Goal: Task Accomplishment & Management: Manage account settings

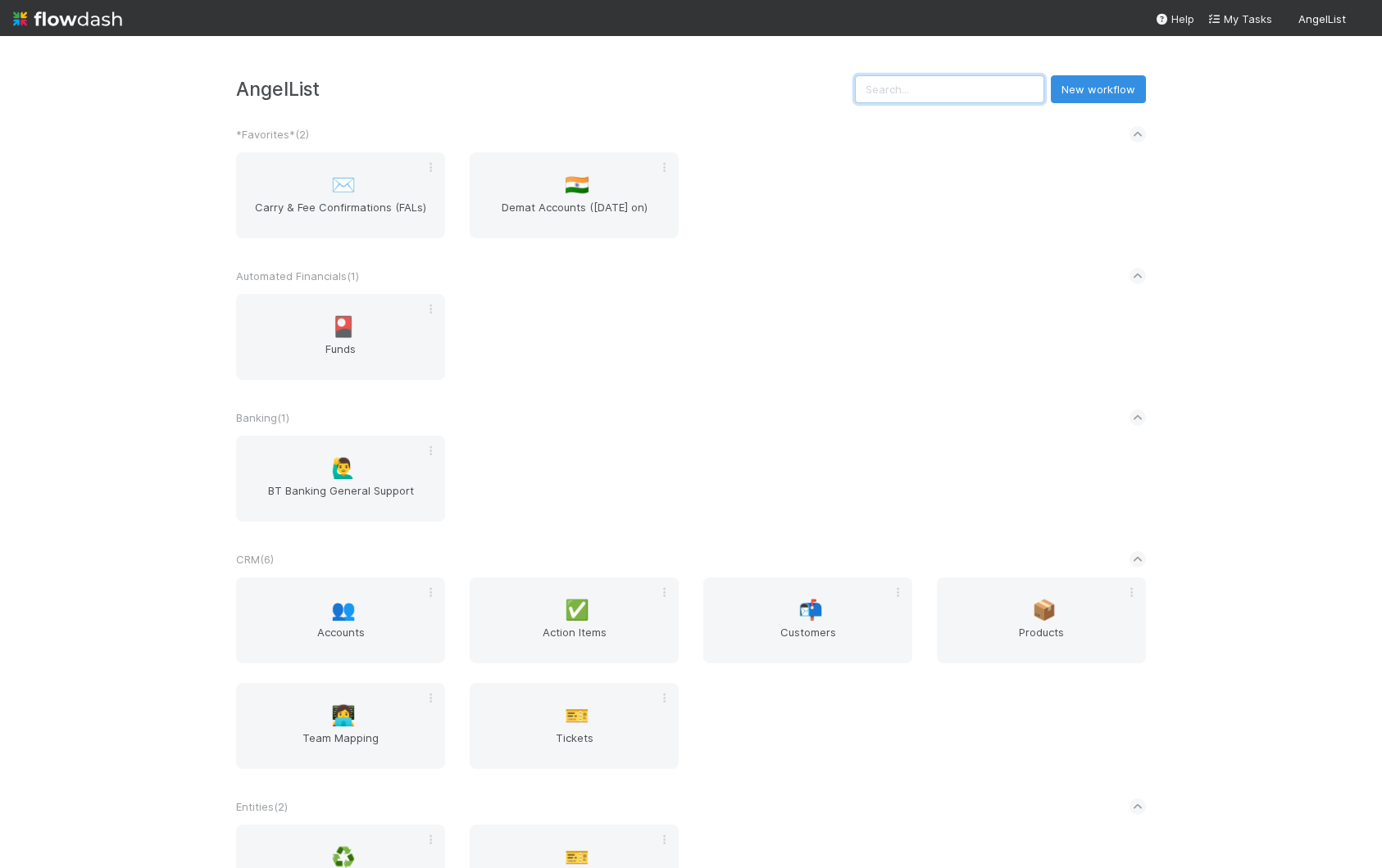
click at [946, 92] on input "text" at bounding box center [949, 90] width 190 height 28
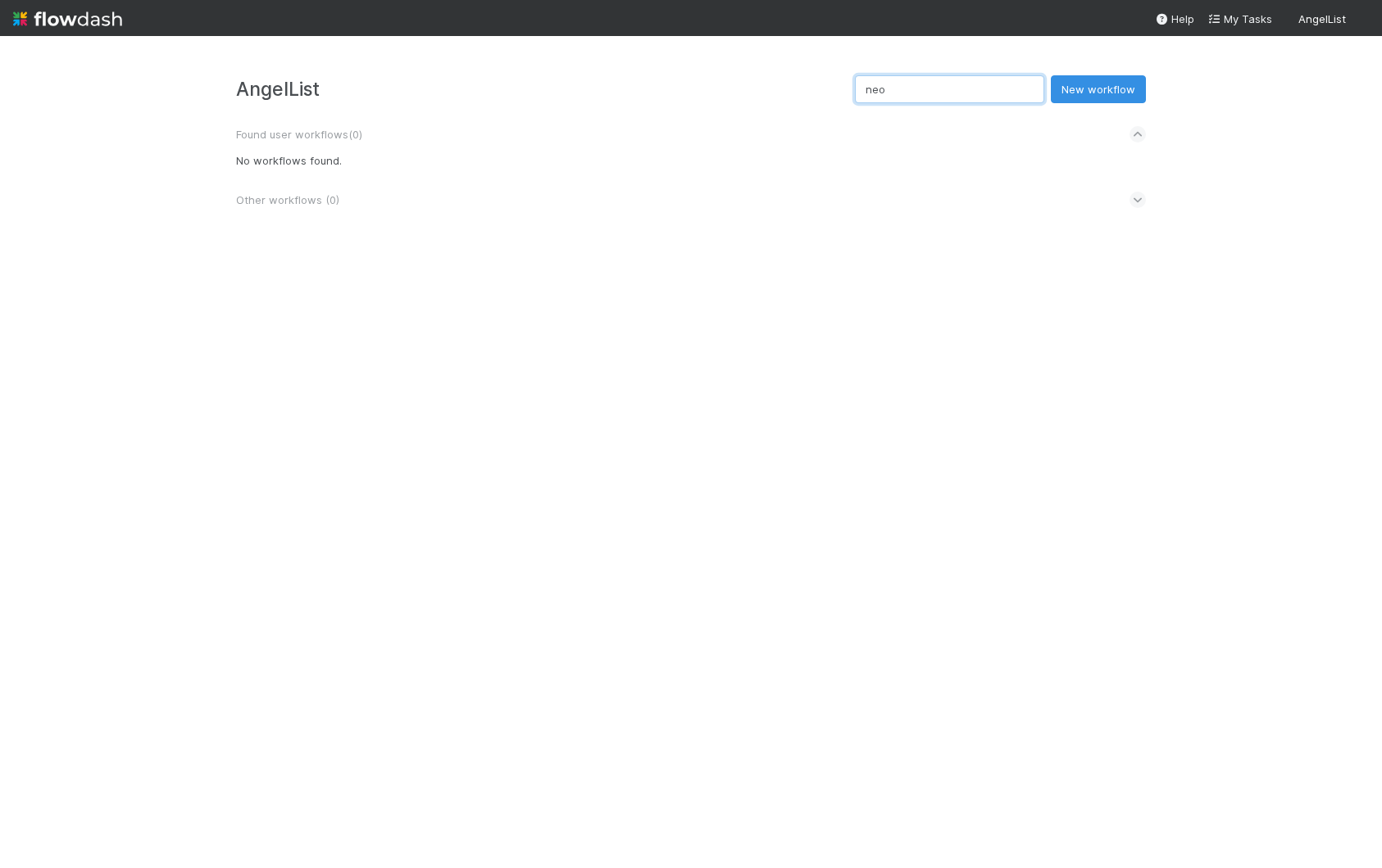
type input "neo"
drag, startPoint x: 426, startPoint y: 389, endPoint x: 51, endPoint y: 315, distance: 382.2
click at [401, 382] on div "AngelList neo New workflow Found user workflows ( 0 ) No workflows found. Other…" at bounding box center [691, 452] width 1382 height 832
click at [976, 77] on input "neo" at bounding box center [949, 90] width 190 height 28
click at [974, 82] on input "neo" at bounding box center [949, 90] width 190 height 28
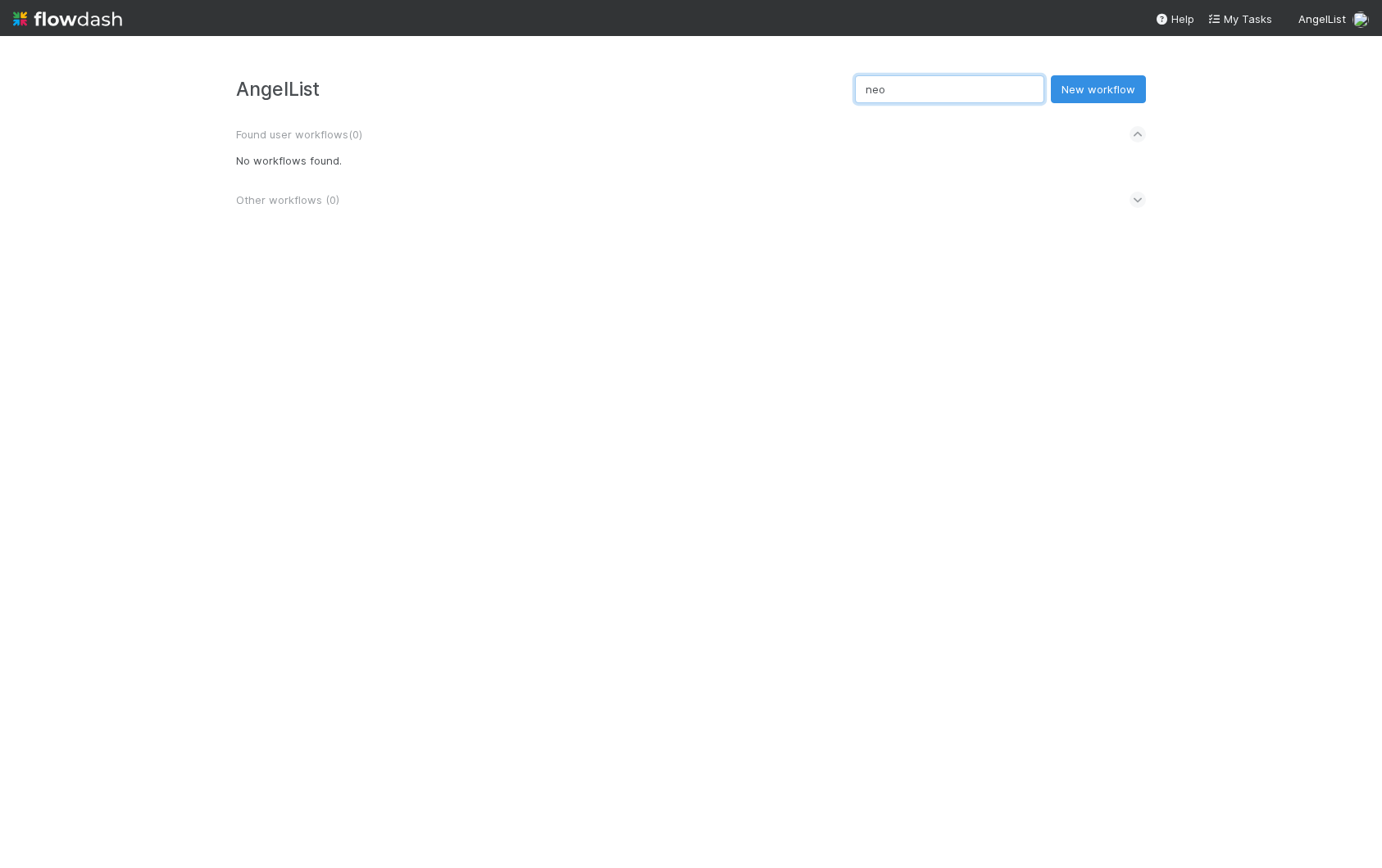
click at [974, 82] on input "neo" at bounding box center [949, 90] width 190 height 28
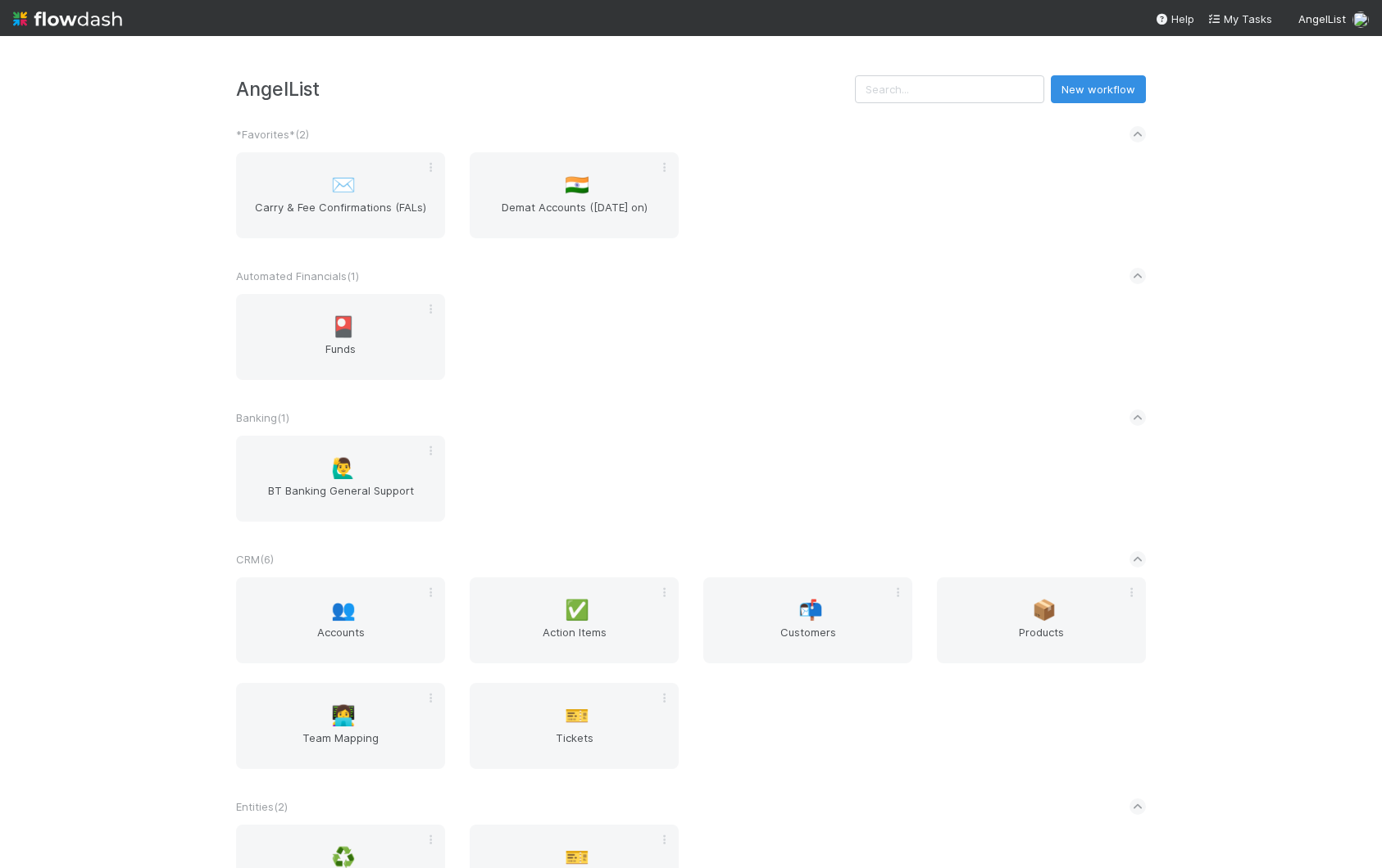
click at [608, 341] on div "🎴 Funds" at bounding box center [691, 347] width 935 height 106
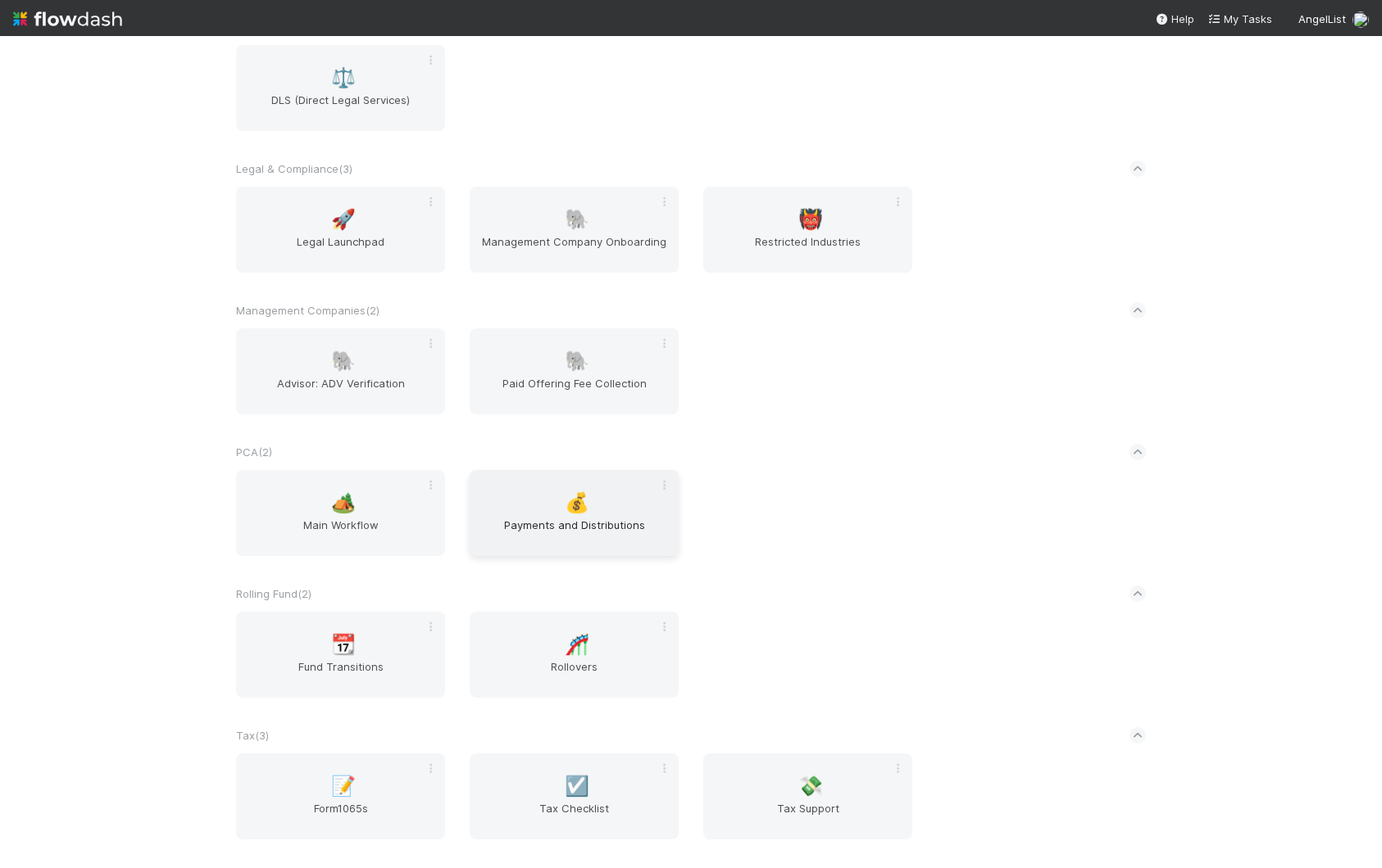
click at [595, 508] on div "💰 Payments and Distributions" at bounding box center [573, 512] width 209 height 86
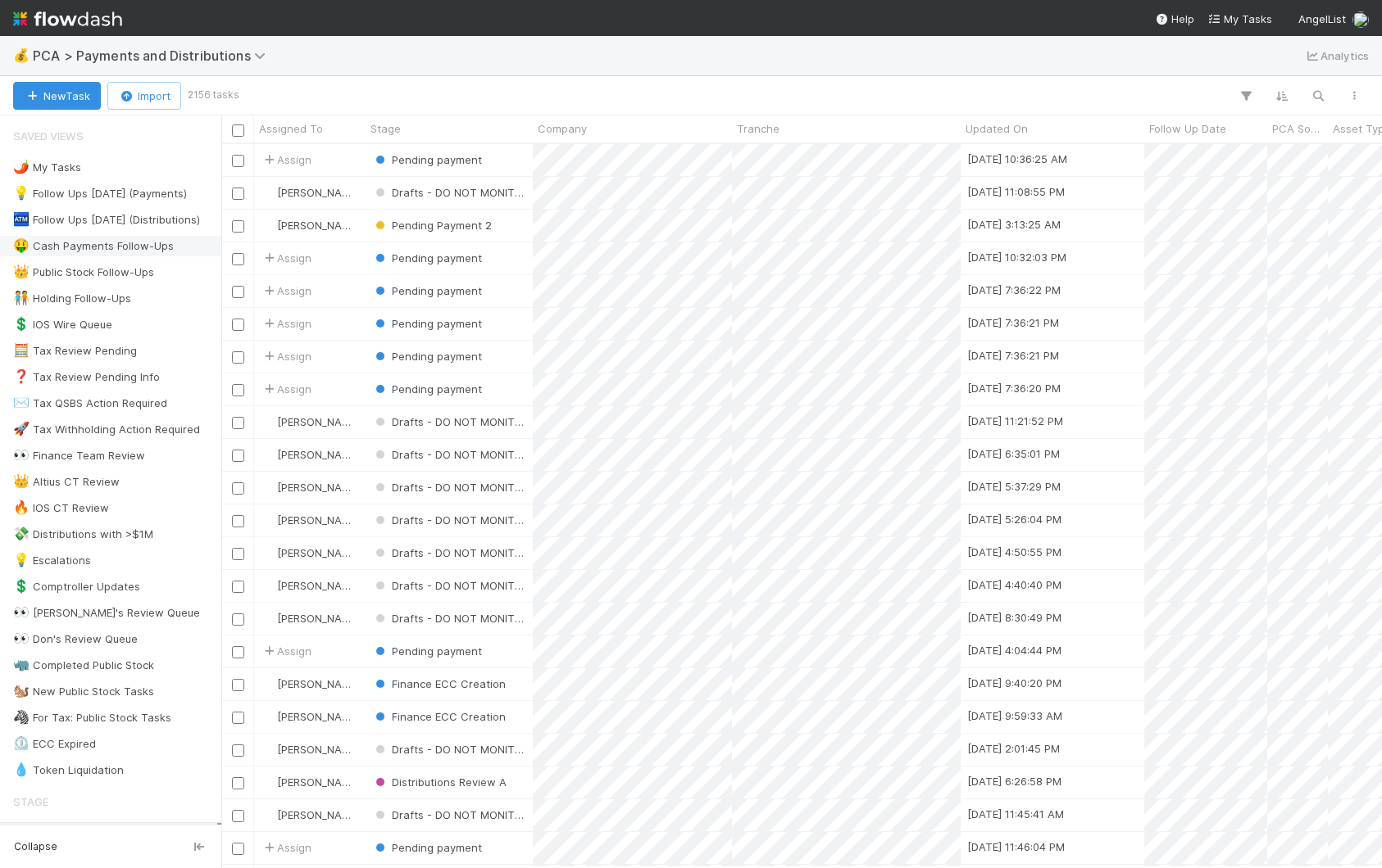
scroll to position [724, 1160]
click at [355, 65] on div "💰 PCA > Payments and Distributions Analytics" at bounding box center [691, 56] width 1382 height 40
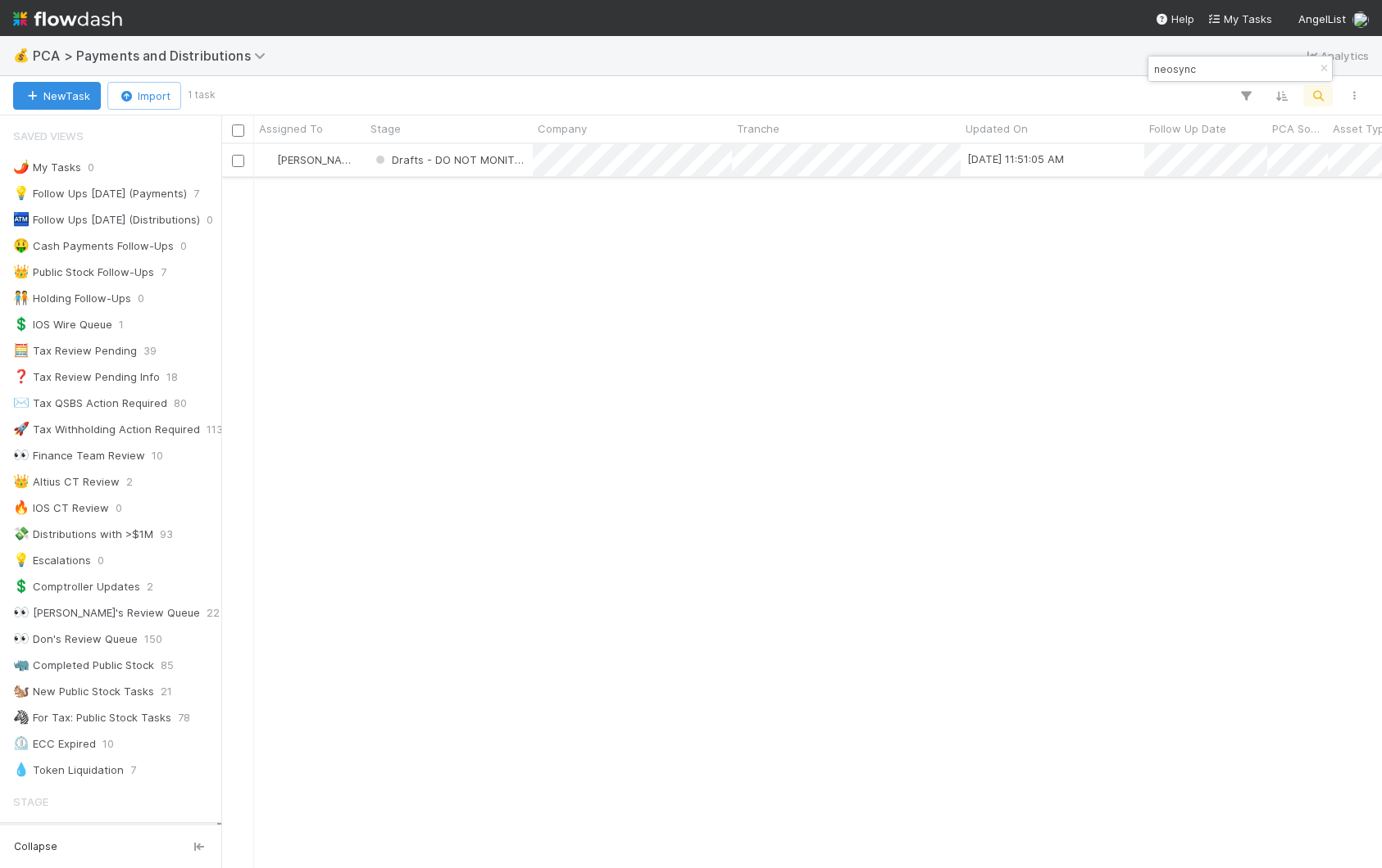
type input "neosync"
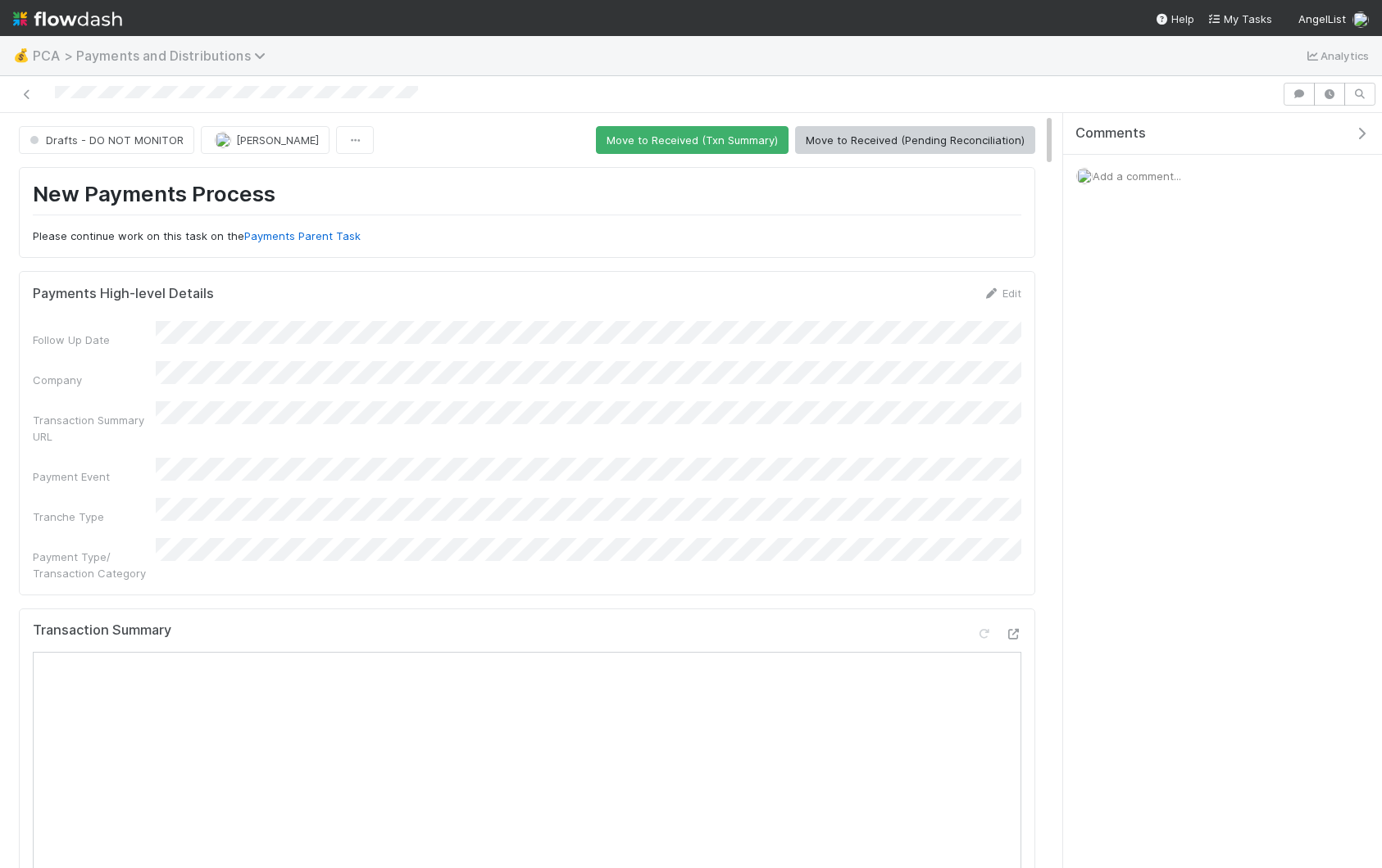
click at [103, 57] on span "PCA > Payments and Distributions" at bounding box center [153, 55] width 241 height 16
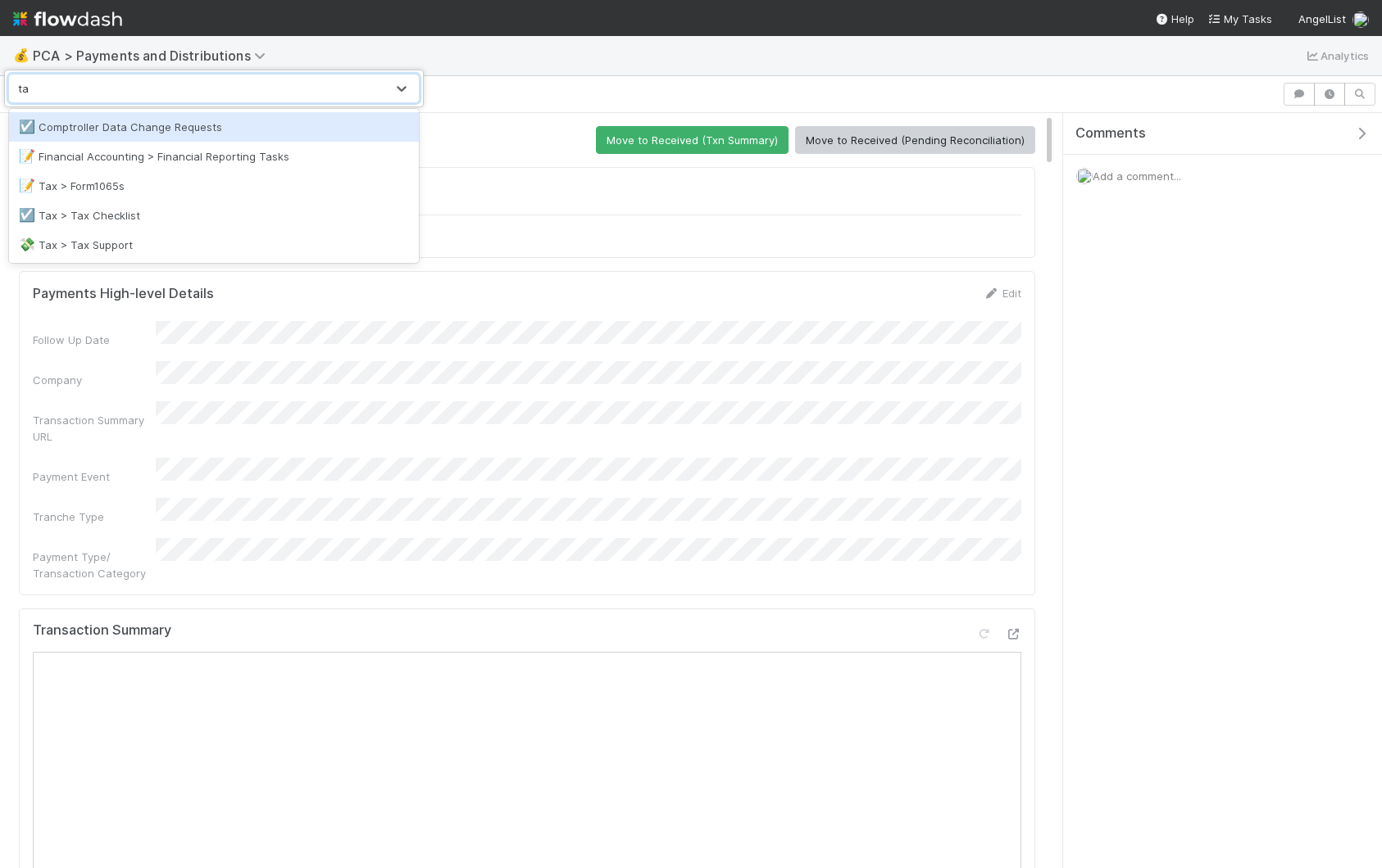
type input "tax"
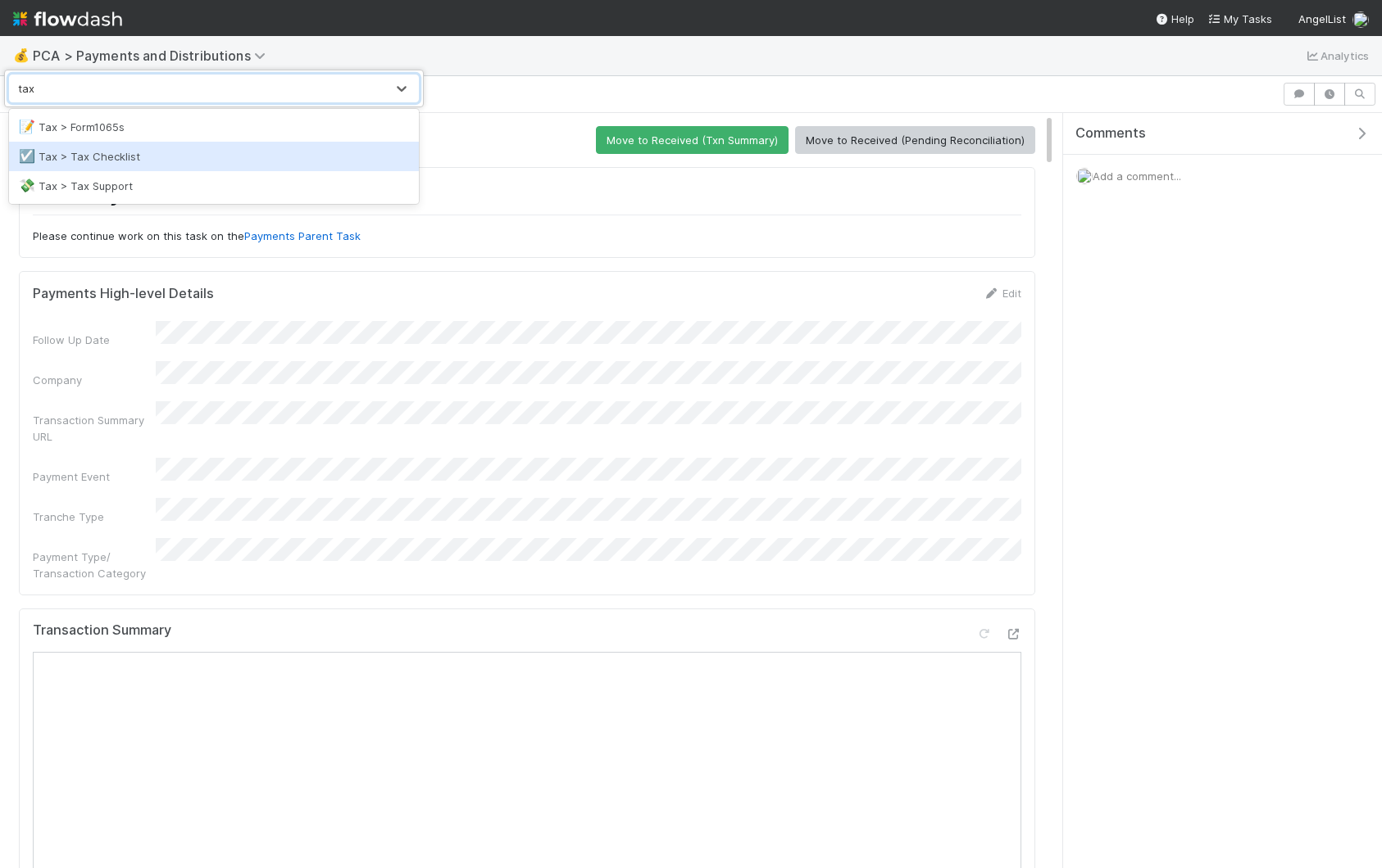
click at [108, 159] on div "☑️ Tax > Tax Checklist" at bounding box center [213, 156] width 390 height 16
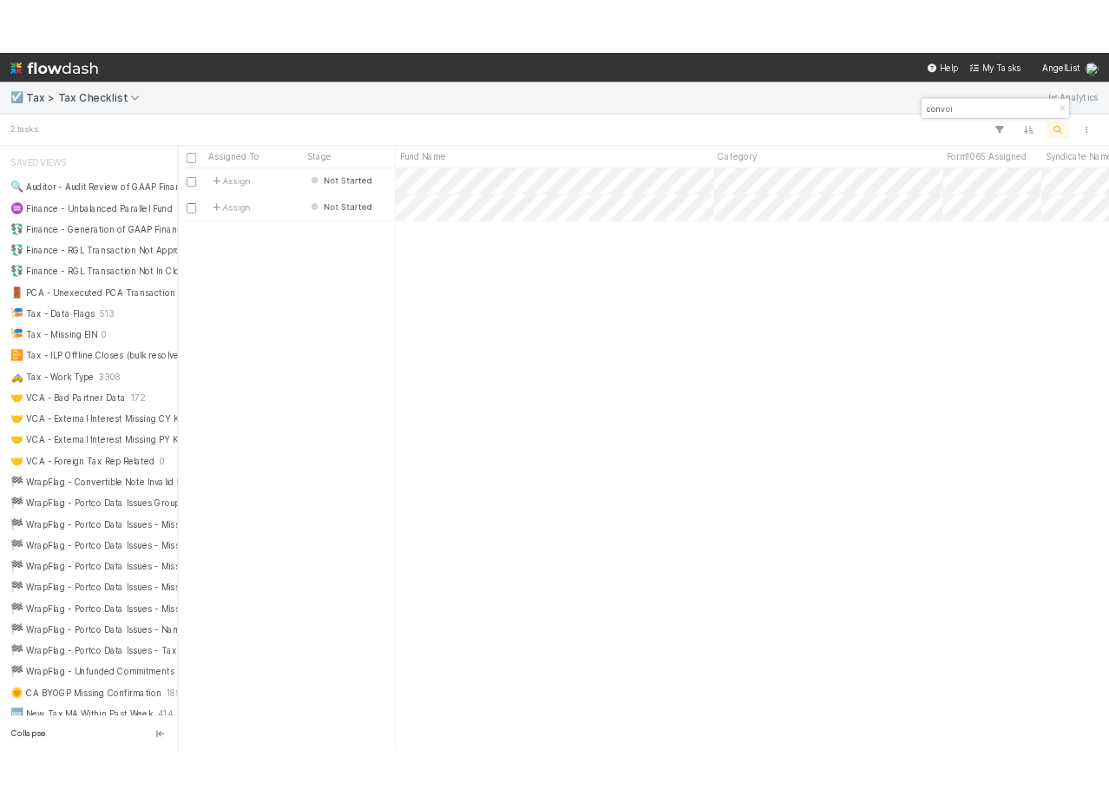
scroll to position [767, 1229]
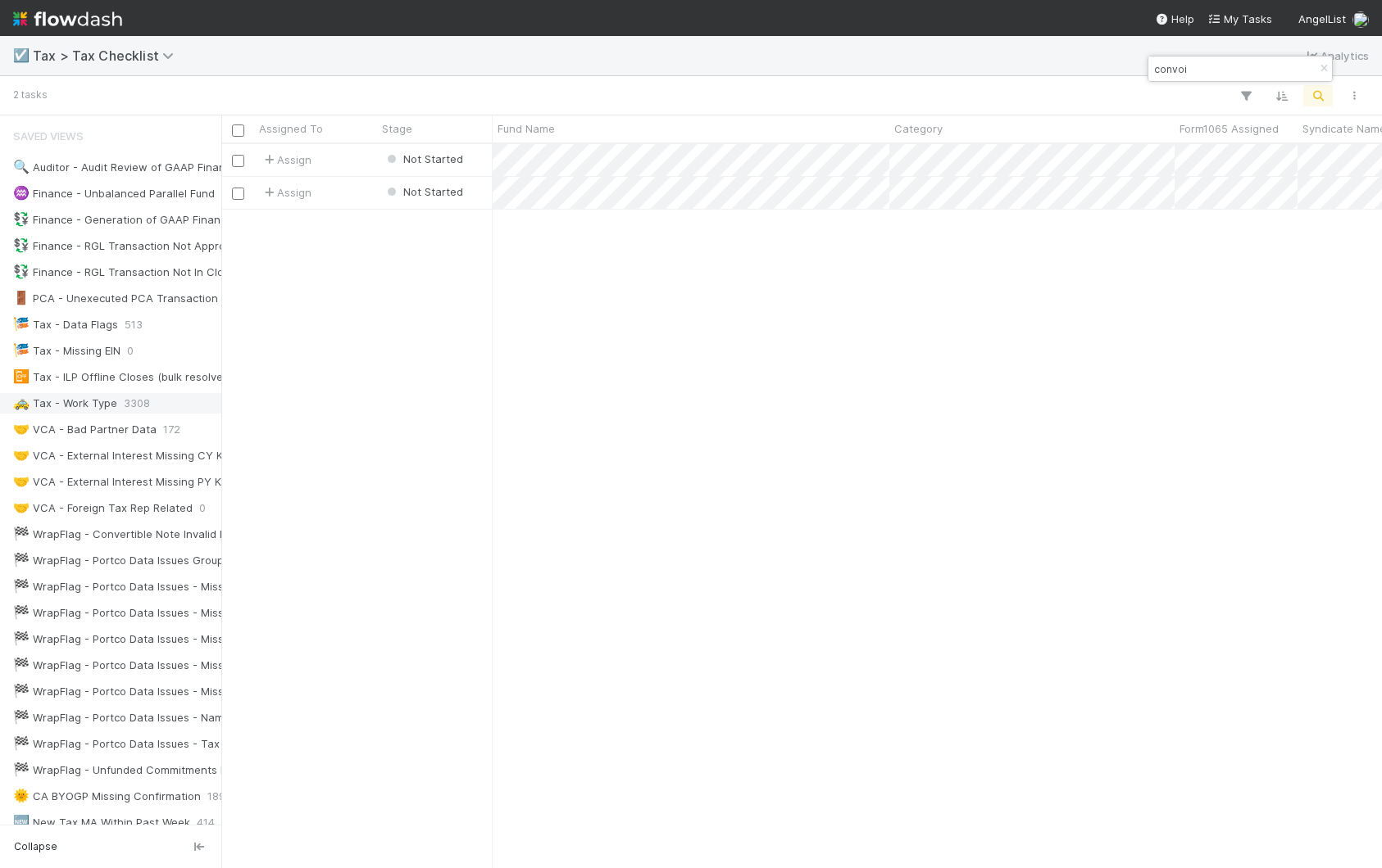
type input "convoi"
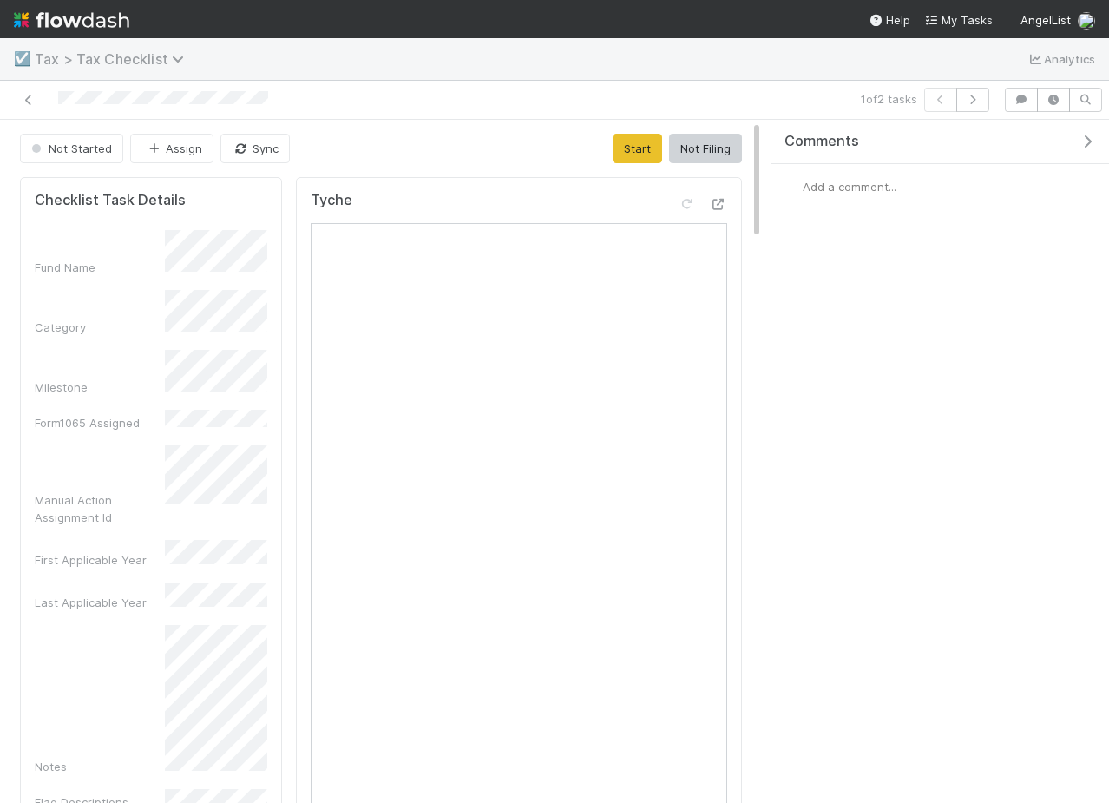
click at [135, 63] on span "Tax > Tax Checklist" at bounding box center [114, 58] width 158 height 17
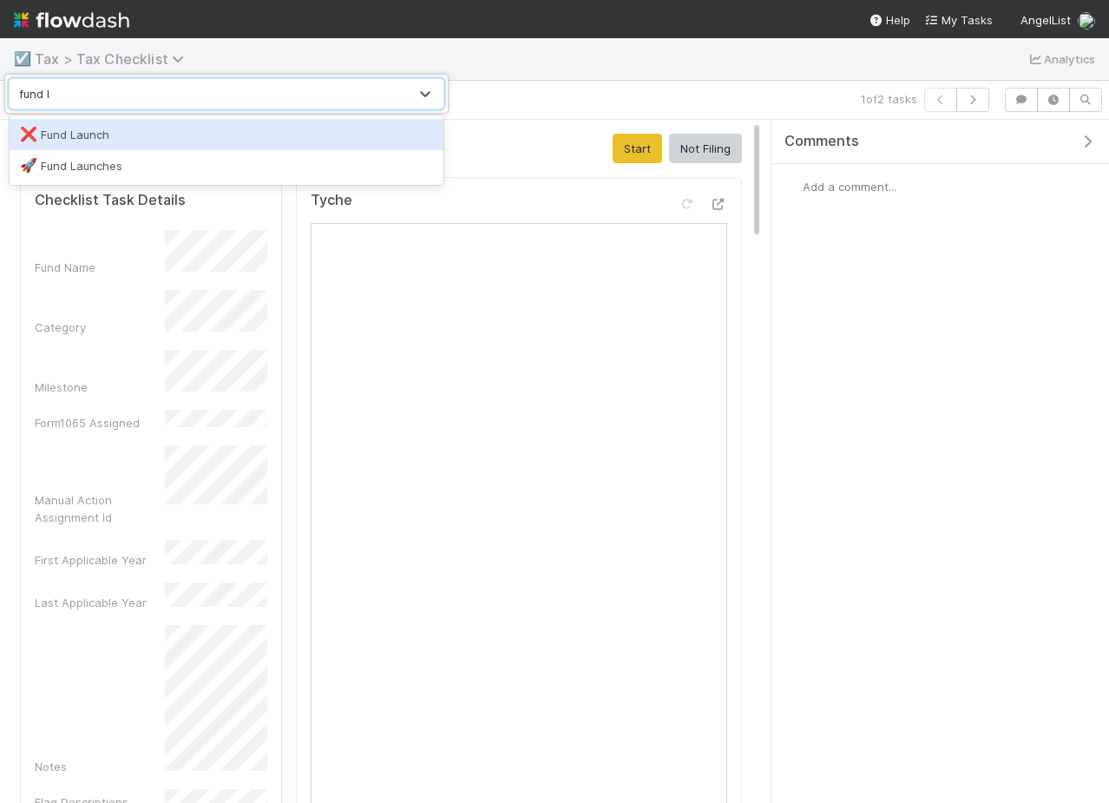
type input "fund la"
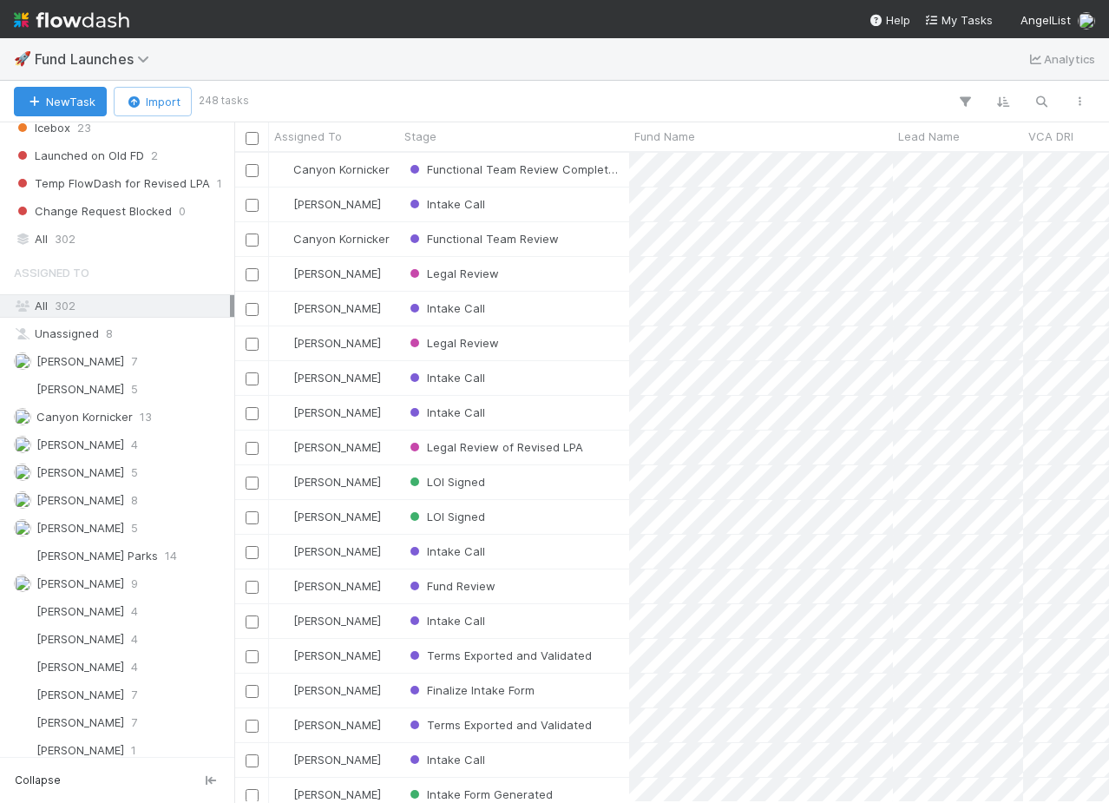
scroll to position [1022, 0]
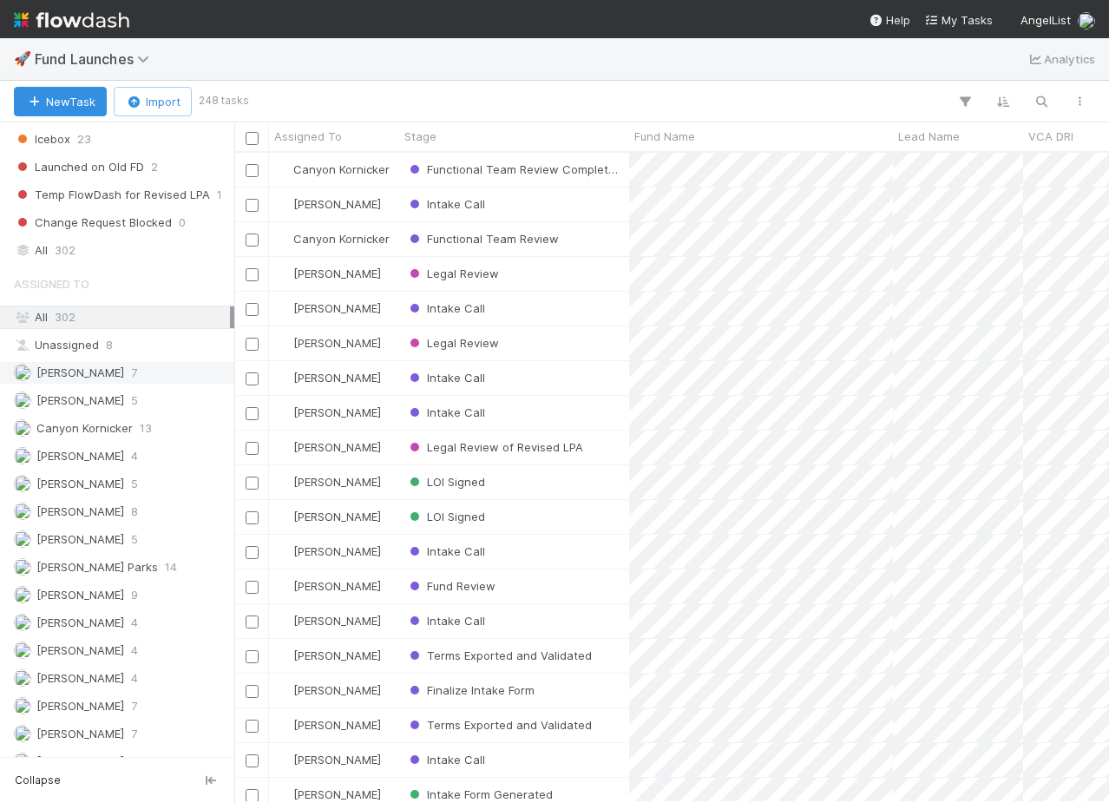
click at [119, 377] on div "Amy Saks 7" at bounding box center [122, 373] width 216 height 22
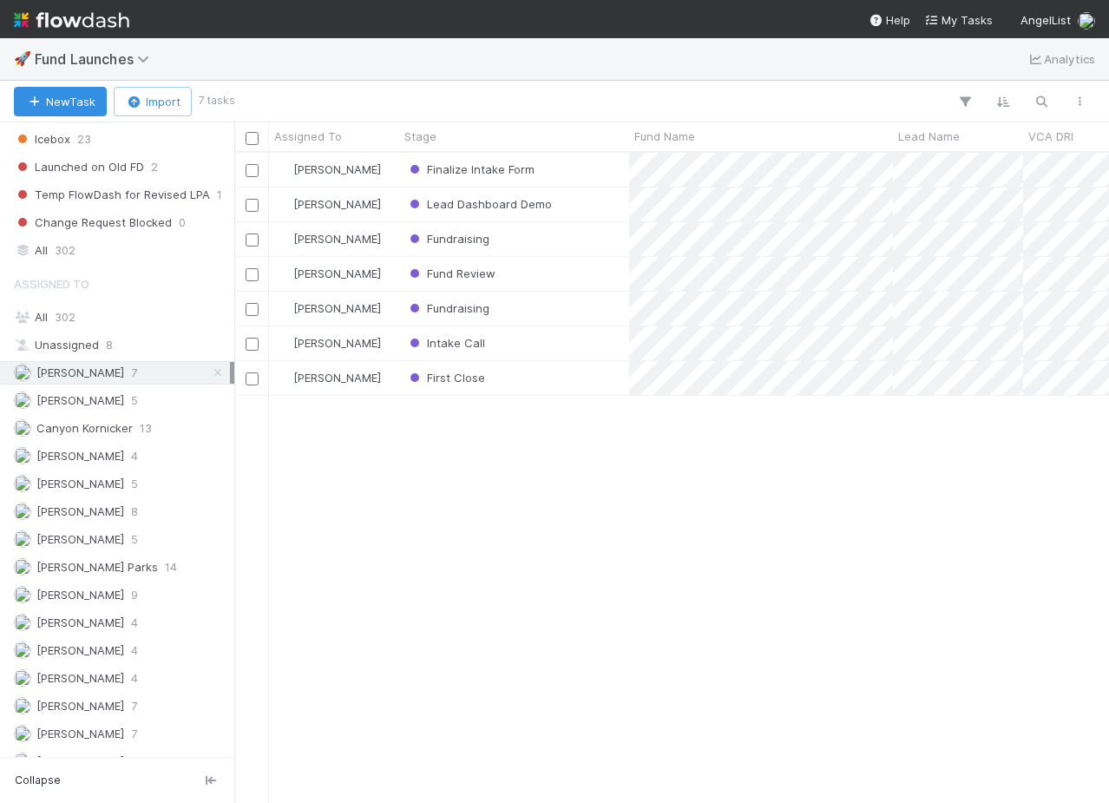
scroll to position [649, 875]
click at [590, 168] on div "Finalize Intake Form" at bounding box center [514, 170] width 230 height 34
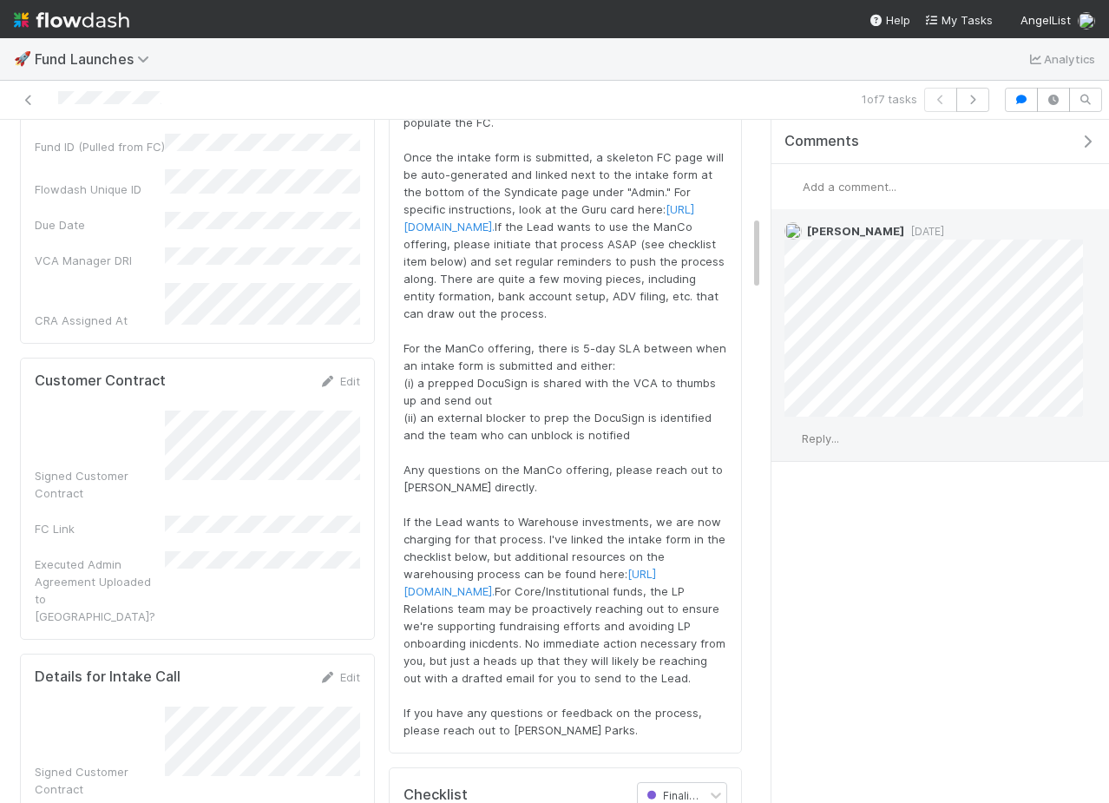
scroll to position [861, 0]
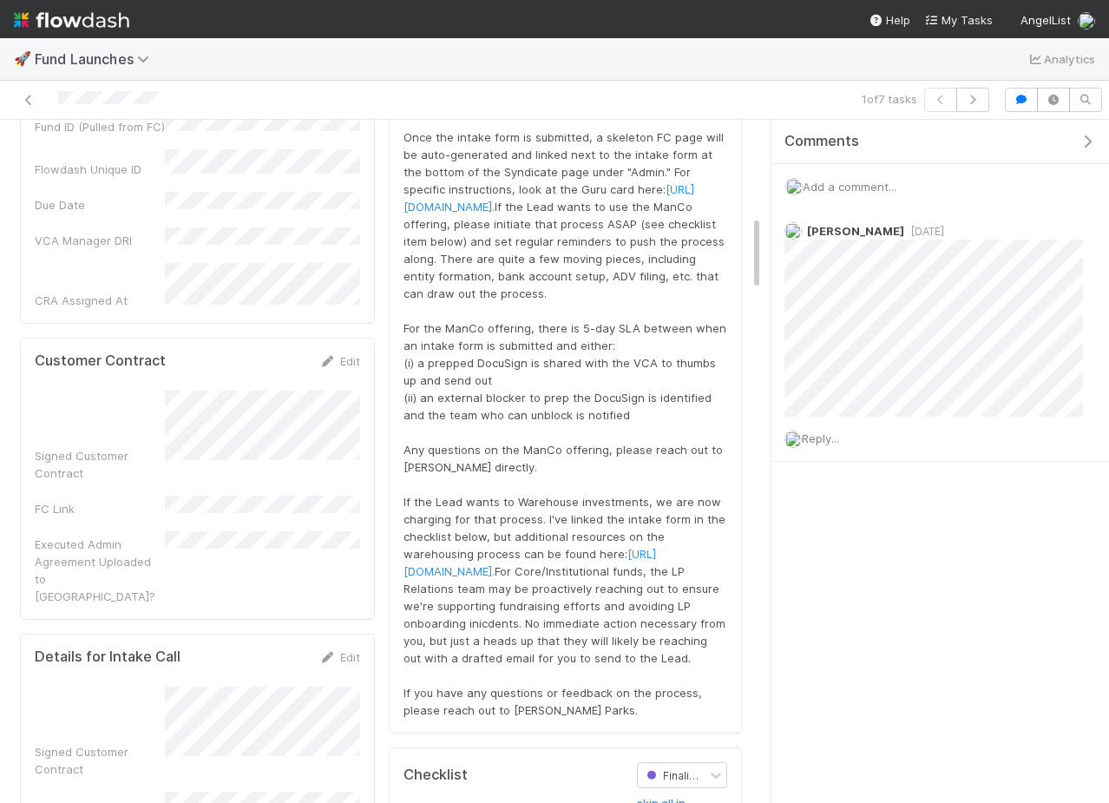
click at [1088, 138] on icon "button" at bounding box center [1087, 142] width 17 height 14
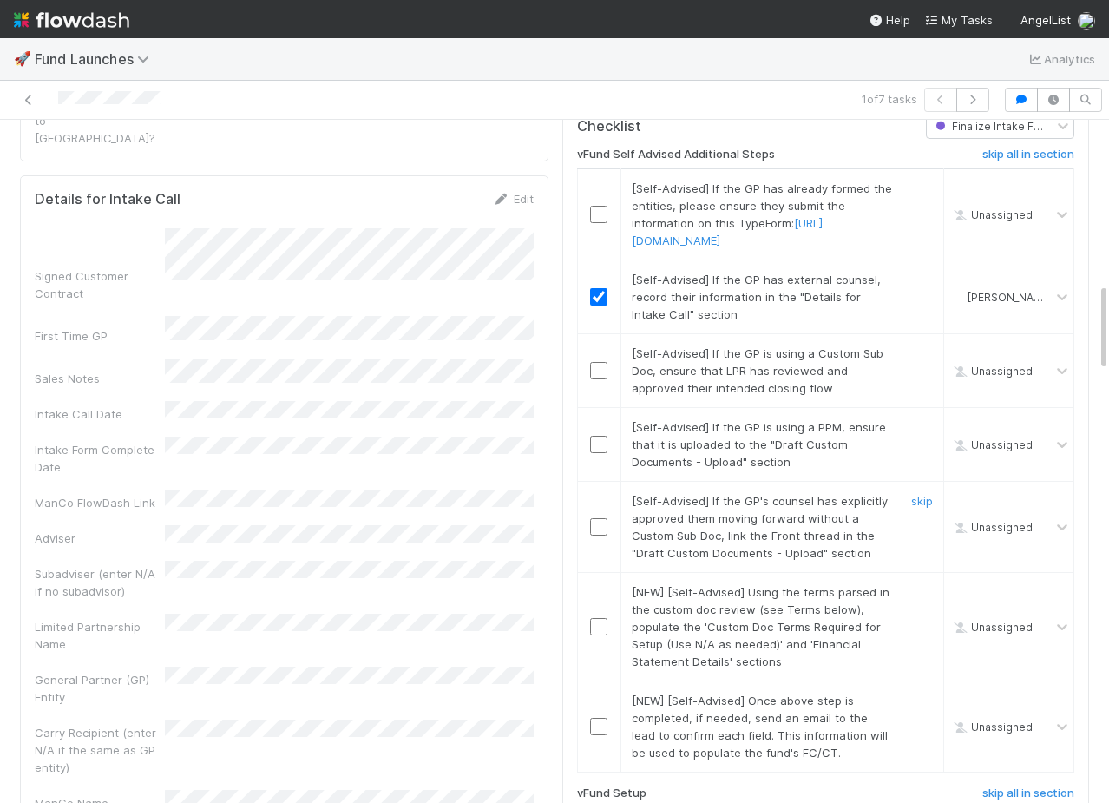
scroll to position [1190, 0]
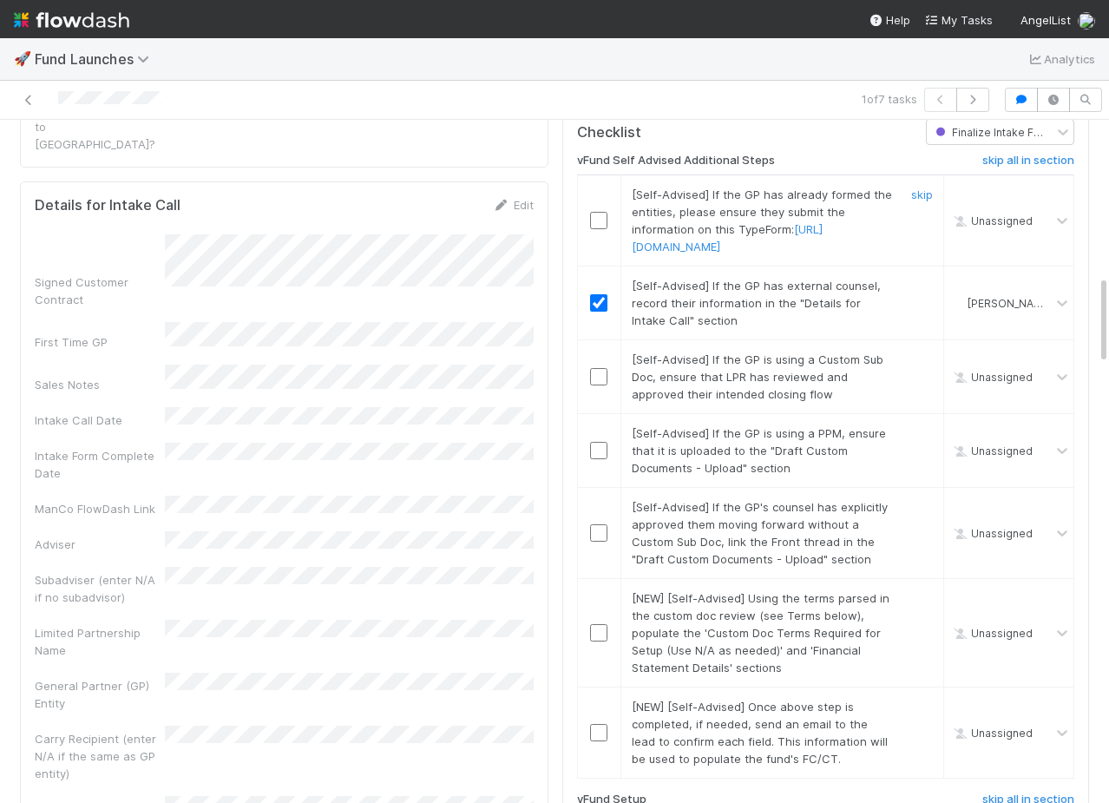
click at [599, 229] on input "checkbox" at bounding box center [598, 220] width 17 height 17
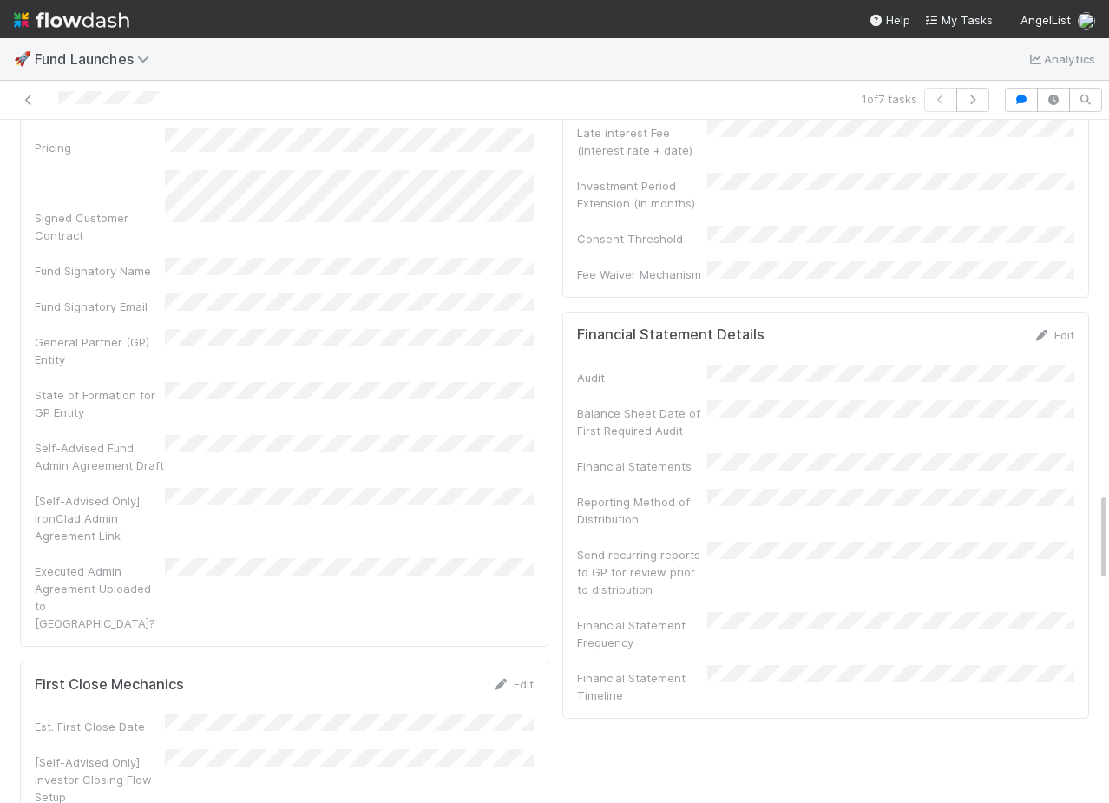
scroll to position [2852, 0]
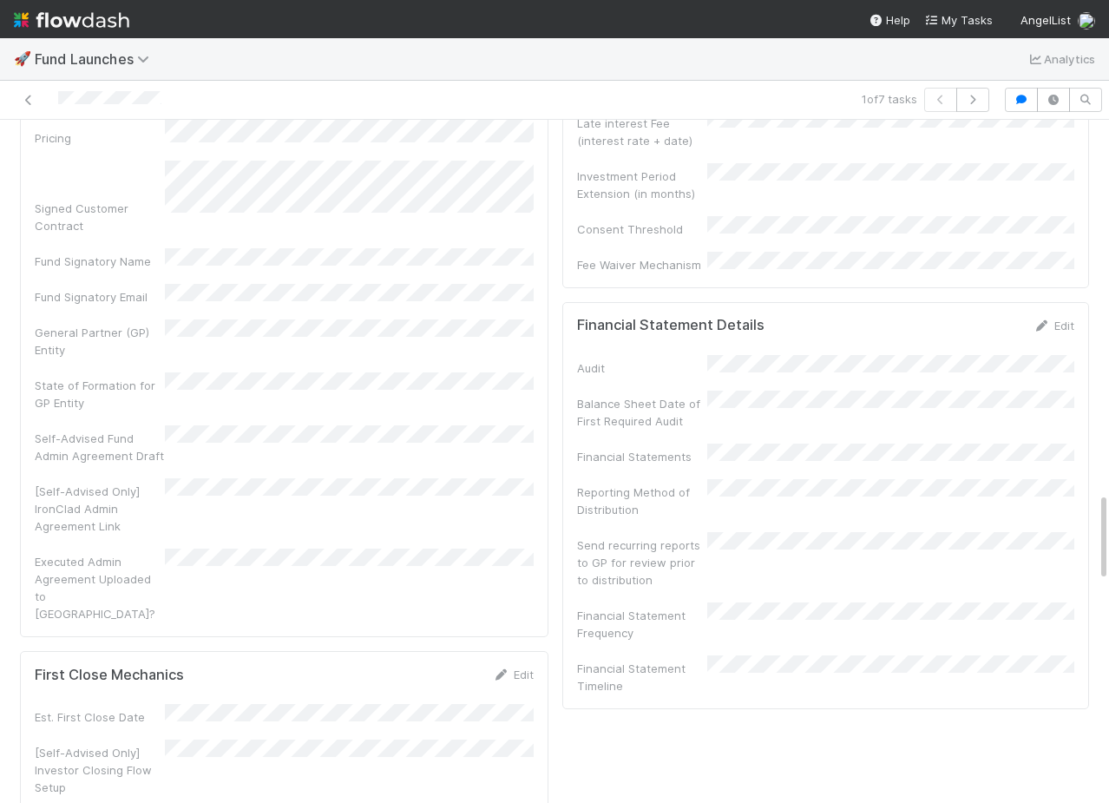
click at [681, 96] on div "Carry Hurdle (Gross or net, x% at yx)" at bounding box center [642, 79] width 130 height 35
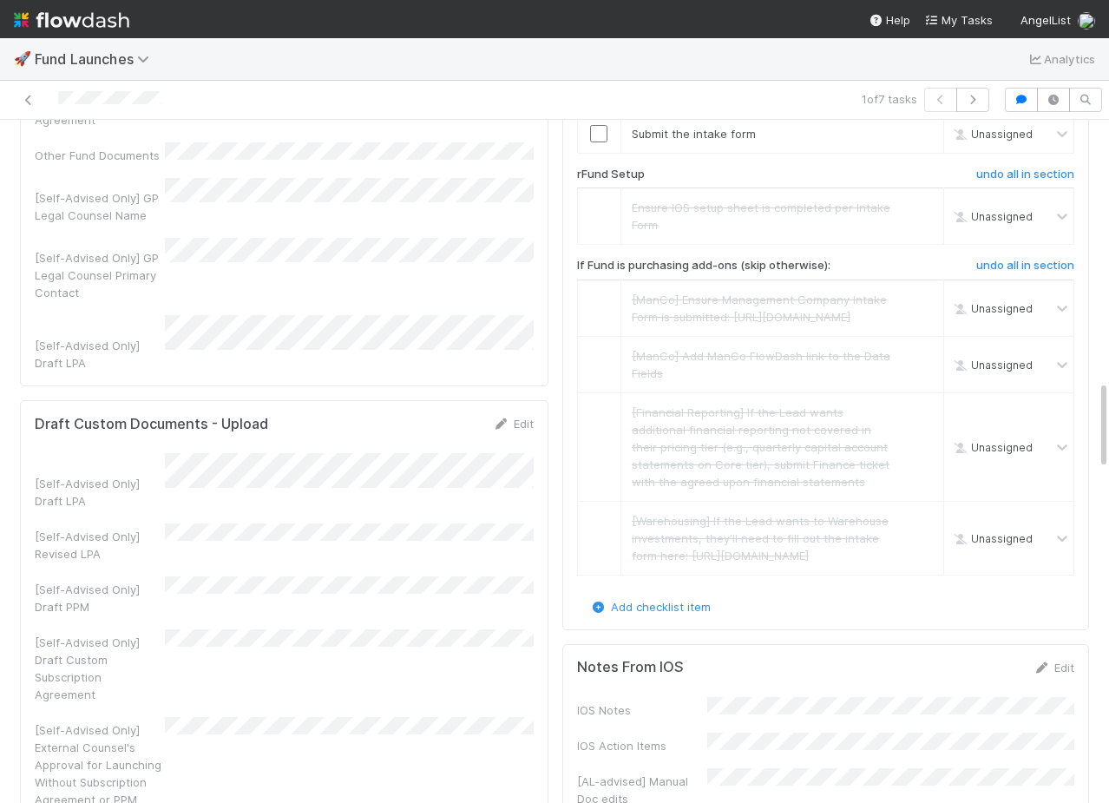
scroll to position [2030, 0]
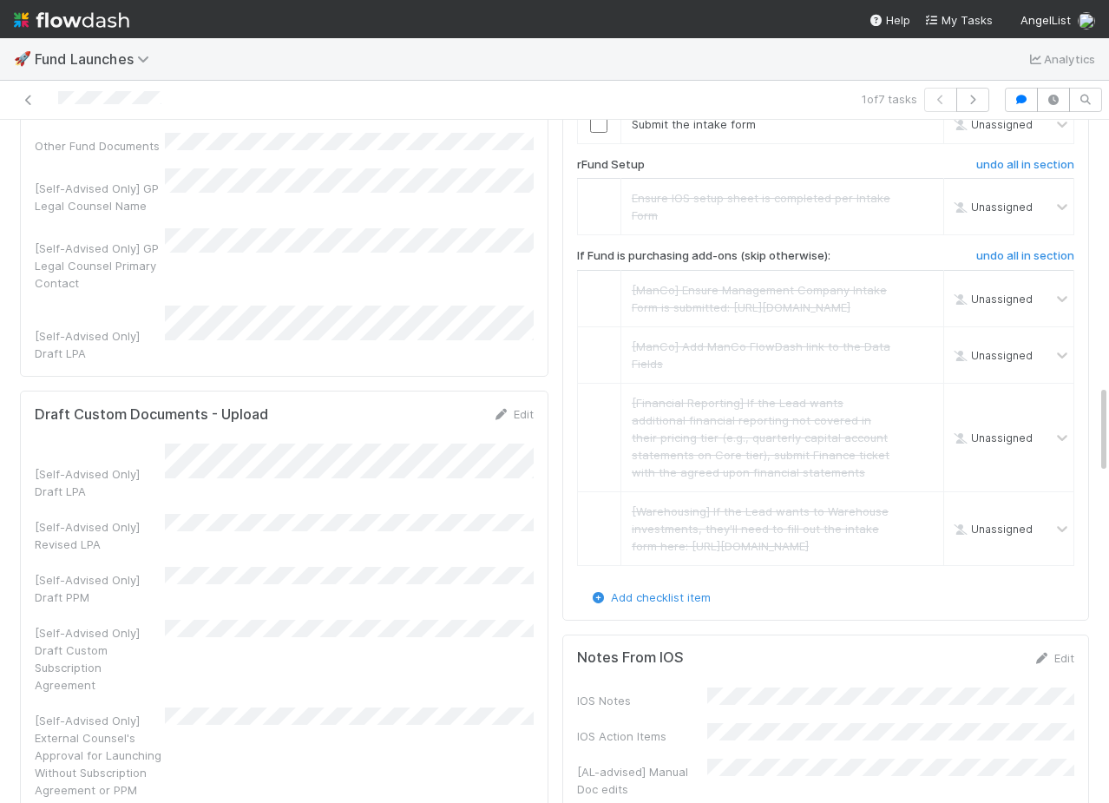
click at [513, 391] on div "Draft Custom Documents - Upload Edit [Self-Advised Only] Draft LPA [Self-Advise…" at bounding box center [284, 611] width 529 height 440
click at [513, 407] on link "Edit" at bounding box center [513, 414] width 41 height 14
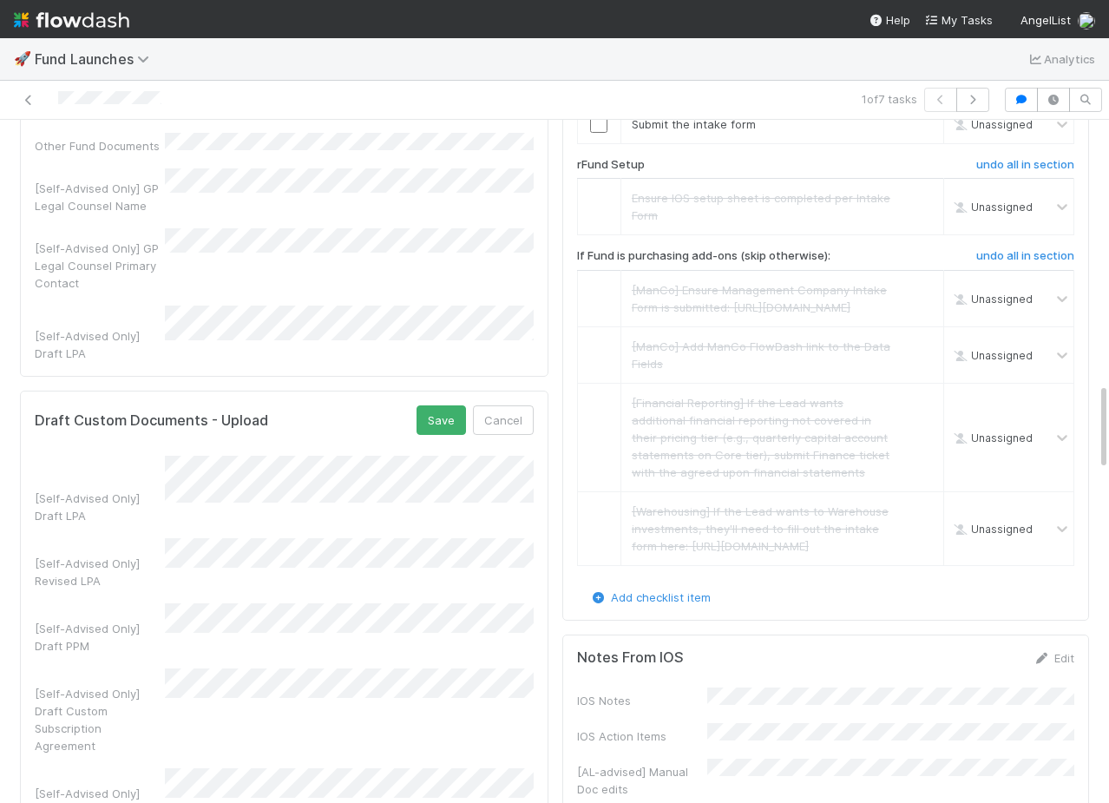
click at [445, 405] on button "Save" at bounding box center [441, 420] width 49 height 30
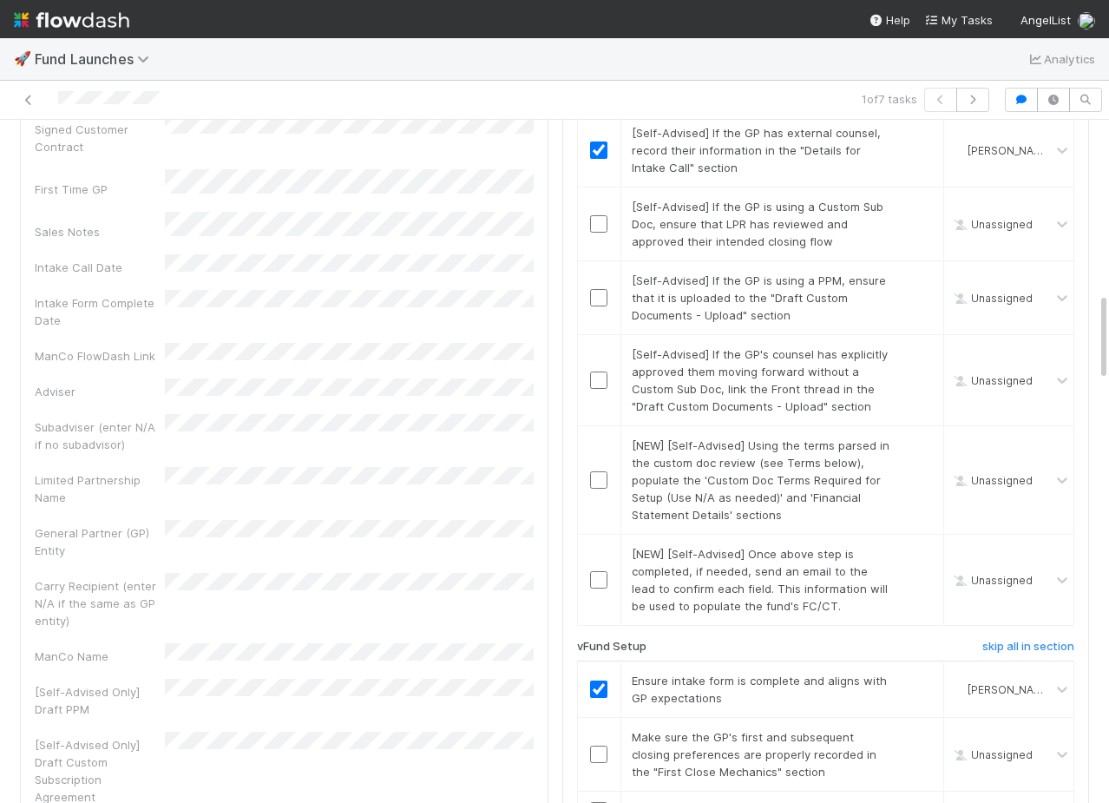
scroll to position [1311, 0]
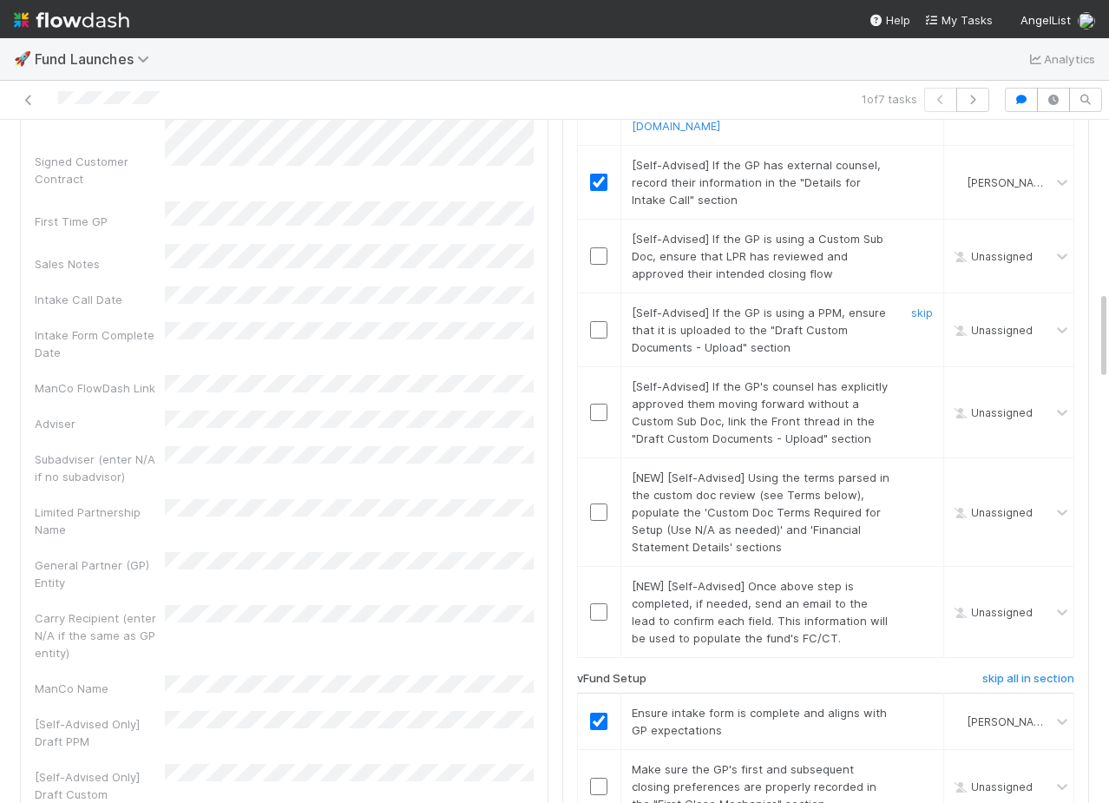
click at [588, 339] on div at bounding box center [599, 329] width 43 height 17
click at [596, 339] on input "checkbox" at bounding box center [598, 329] width 17 height 17
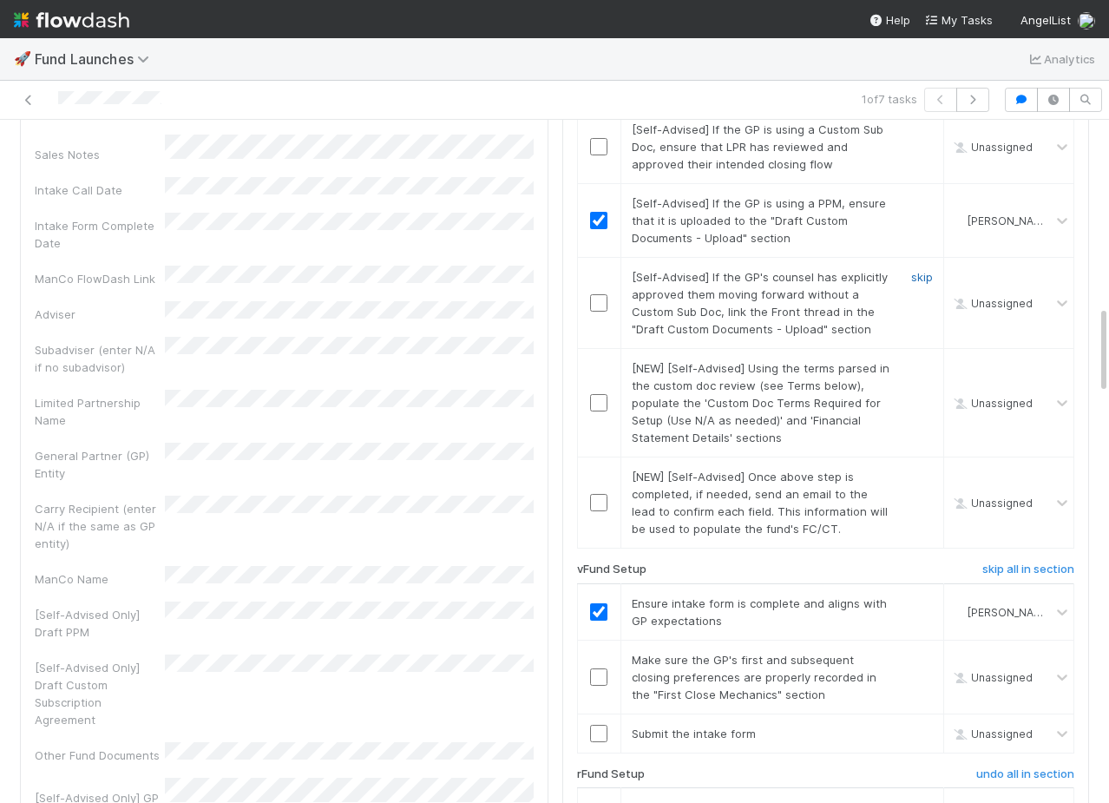
click at [923, 284] on link "skip" at bounding box center [923, 277] width 22 height 14
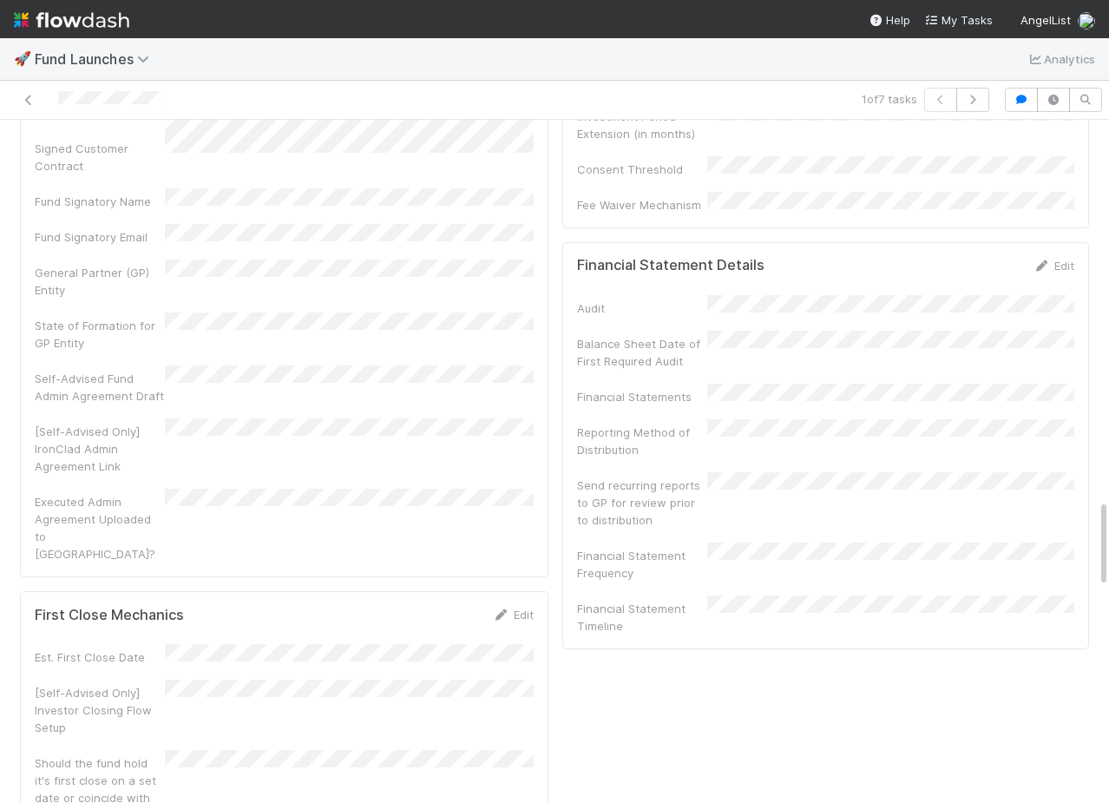
scroll to position [2885, 0]
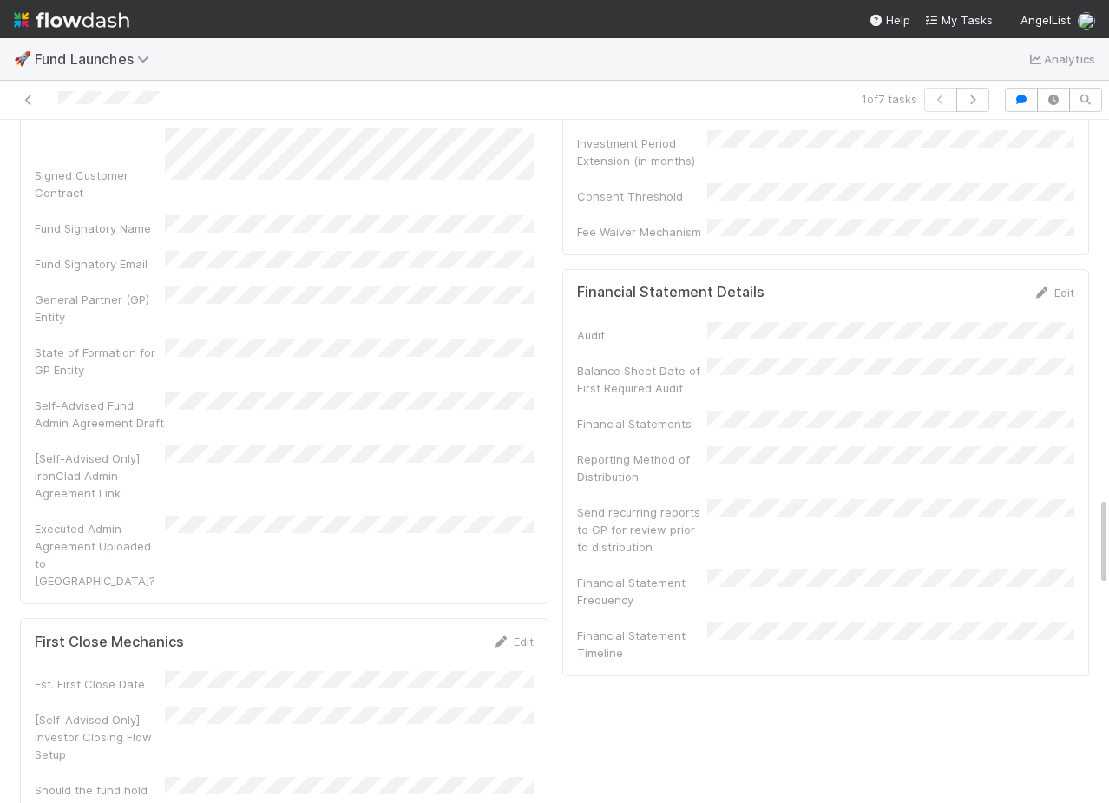
click at [535, 633] on div "First Close Mechanics Edit" at bounding box center [284, 641] width 525 height 17
click at [522, 635] on link "Edit" at bounding box center [513, 642] width 41 height 14
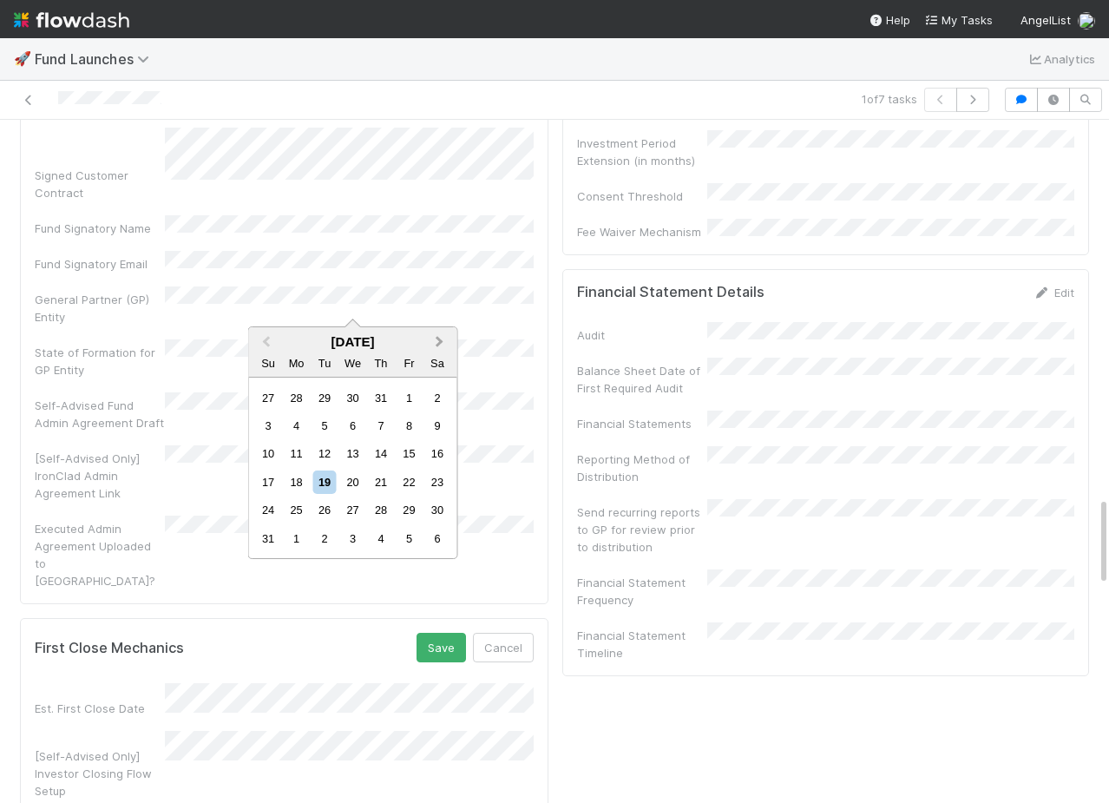
click at [439, 348] on button "Next Month" at bounding box center [442, 343] width 28 height 28
click at [321, 517] on div "30" at bounding box center [324, 509] width 23 height 23
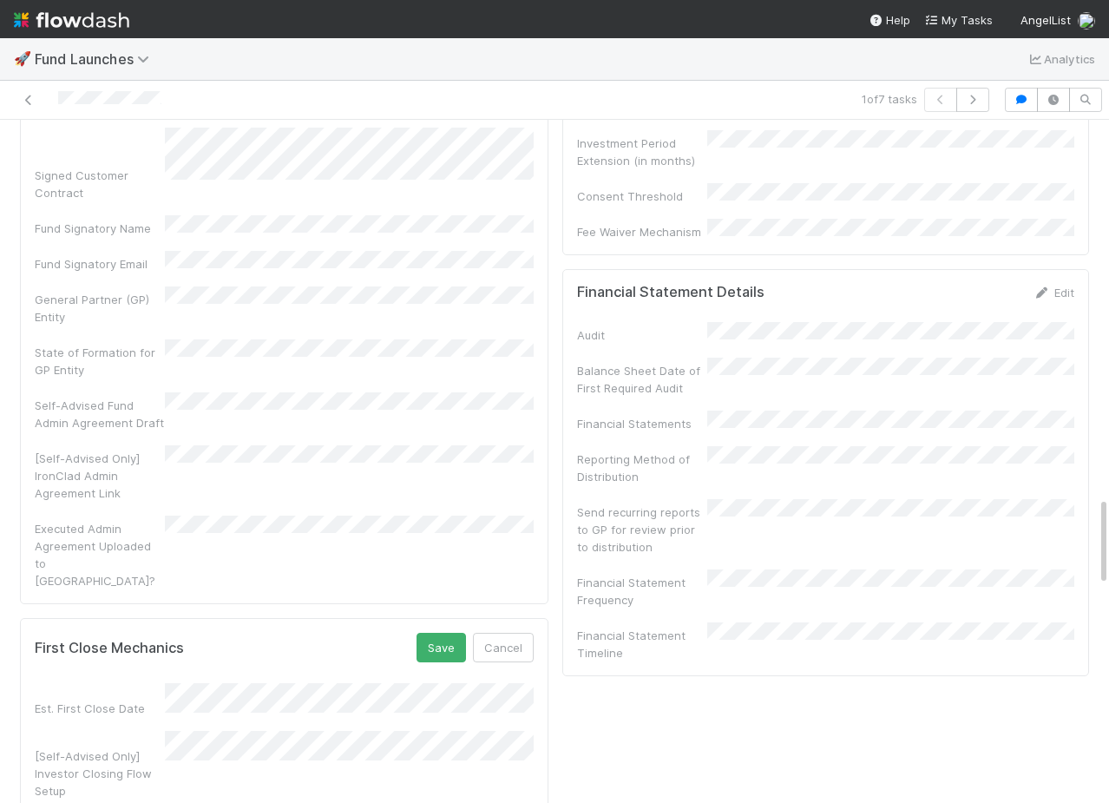
click at [134, 747] on div "[Self-Advised Only] Investor Closing Flow Setup" at bounding box center [100, 773] width 130 height 52
click at [459, 633] on button "Save" at bounding box center [441, 648] width 49 height 30
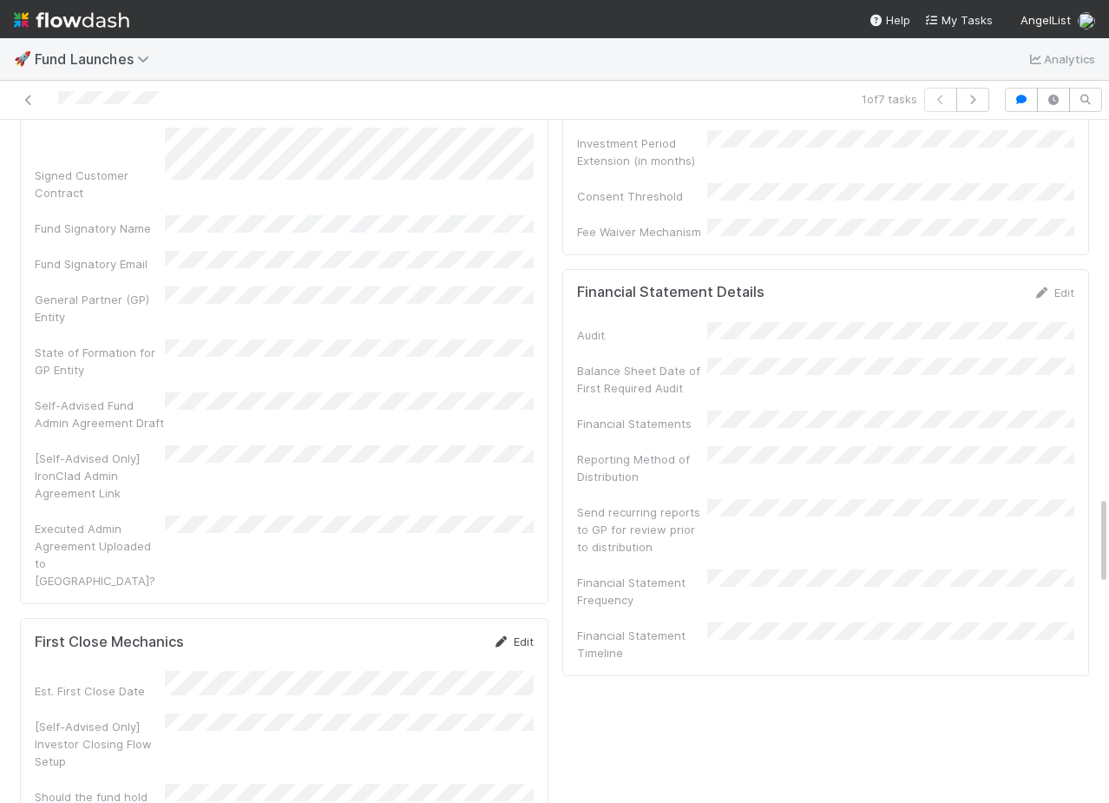
click at [525, 635] on link "Edit" at bounding box center [513, 642] width 41 height 14
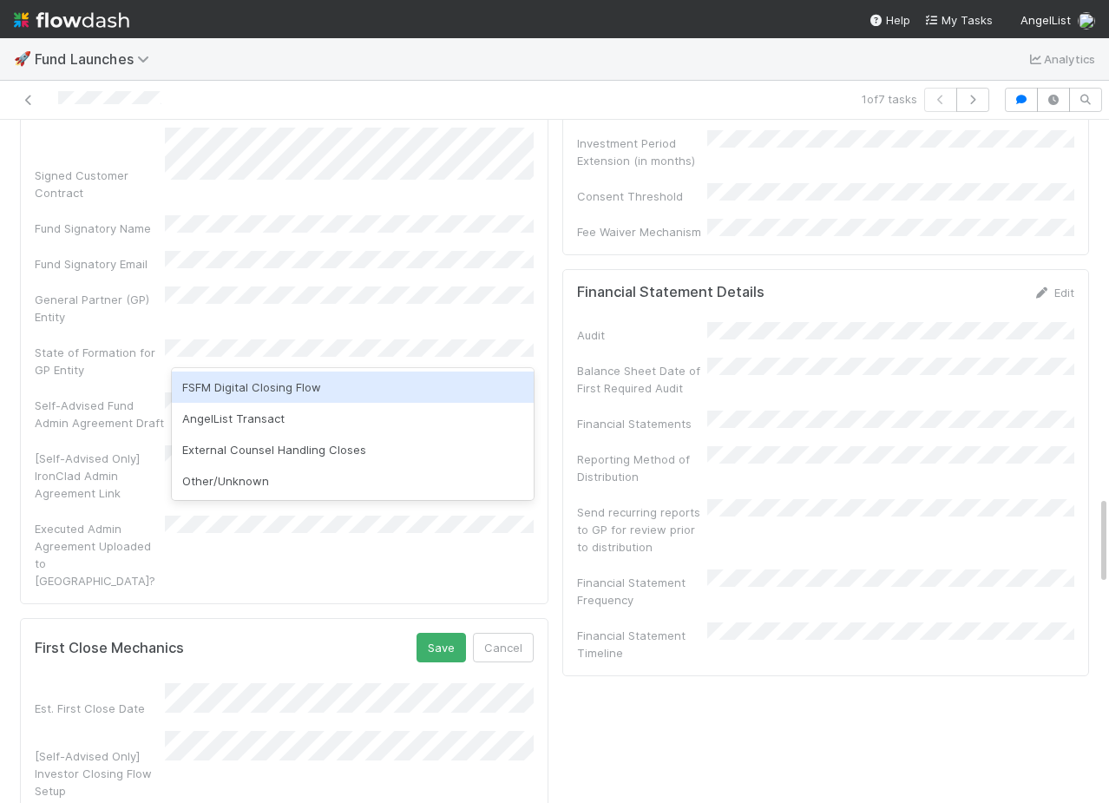
click at [79, 747] on div "[Self-Advised Only] Investor Closing Flow Setup" at bounding box center [100, 773] width 130 height 52
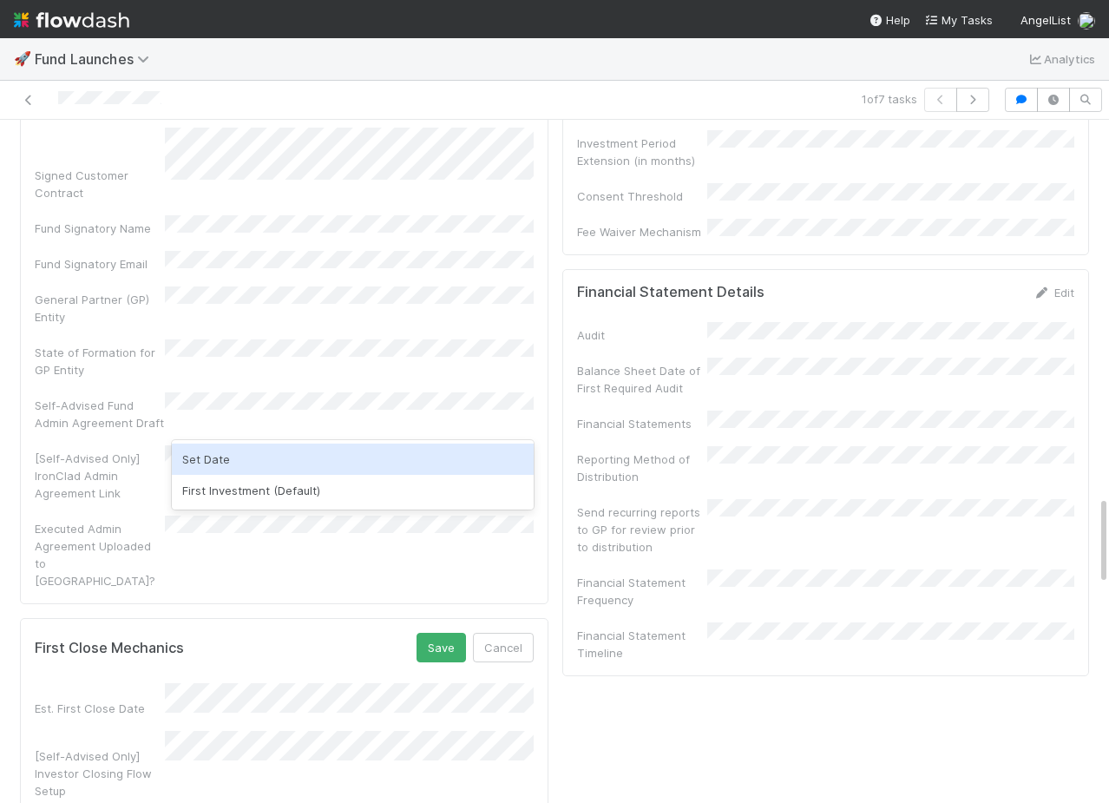
click at [261, 469] on div "Set Date" at bounding box center [353, 459] width 362 height 31
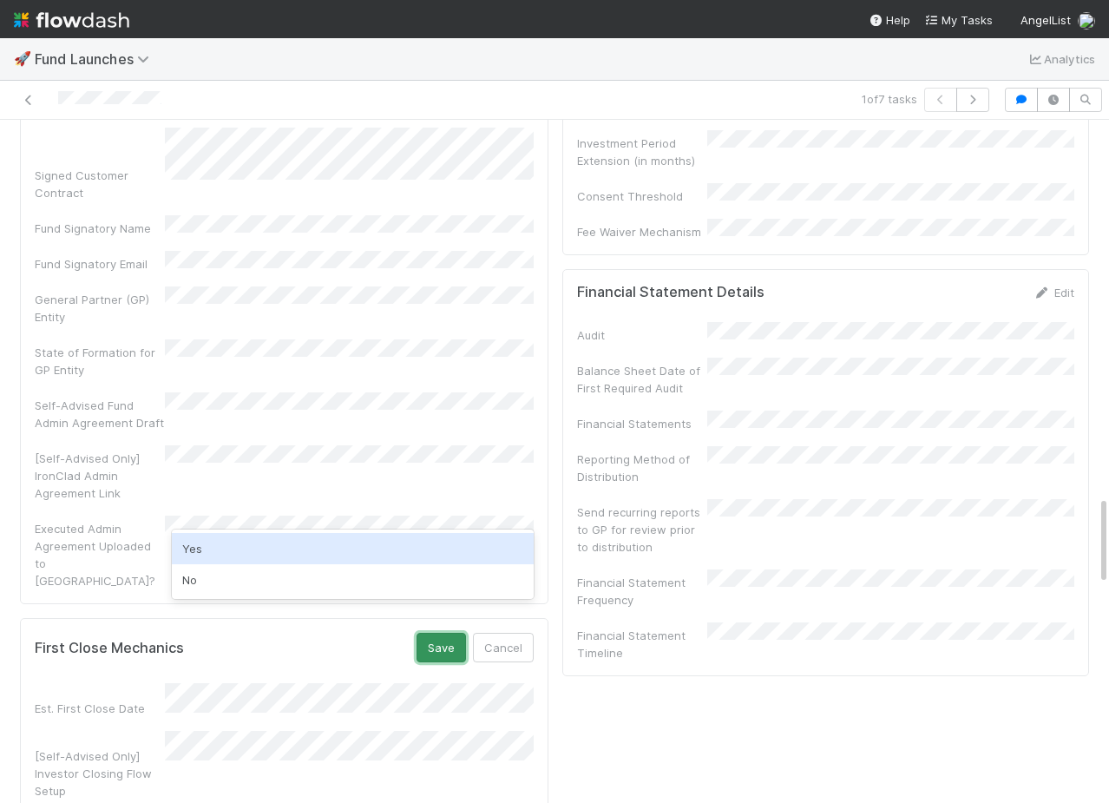
click at [444, 633] on button "Save" at bounding box center [441, 648] width 49 height 30
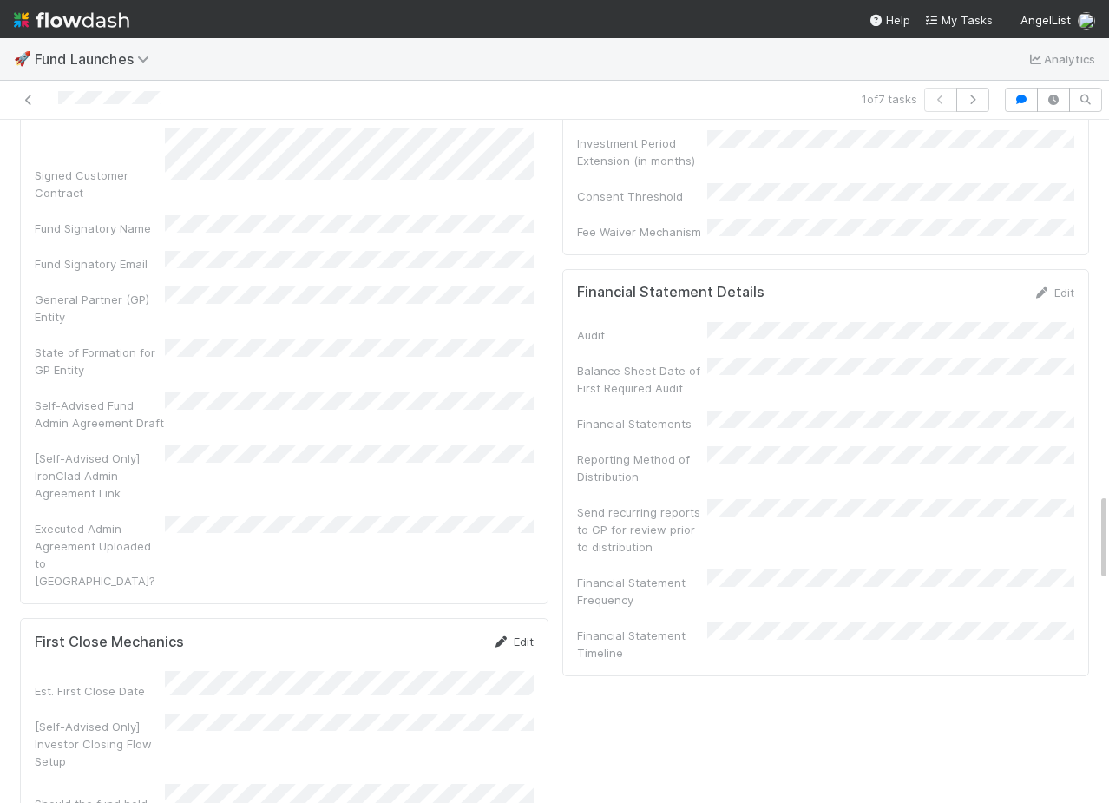
click at [521, 635] on link "Edit" at bounding box center [513, 642] width 41 height 14
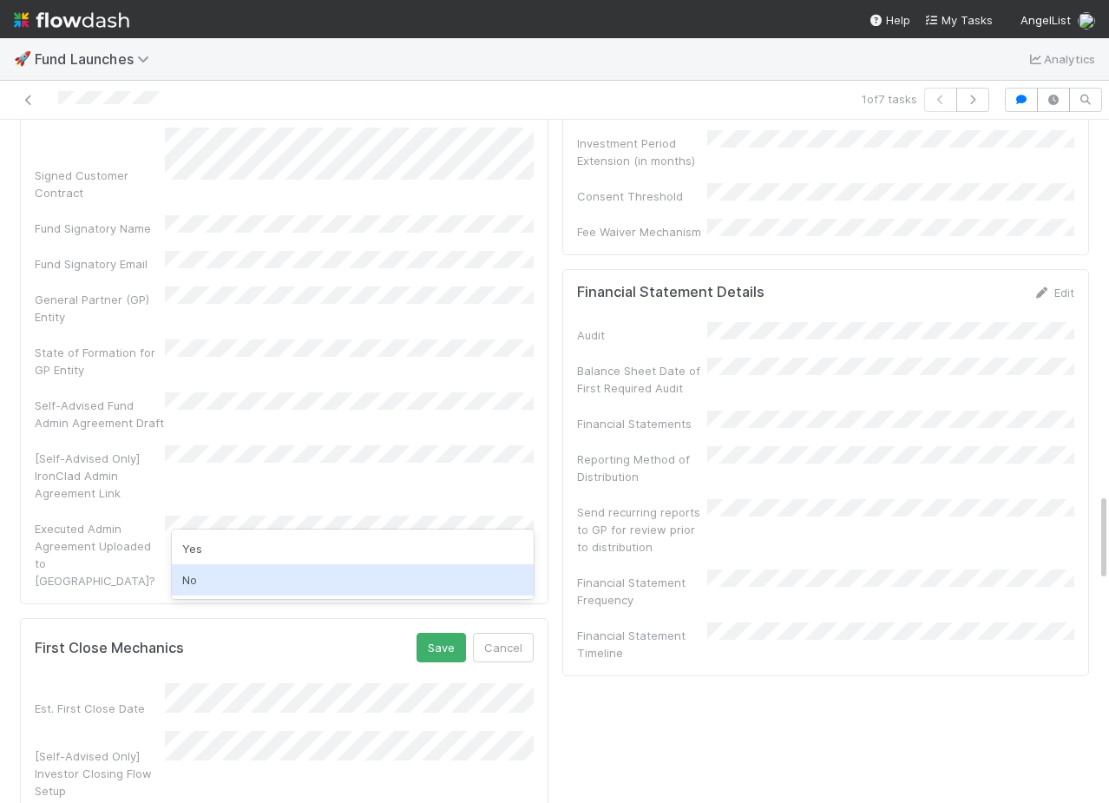
click at [294, 579] on div "No" at bounding box center [353, 579] width 362 height 31
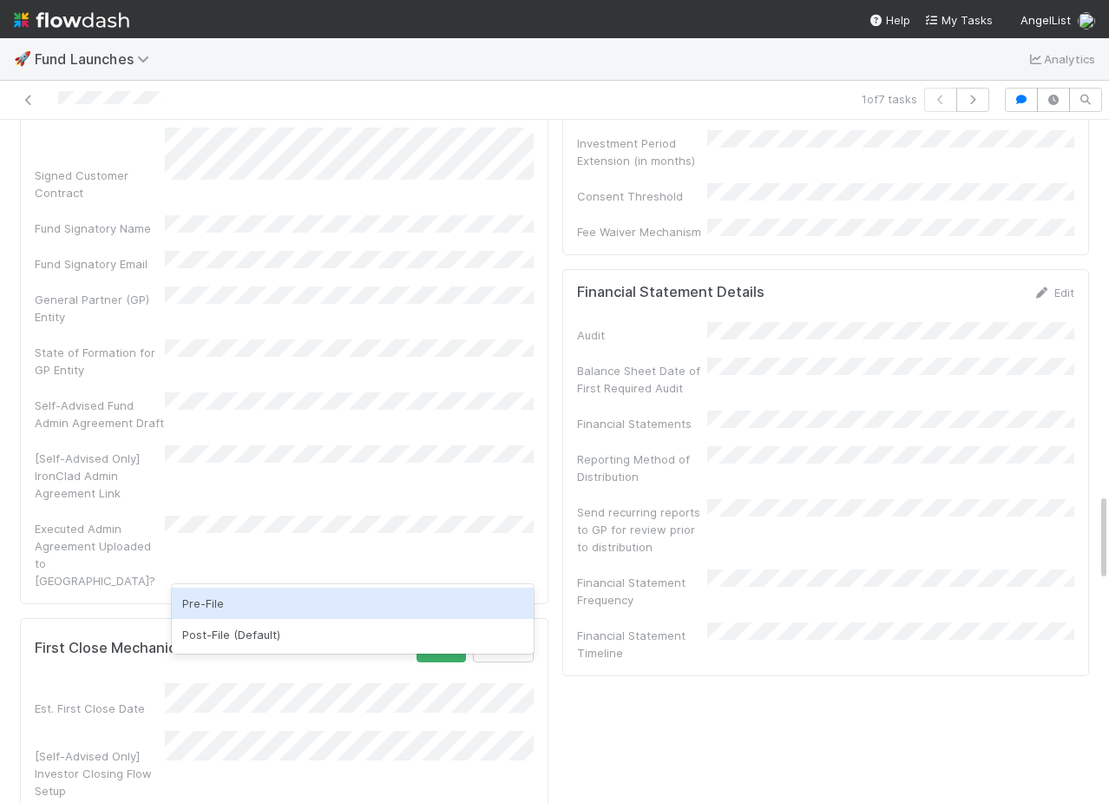
click at [239, 602] on div "Pre-File" at bounding box center [353, 603] width 362 height 31
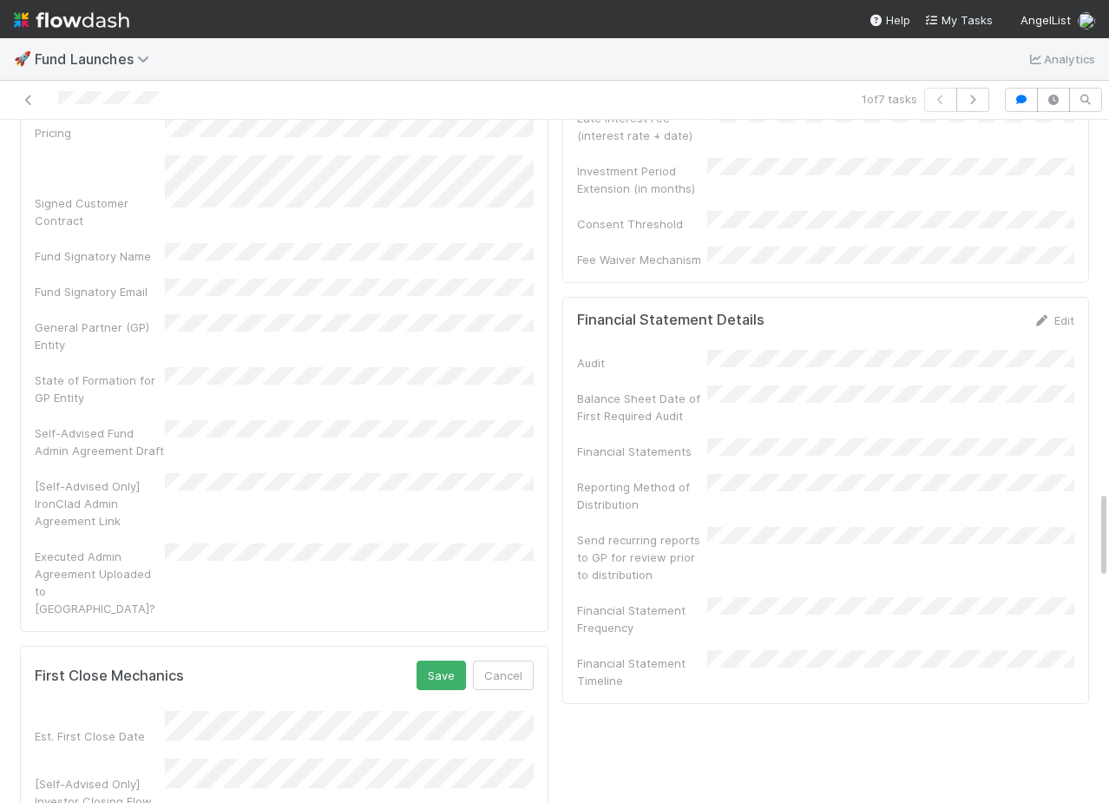
scroll to position [2855, 0]
click at [434, 662] on button "Save" at bounding box center [441, 677] width 49 height 30
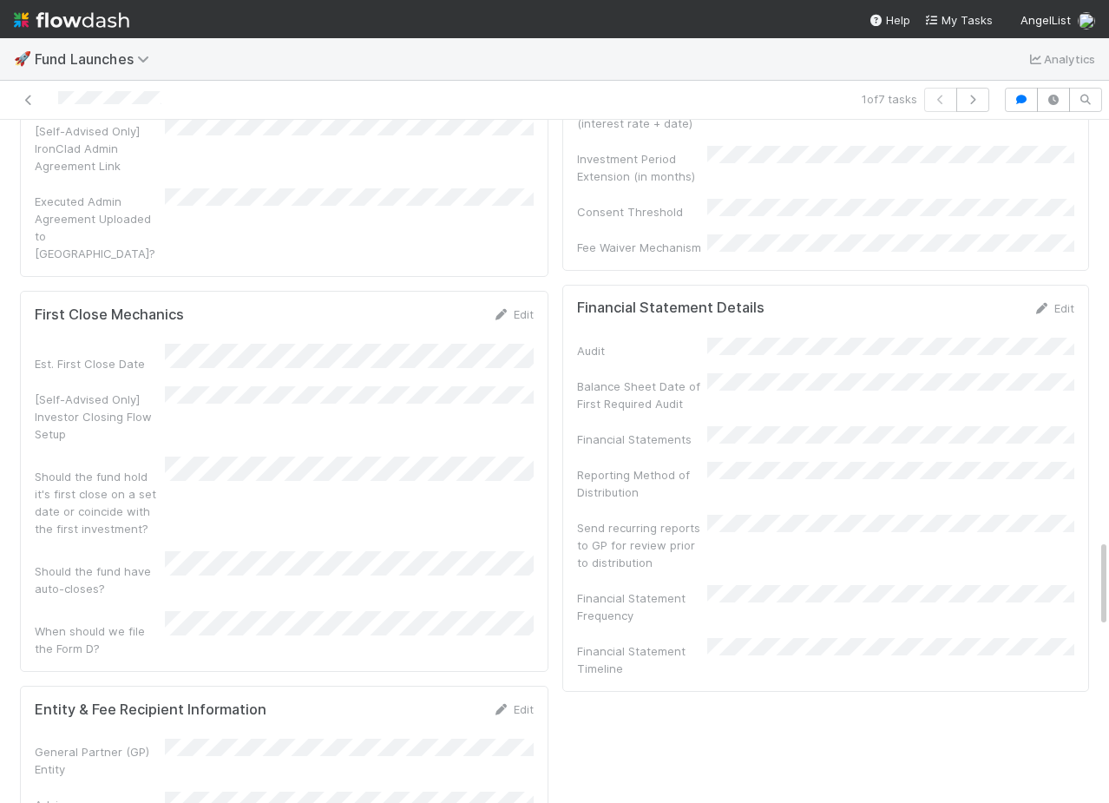
scroll to position [3221, 0]
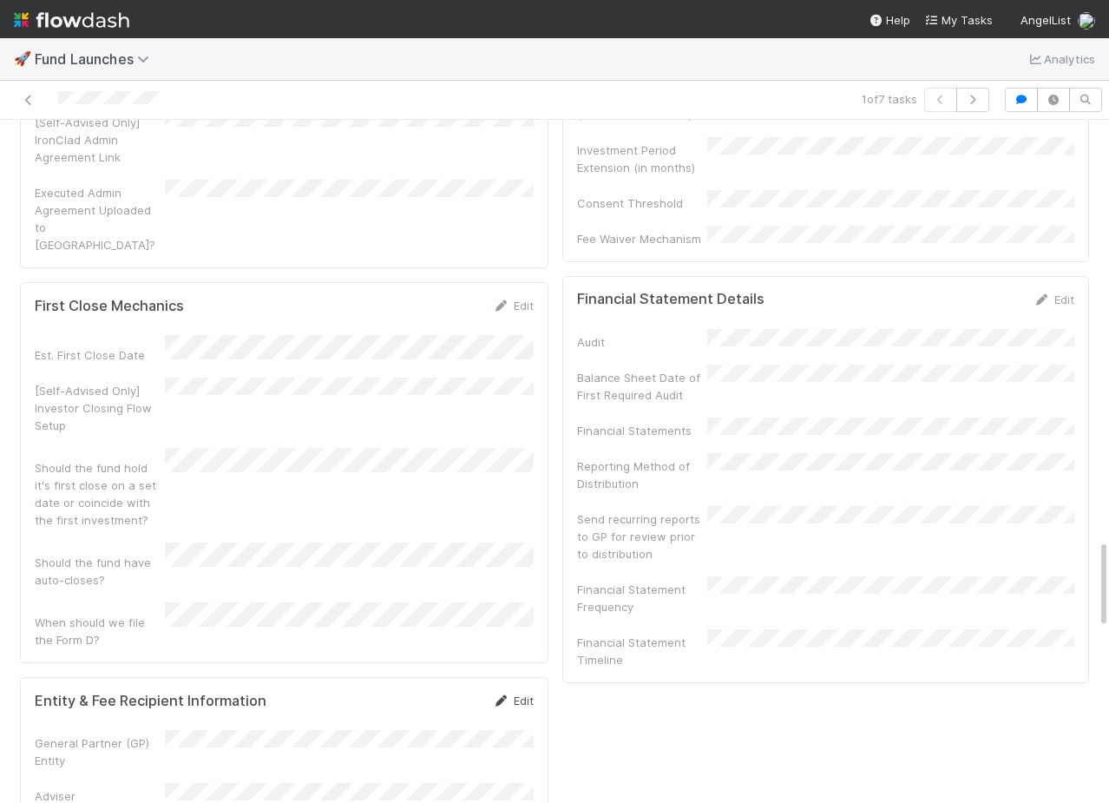
click at [508, 694] on link "Edit" at bounding box center [513, 701] width 41 height 14
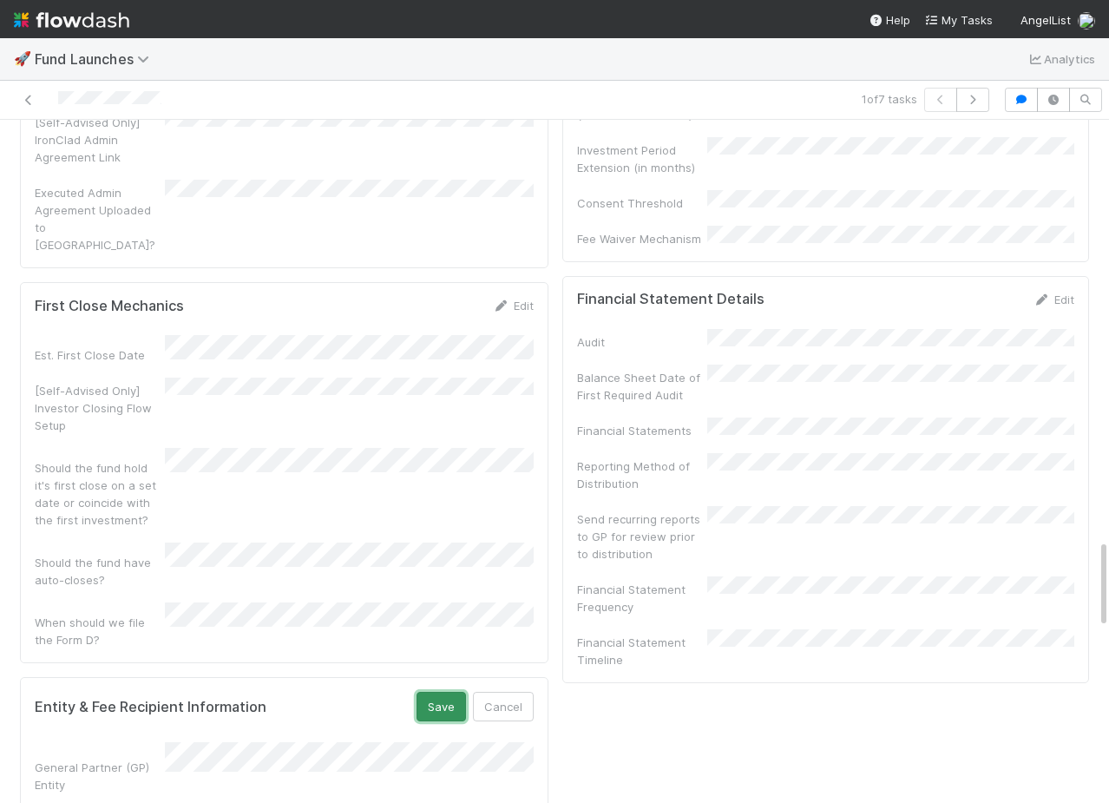
click at [450, 692] on button "Save" at bounding box center [441, 707] width 49 height 30
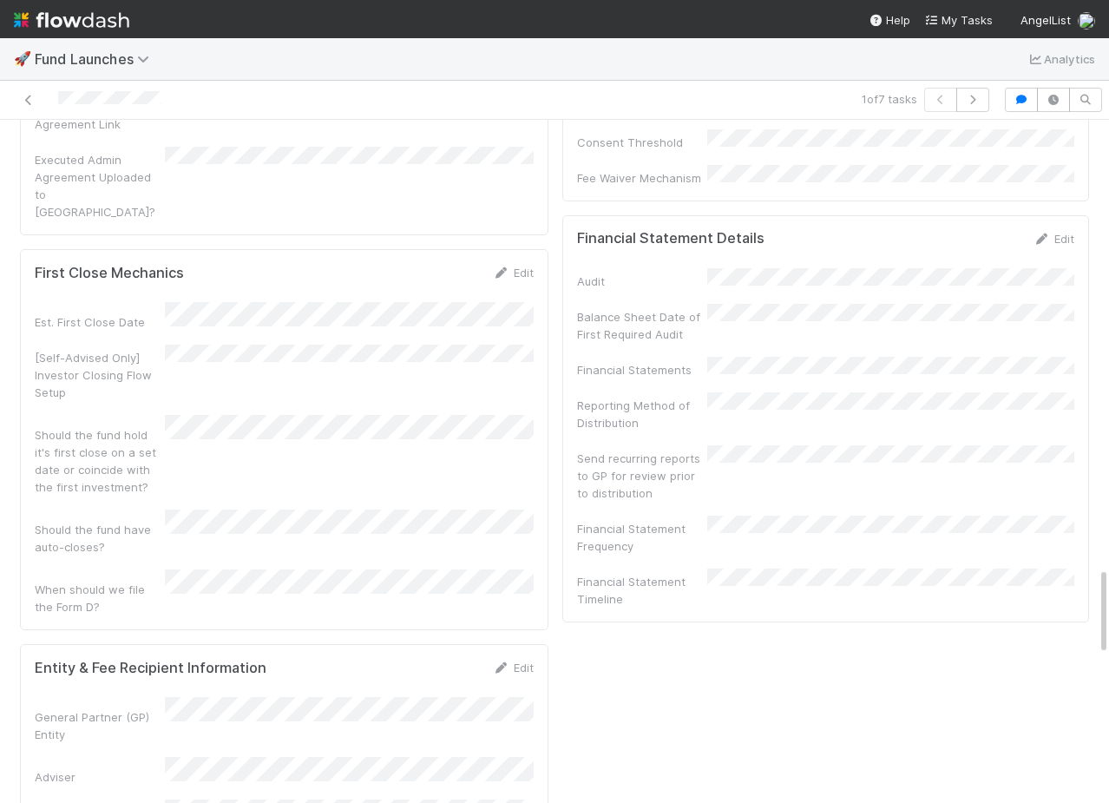
scroll to position [3262, 0]
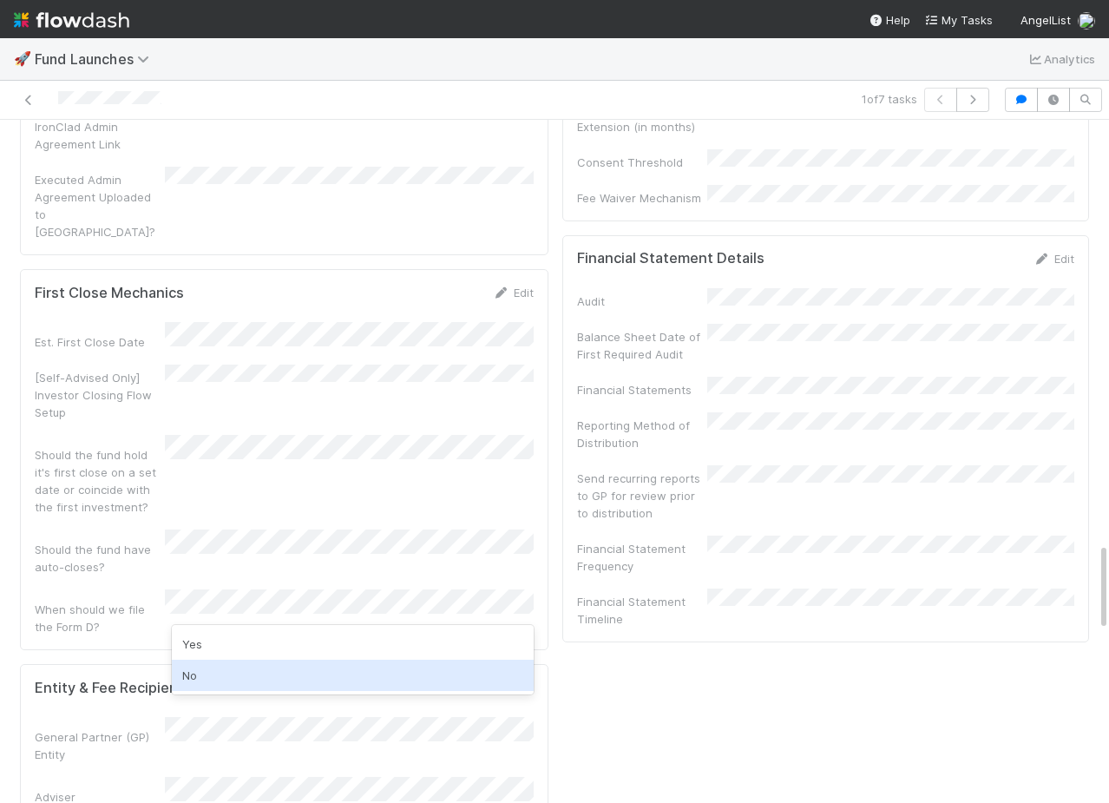
click at [290, 672] on div "No" at bounding box center [353, 675] width 362 height 31
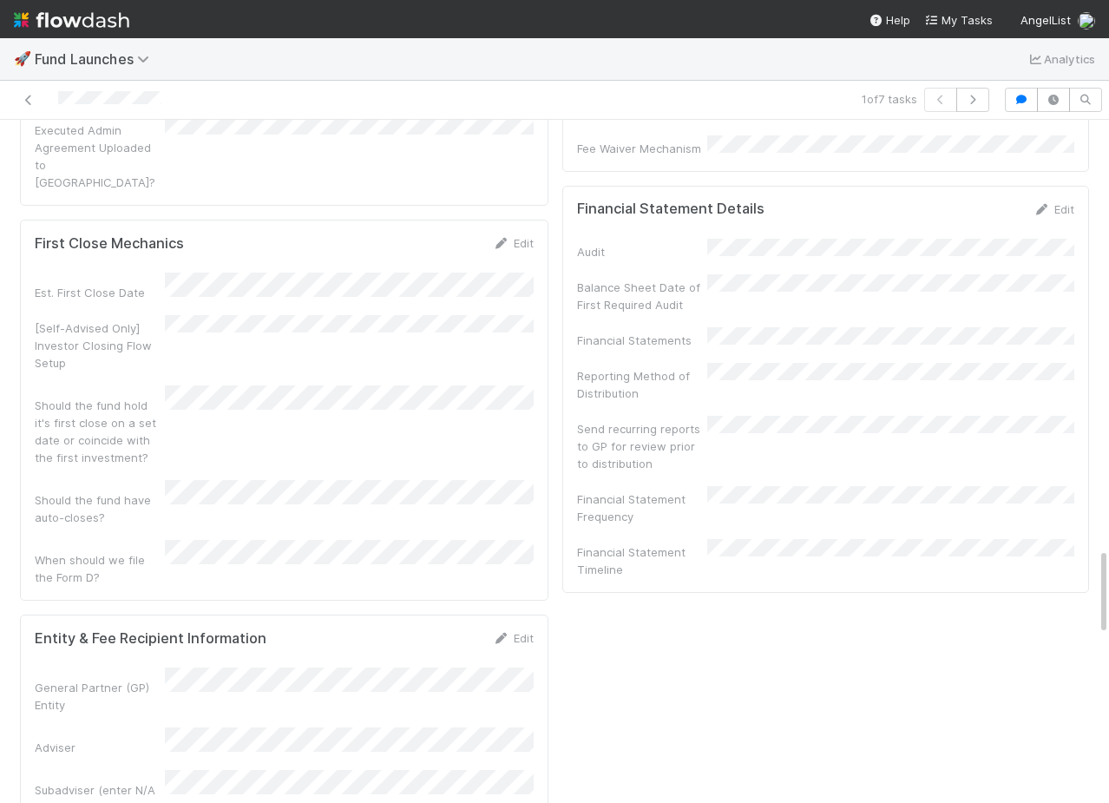
scroll to position [3335, 0]
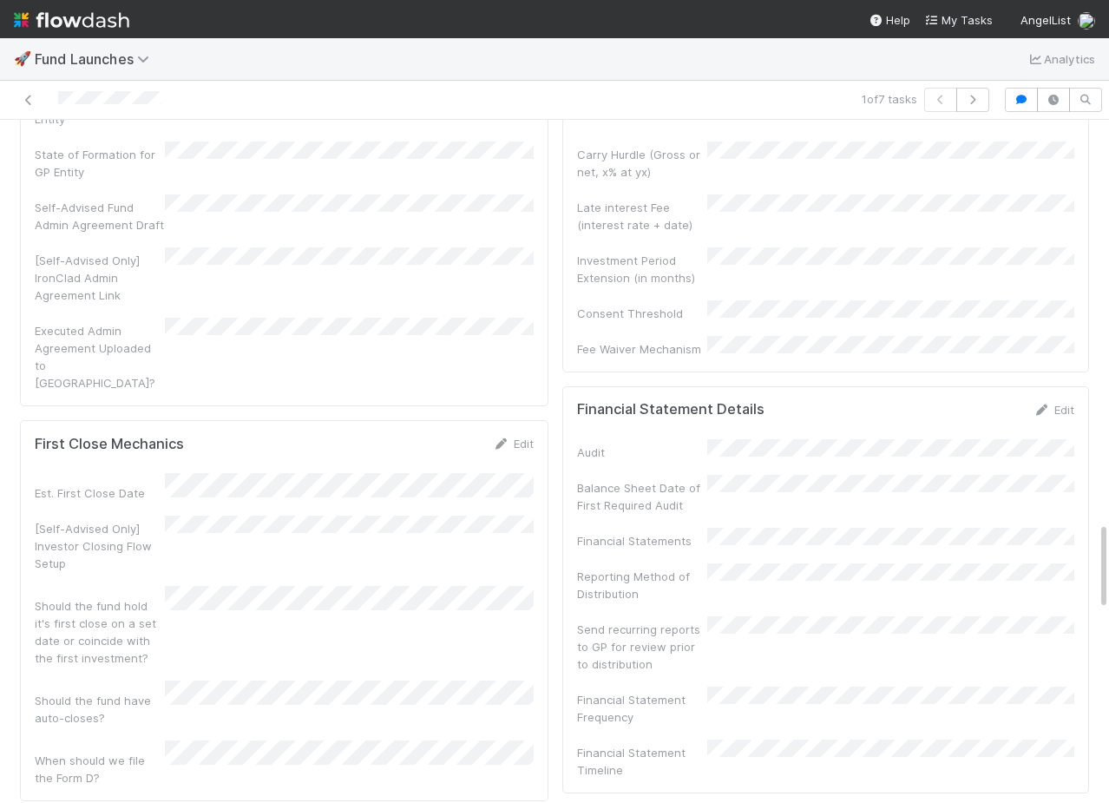
scroll to position [3119, 0]
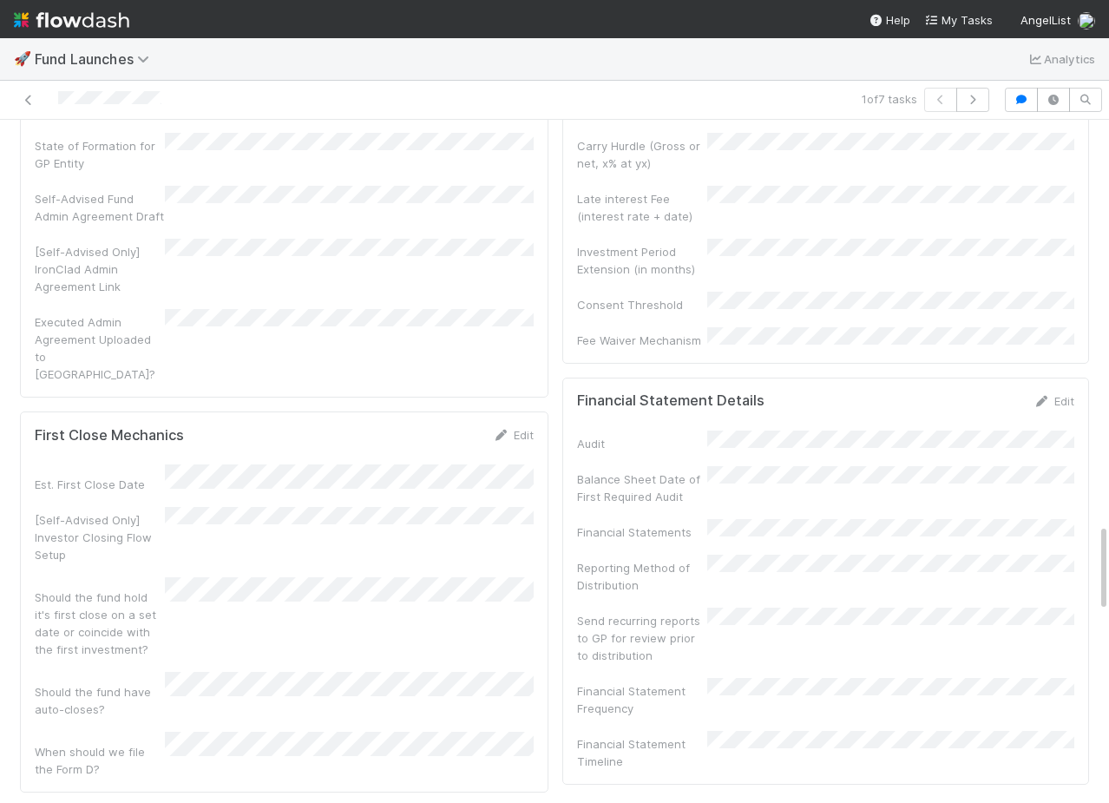
click at [1064, 394] on div "Financial Statement Details Edit Audit Balance Sheet Date of First Required Aud…" at bounding box center [826, 581] width 527 height 407
click at [1064, 404] on link "Edit" at bounding box center [1054, 401] width 41 height 14
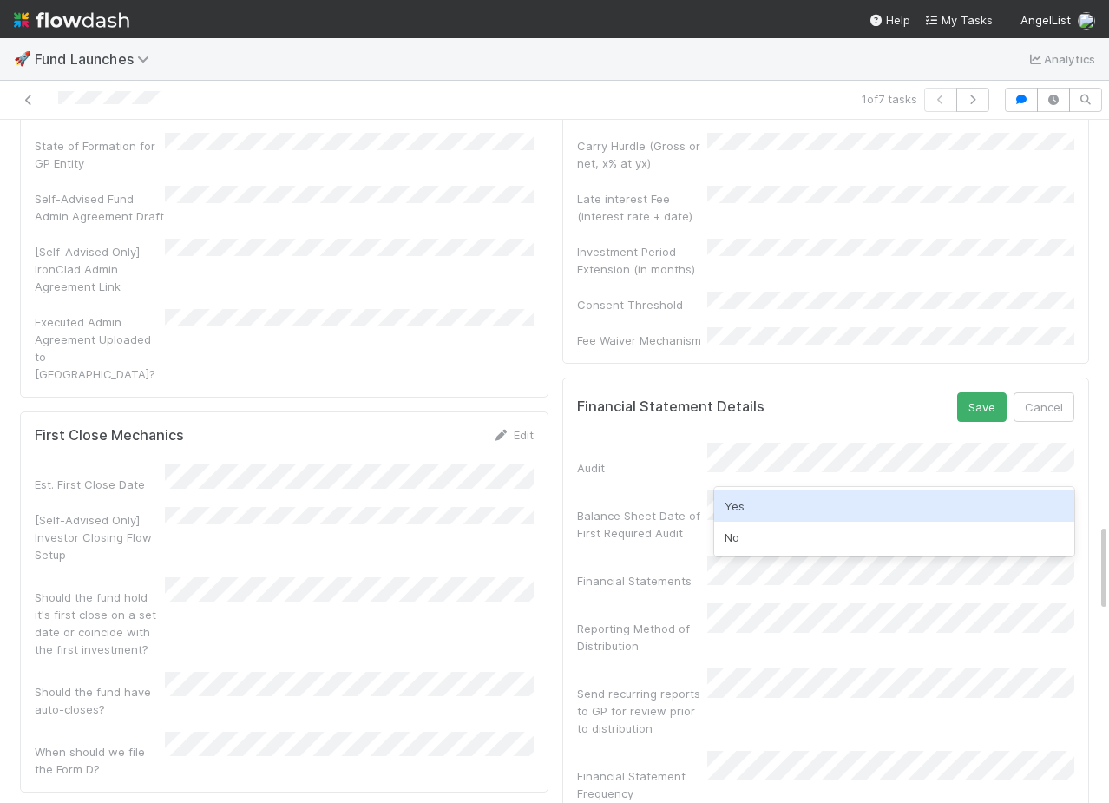
click at [813, 511] on div "Yes" at bounding box center [894, 506] width 360 height 31
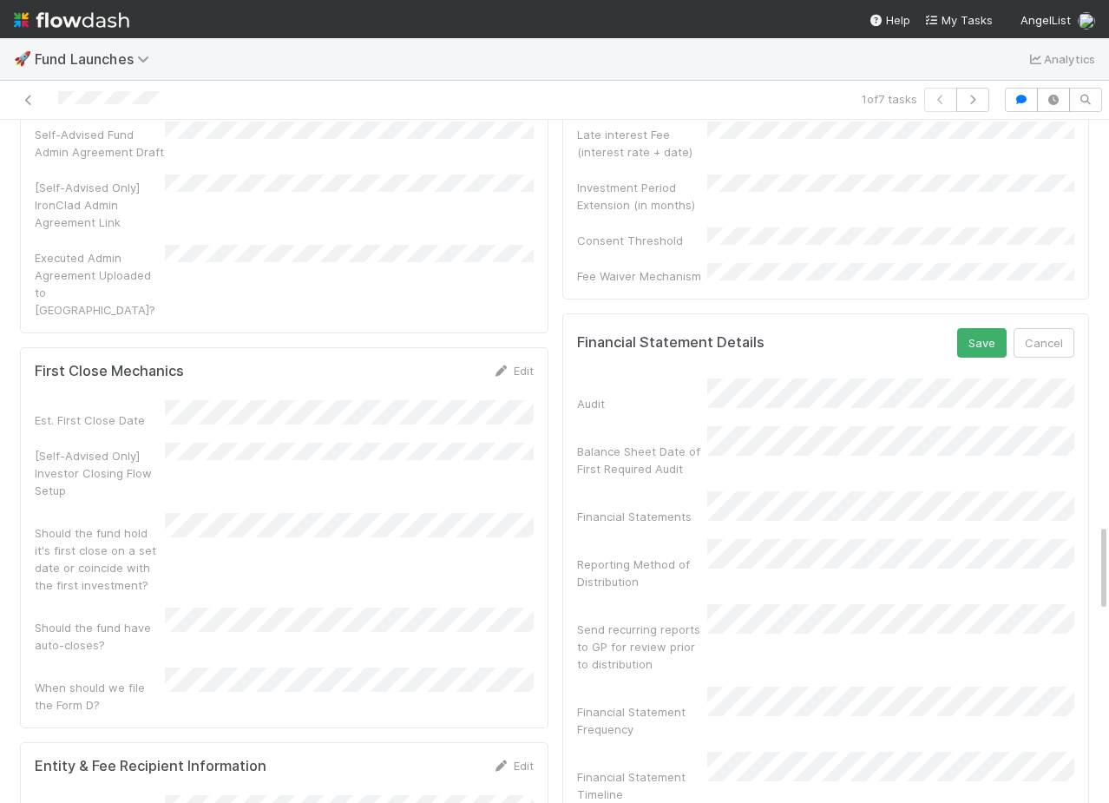
scroll to position [3194, 0]
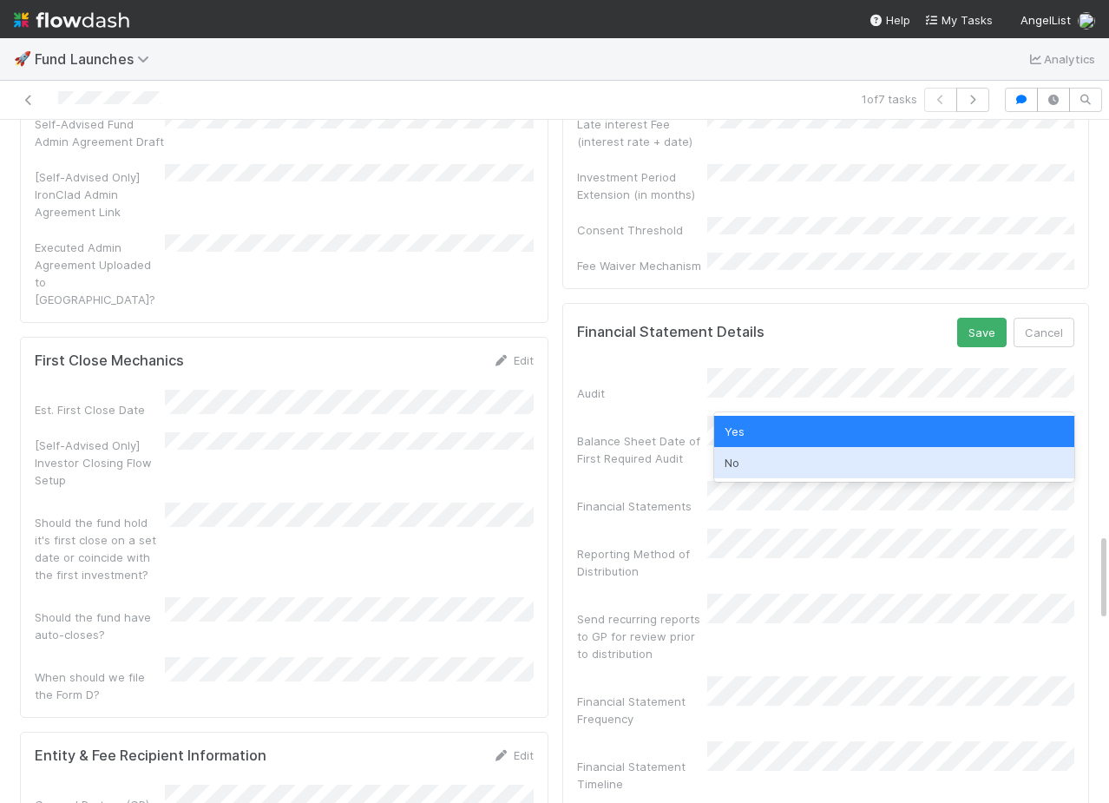
click at [672, 421] on div "Balance Sheet Date of First Required Audit" at bounding box center [825, 441] width 497 height 51
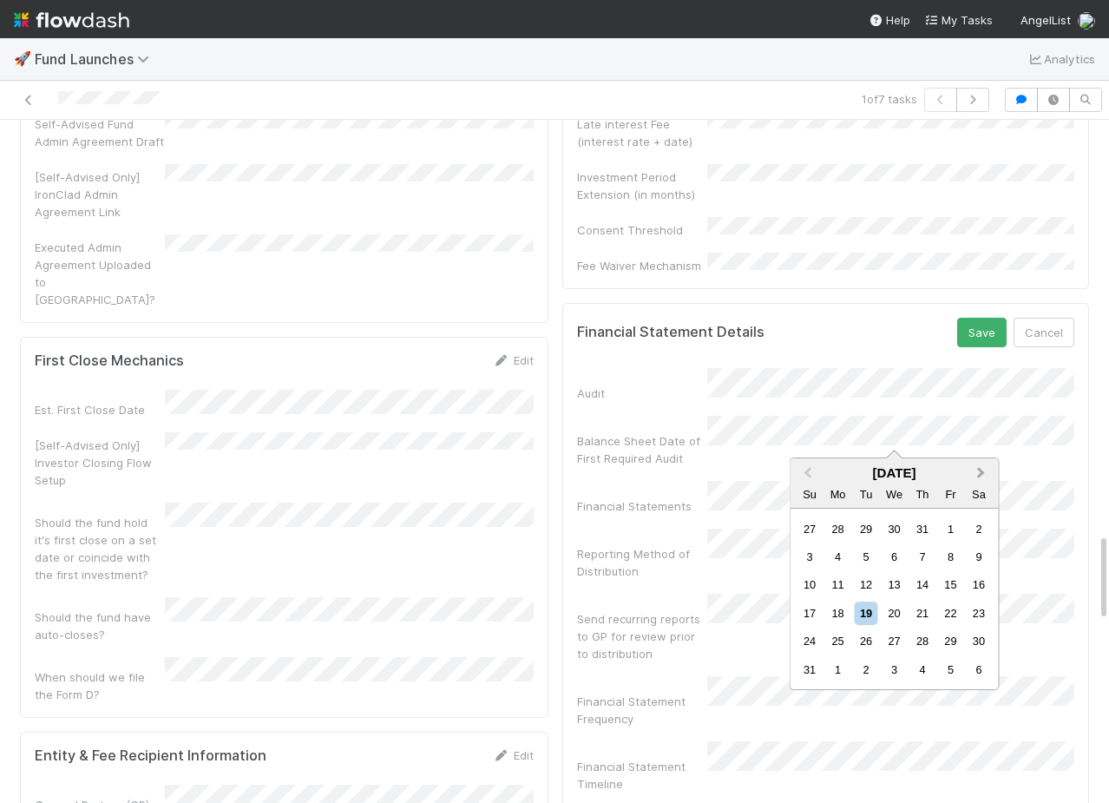
click at [988, 475] on button "Next Month" at bounding box center [984, 474] width 28 height 28
click at [834, 530] on div "1" at bounding box center [837, 528] width 23 height 23
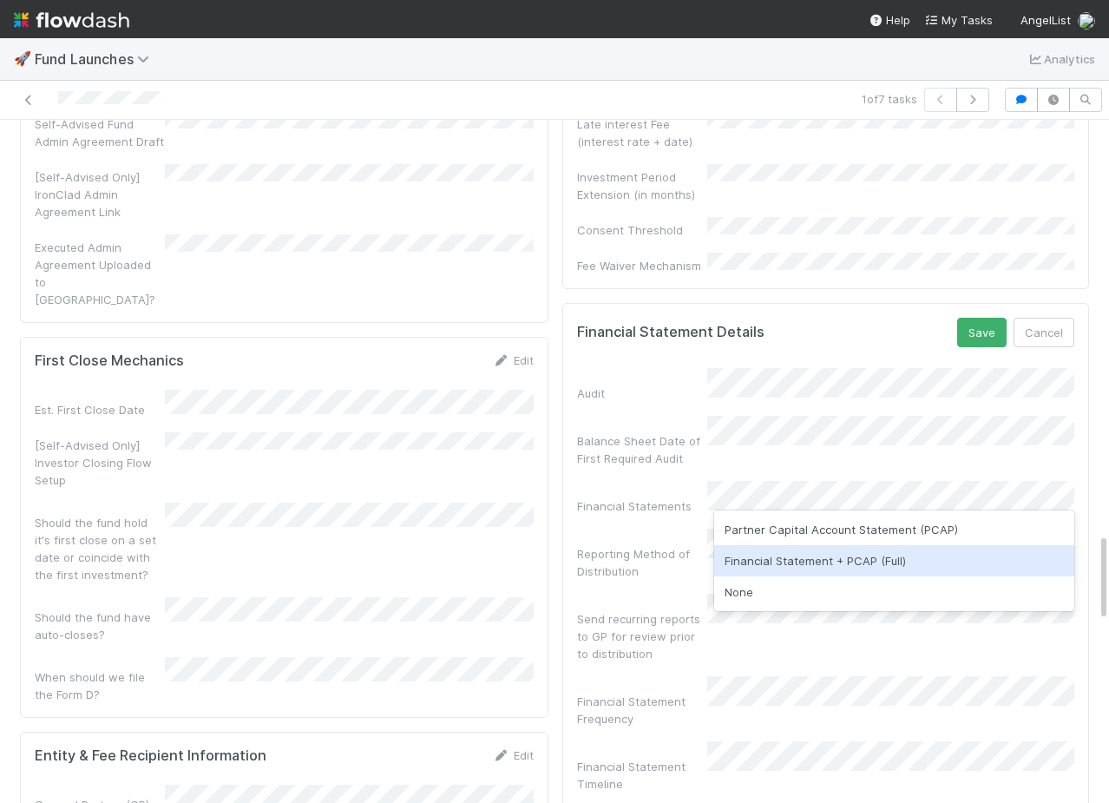
click at [780, 564] on div "Financial Statement + PCAP (Full)" at bounding box center [894, 560] width 360 height 31
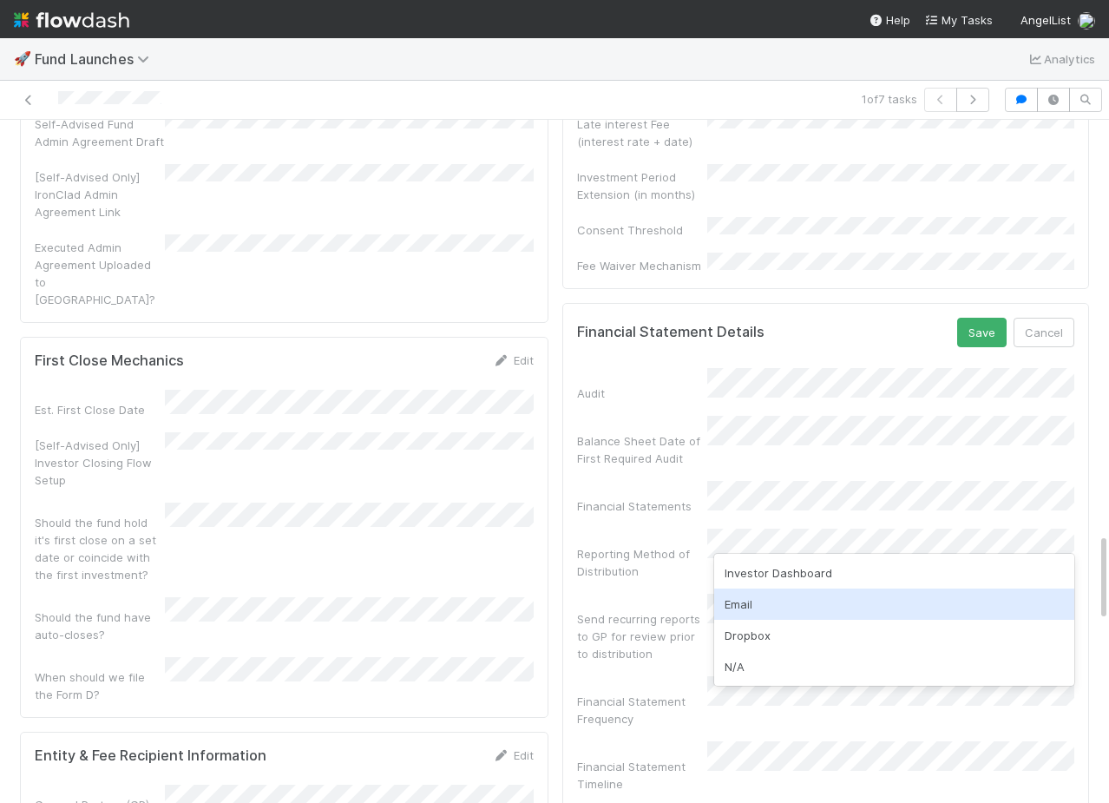
click at [764, 600] on div "Email" at bounding box center [894, 604] width 360 height 31
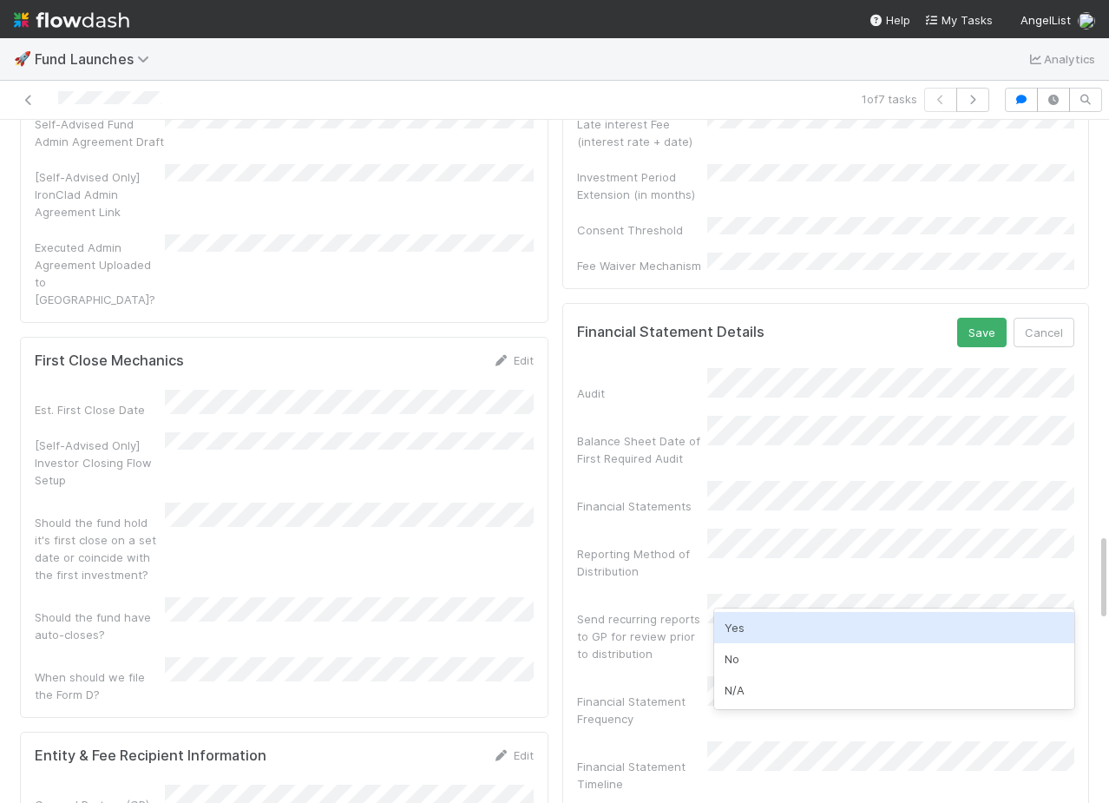
click at [767, 634] on div "Yes" at bounding box center [894, 627] width 360 height 31
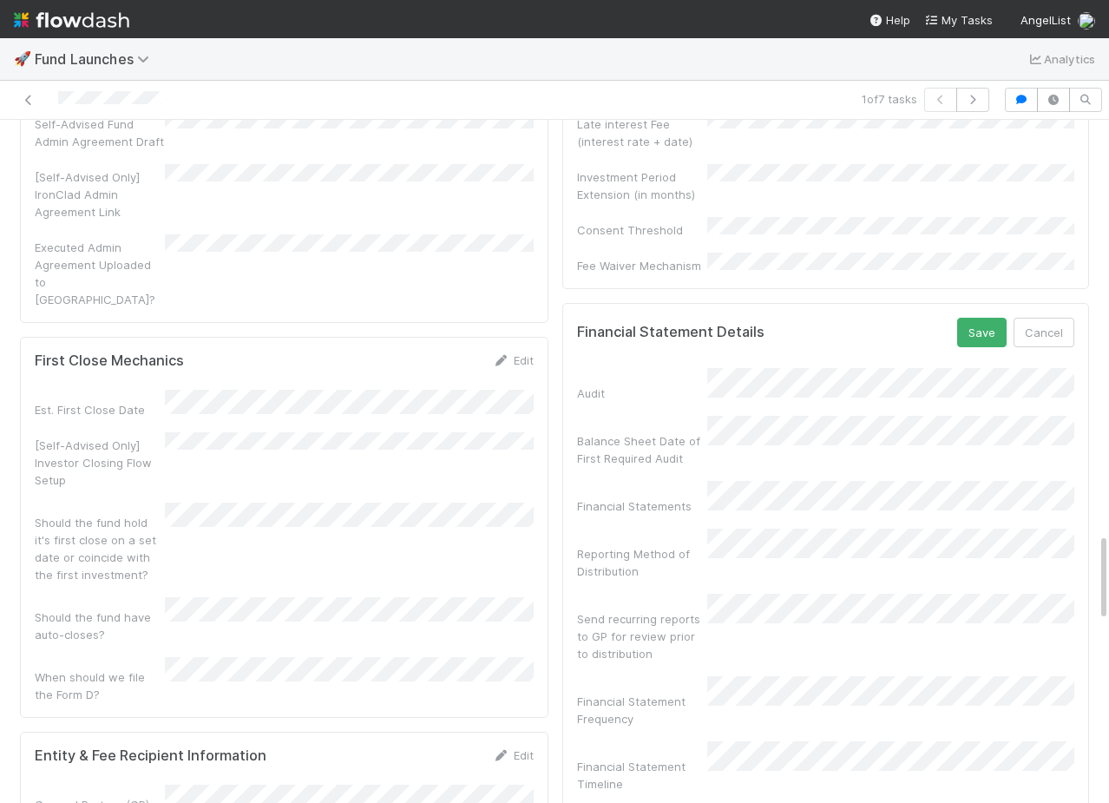
scroll to position [3273, 0]
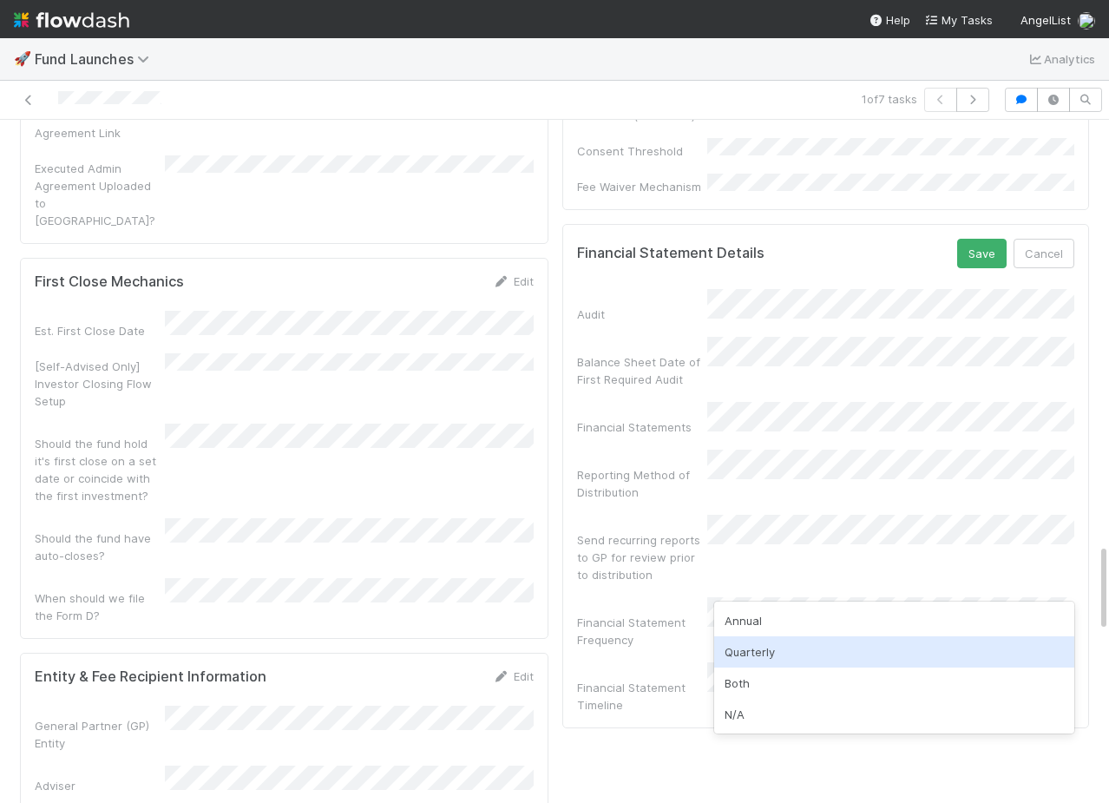
click at [760, 655] on div "Quarterly" at bounding box center [894, 651] width 360 height 31
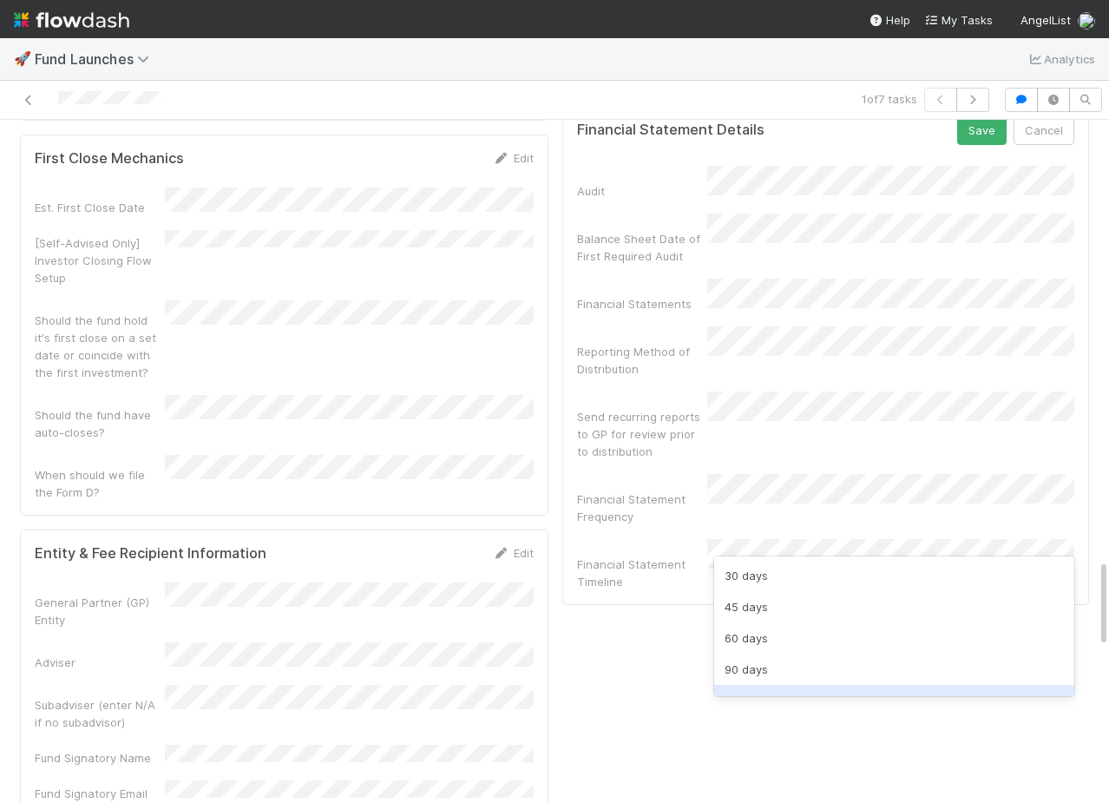
scroll to position [3397, 0]
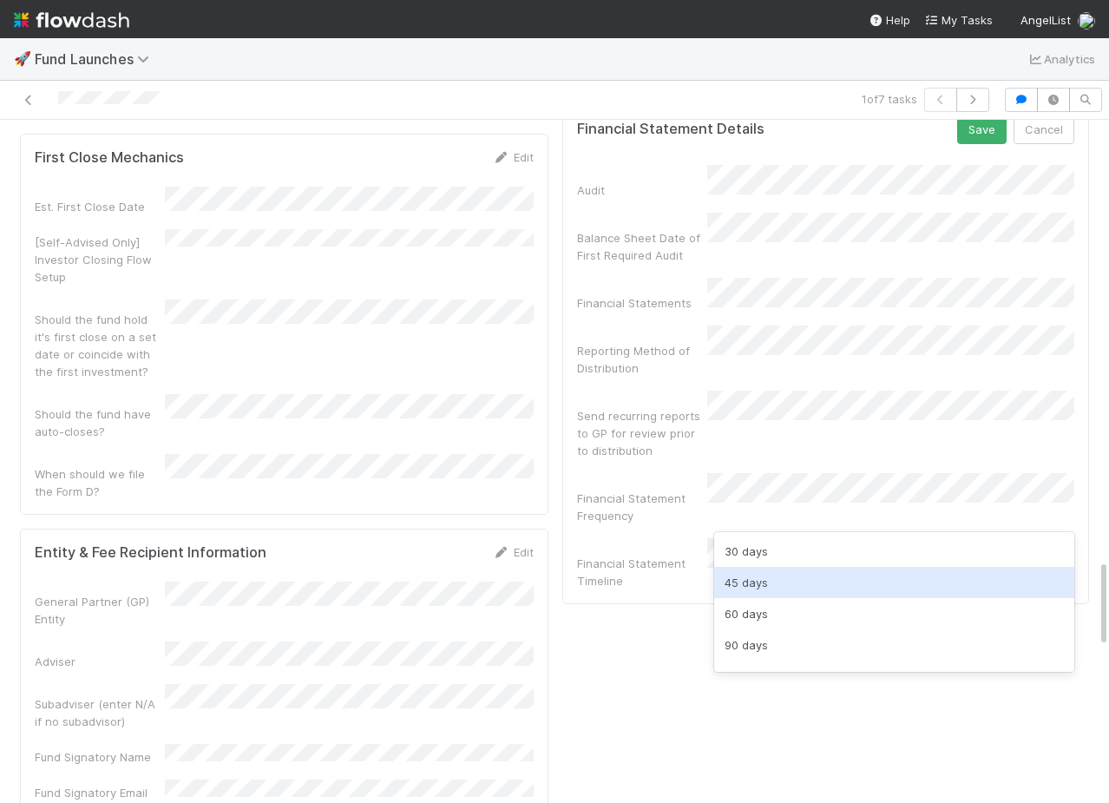
click at [755, 583] on div "45 days" at bounding box center [894, 582] width 360 height 31
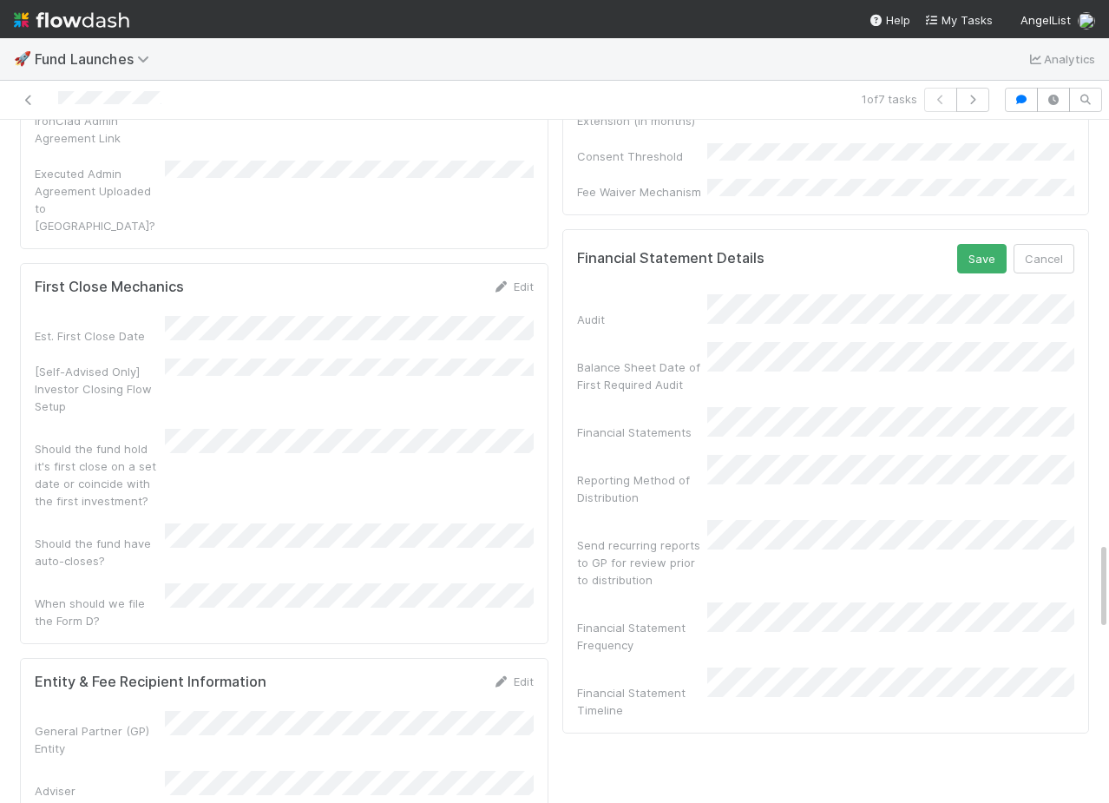
scroll to position [3242, 0]
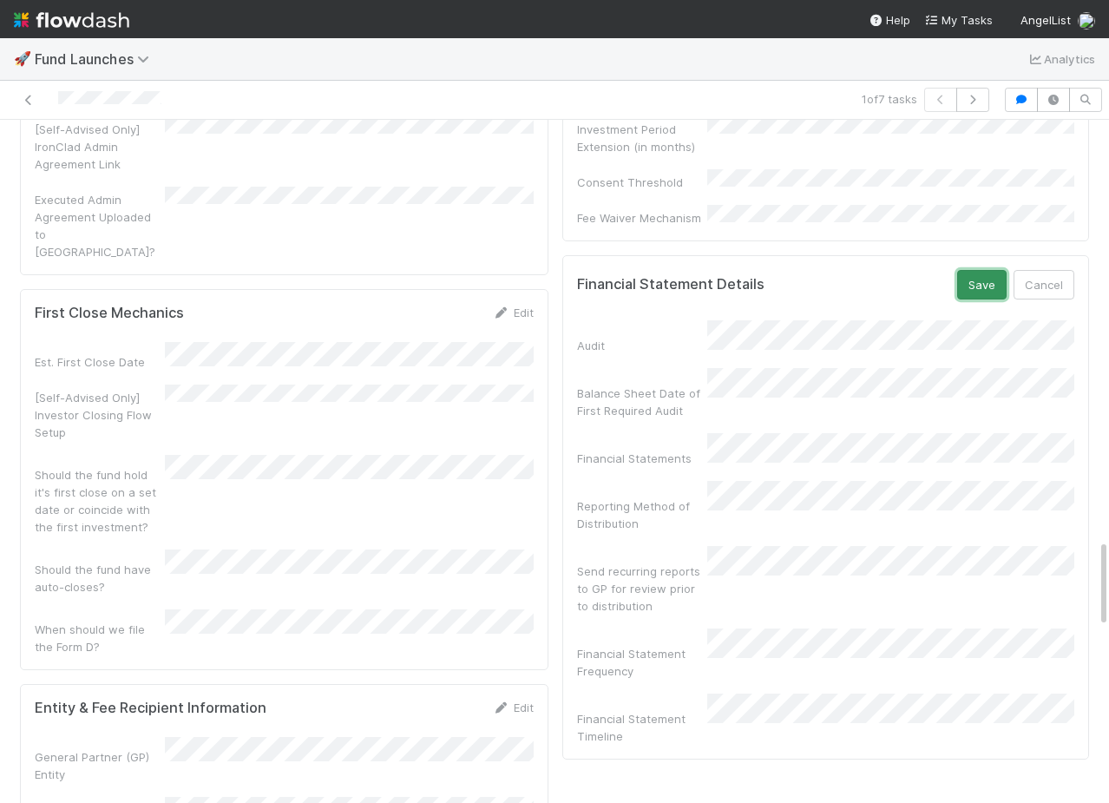
click at [974, 289] on button "Save" at bounding box center [982, 285] width 49 height 30
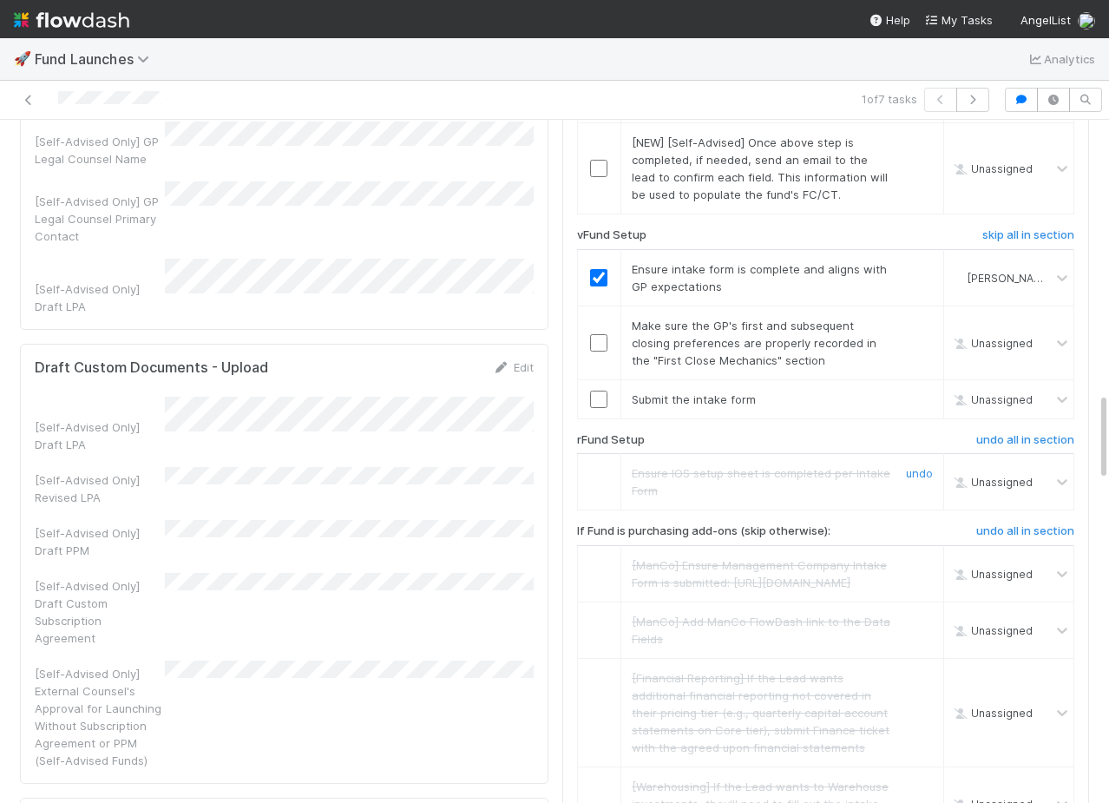
scroll to position [2108, 0]
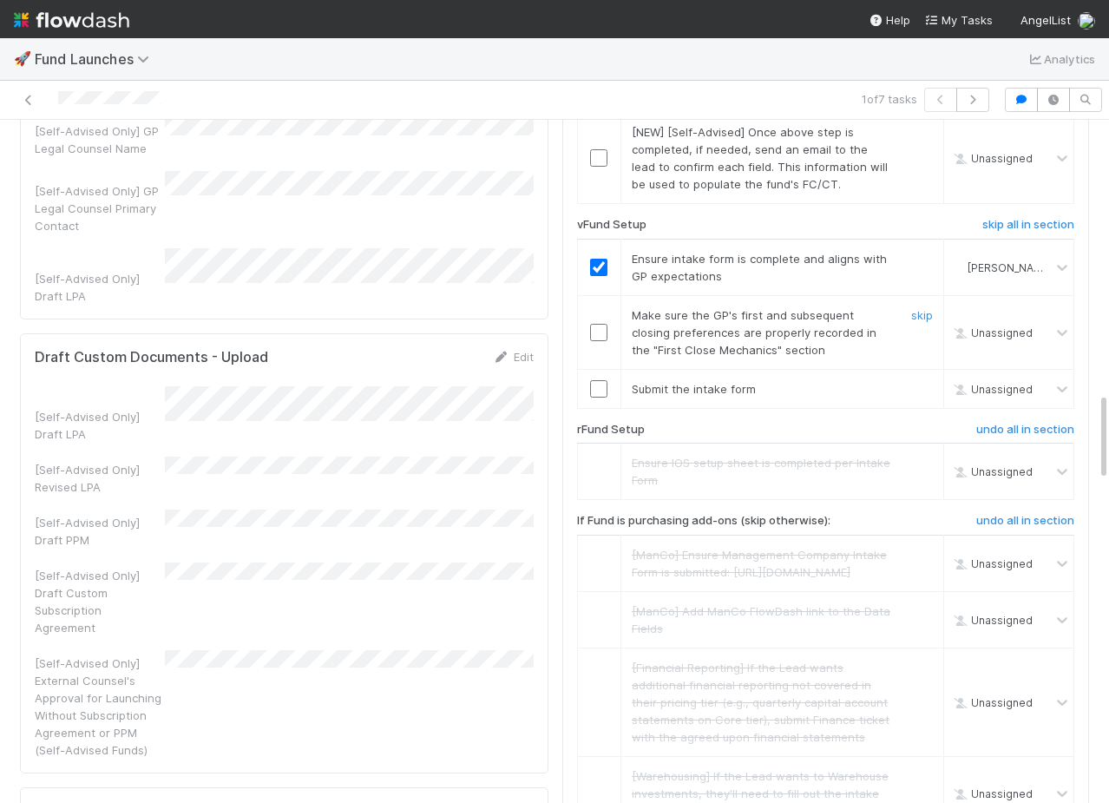
click at [601, 324] on input "checkbox" at bounding box center [598, 332] width 17 height 17
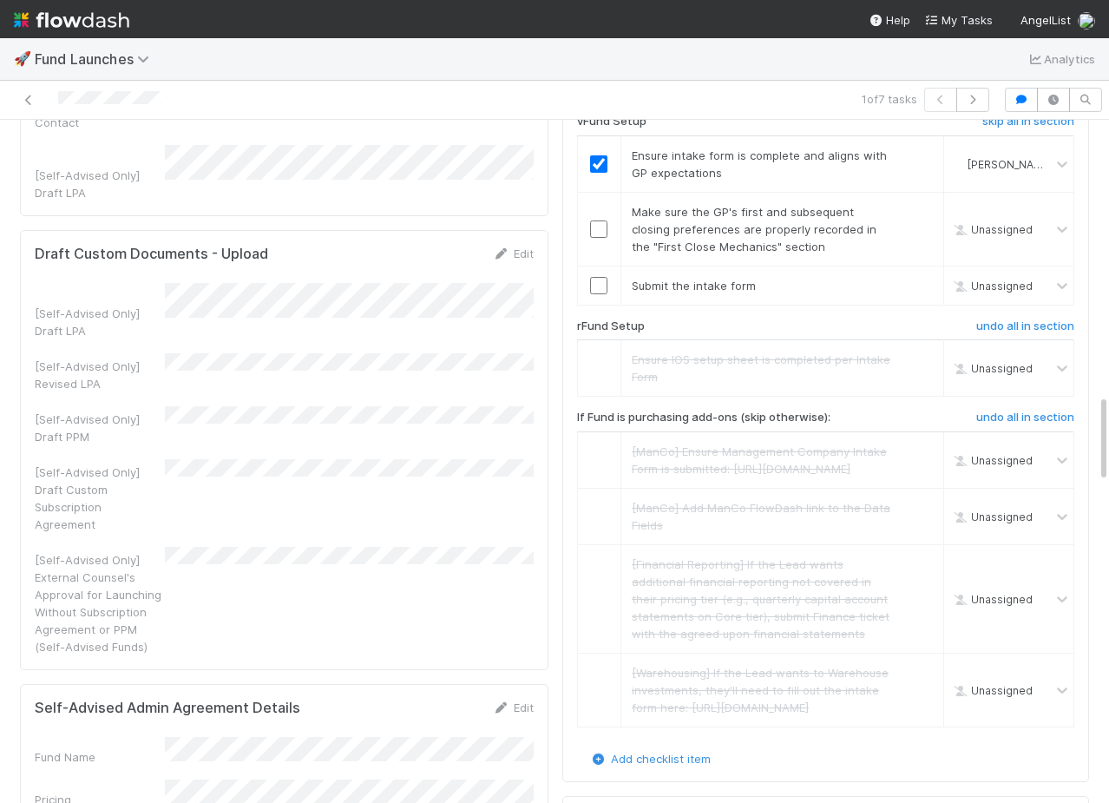
scroll to position [2213, 0]
click at [592, 219] on input "checkbox" at bounding box center [598, 227] width 17 height 17
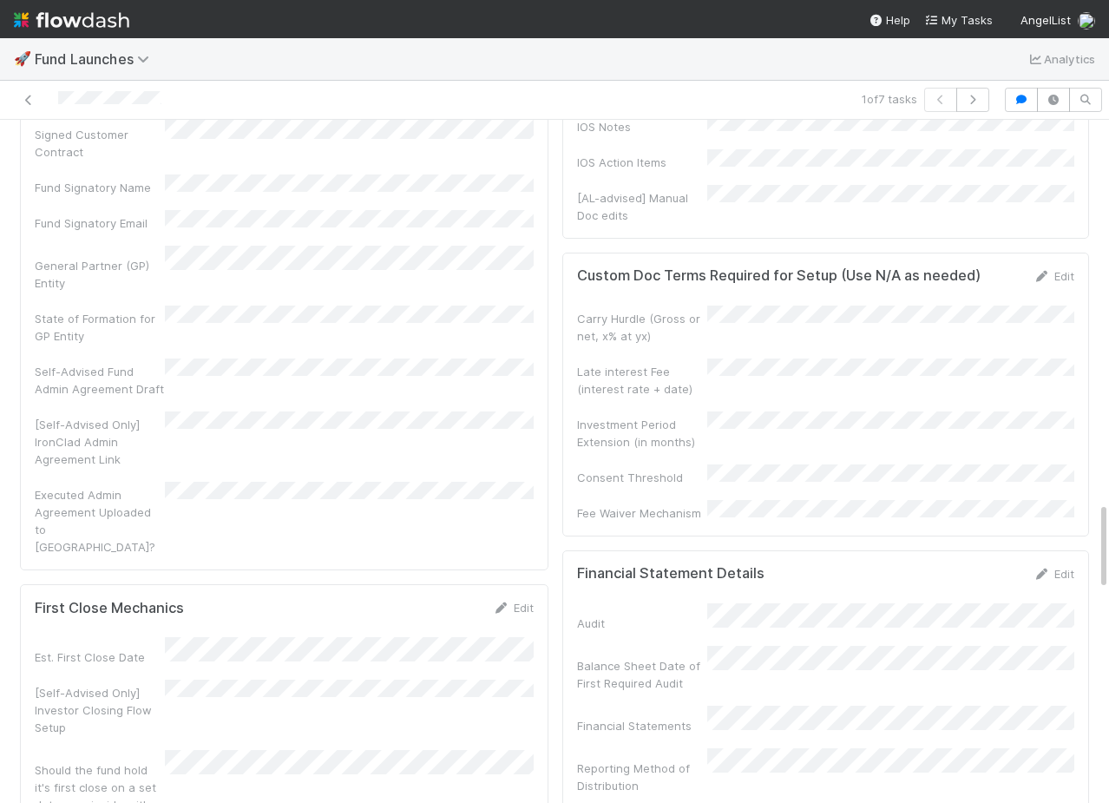
scroll to position [2954, 0]
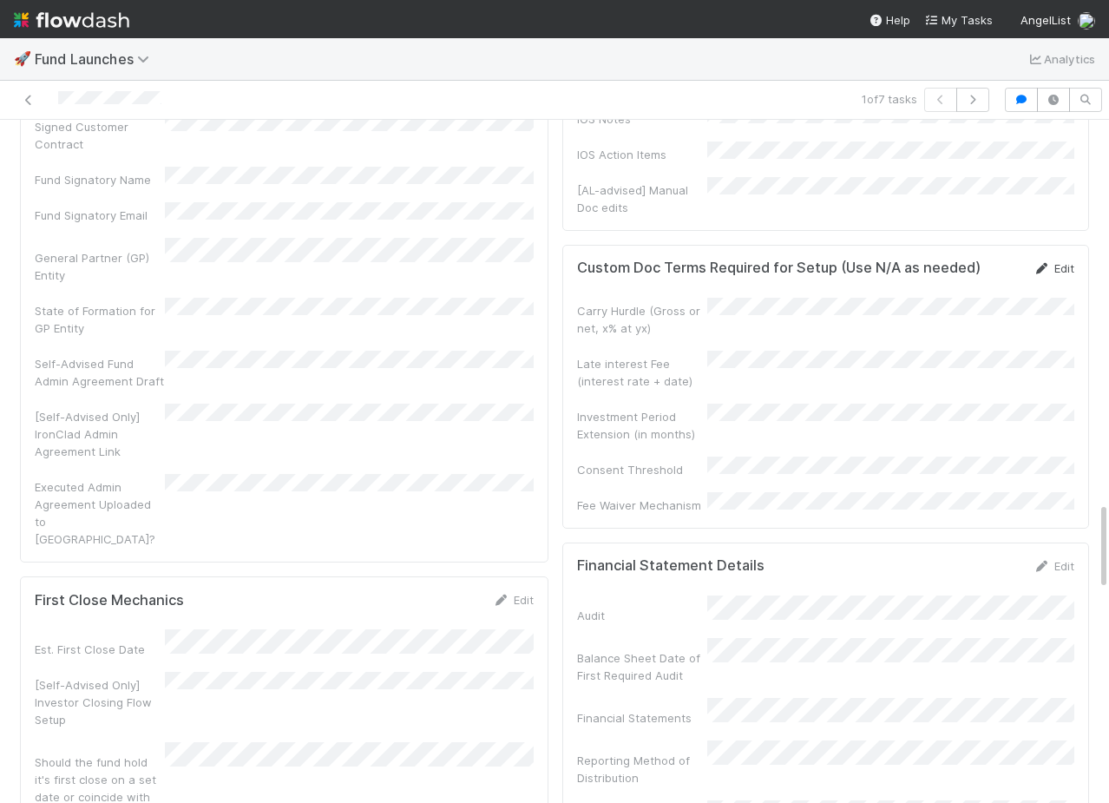
click at [1063, 275] on link "Edit" at bounding box center [1054, 268] width 41 height 14
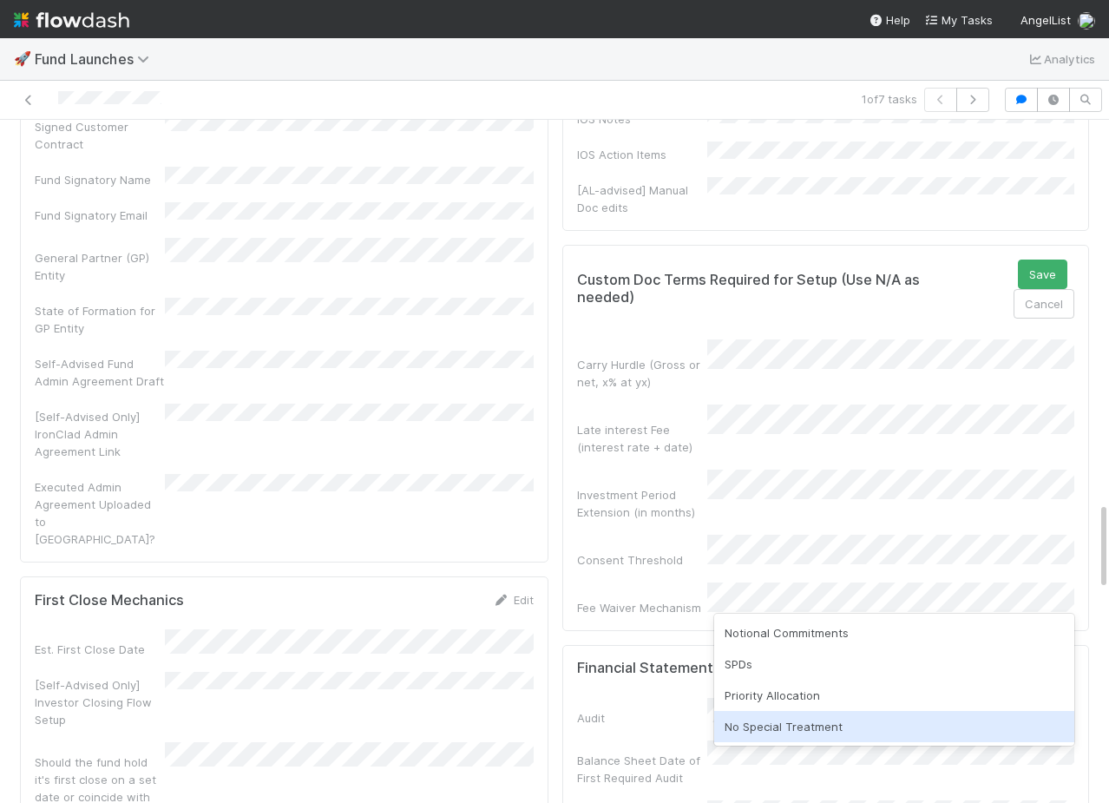
click at [811, 739] on div "No Special Treatment" at bounding box center [894, 726] width 360 height 31
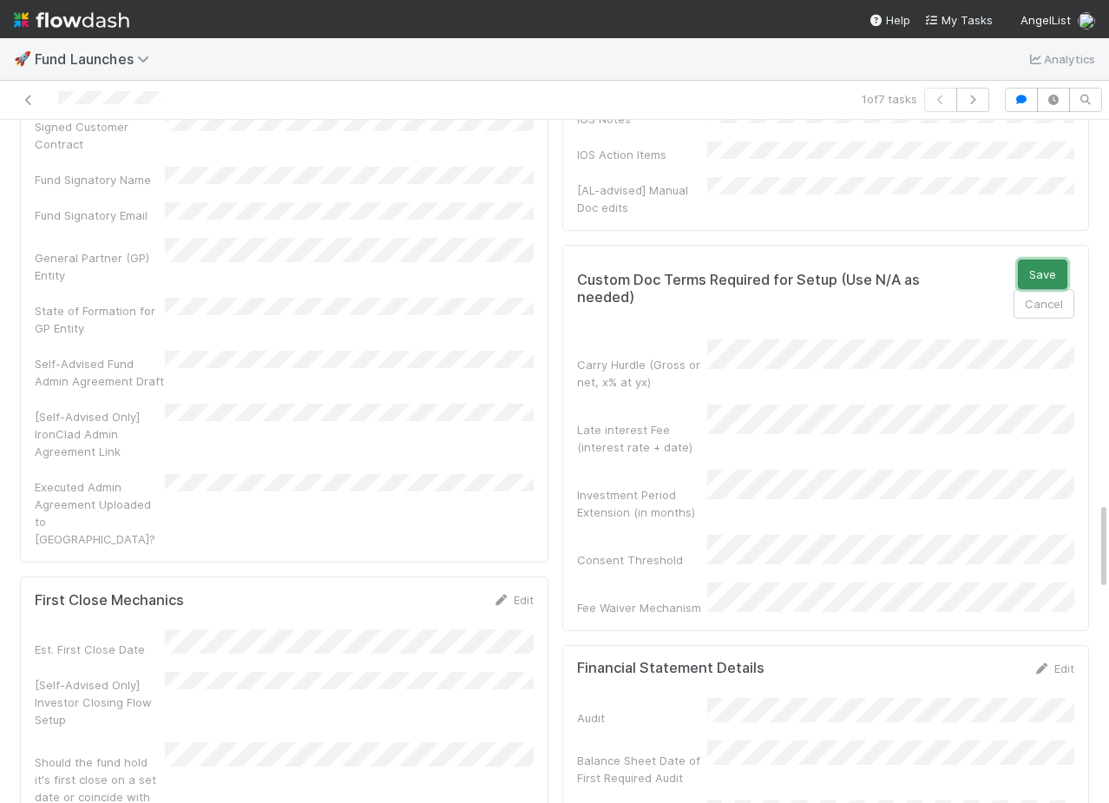
click at [1029, 289] on button "Save" at bounding box center [1042, 275] width 49 height 30
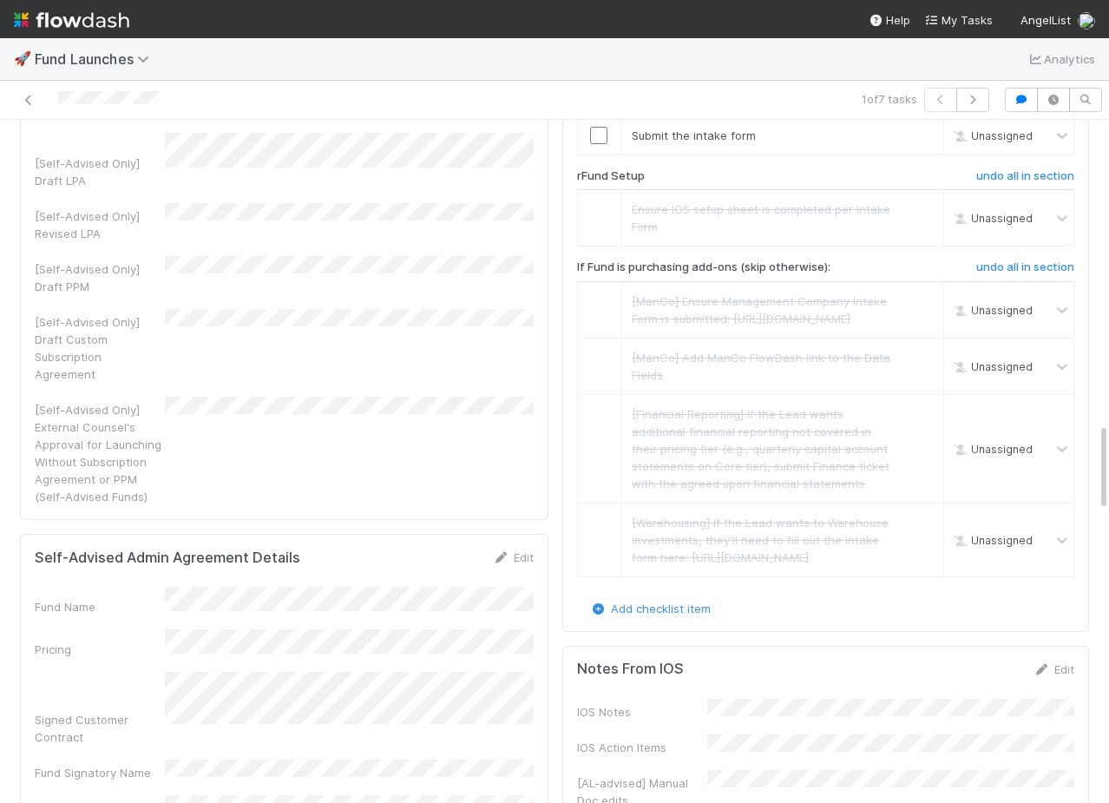
scroll to position [2379, 0]
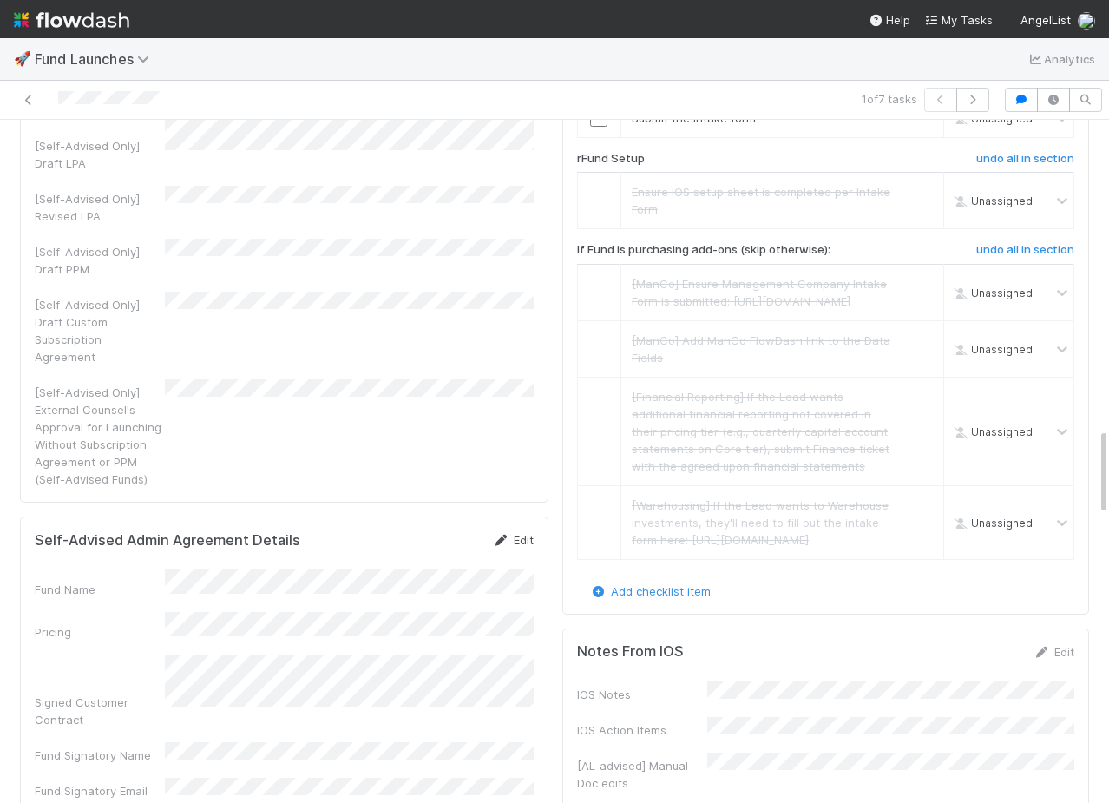
click at [503, 535] on icon at bounding box center [501, 540] width 17 height 11
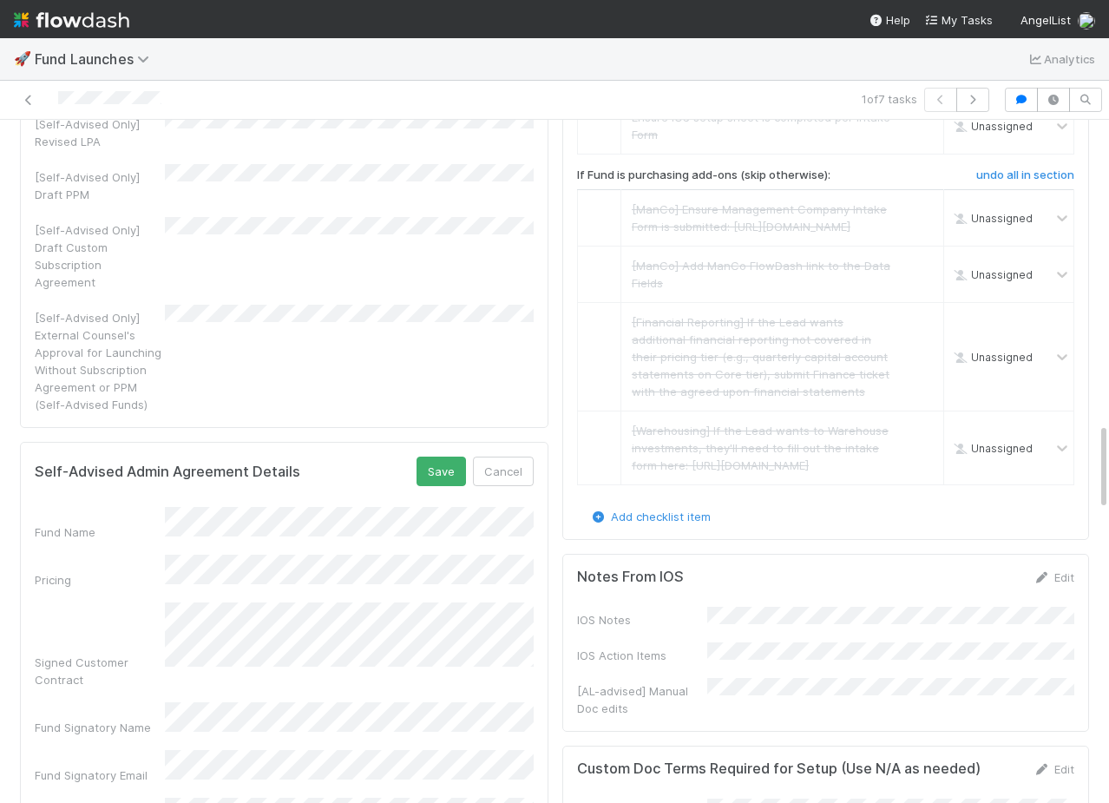
scroll to position [2466, 0]
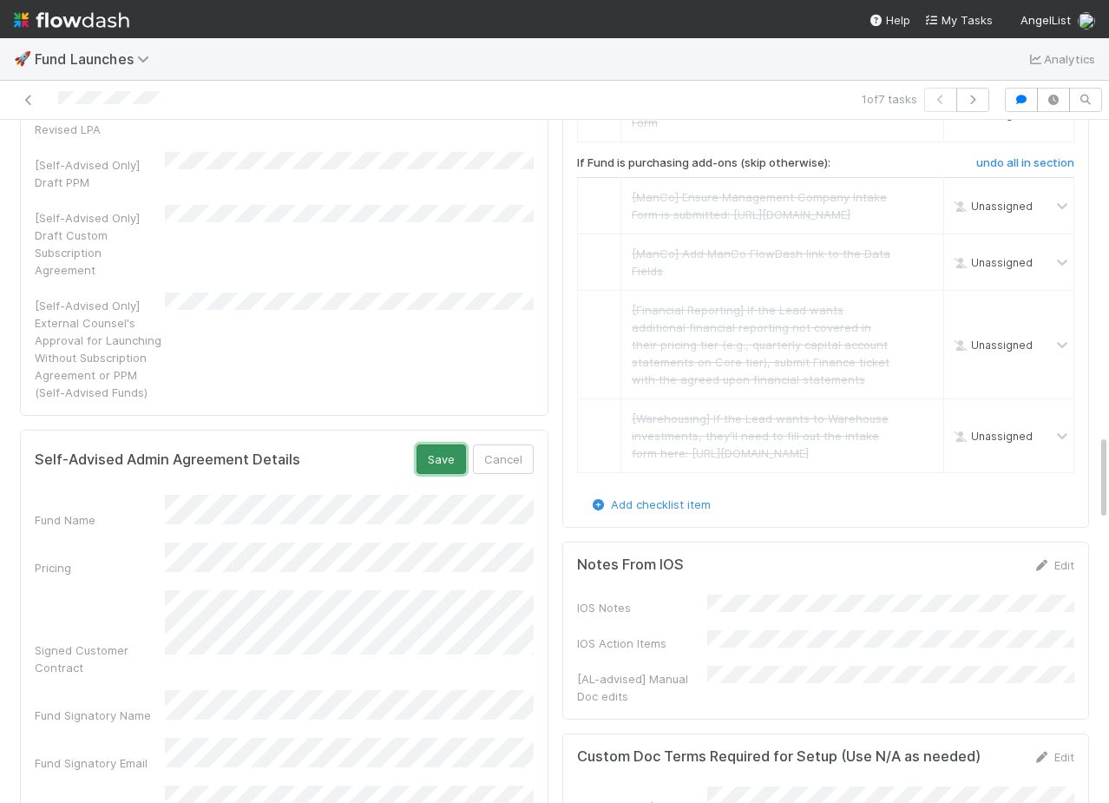
click at [435, 444] on button "Save" at bounding box center [441, 459] width 49 height 30
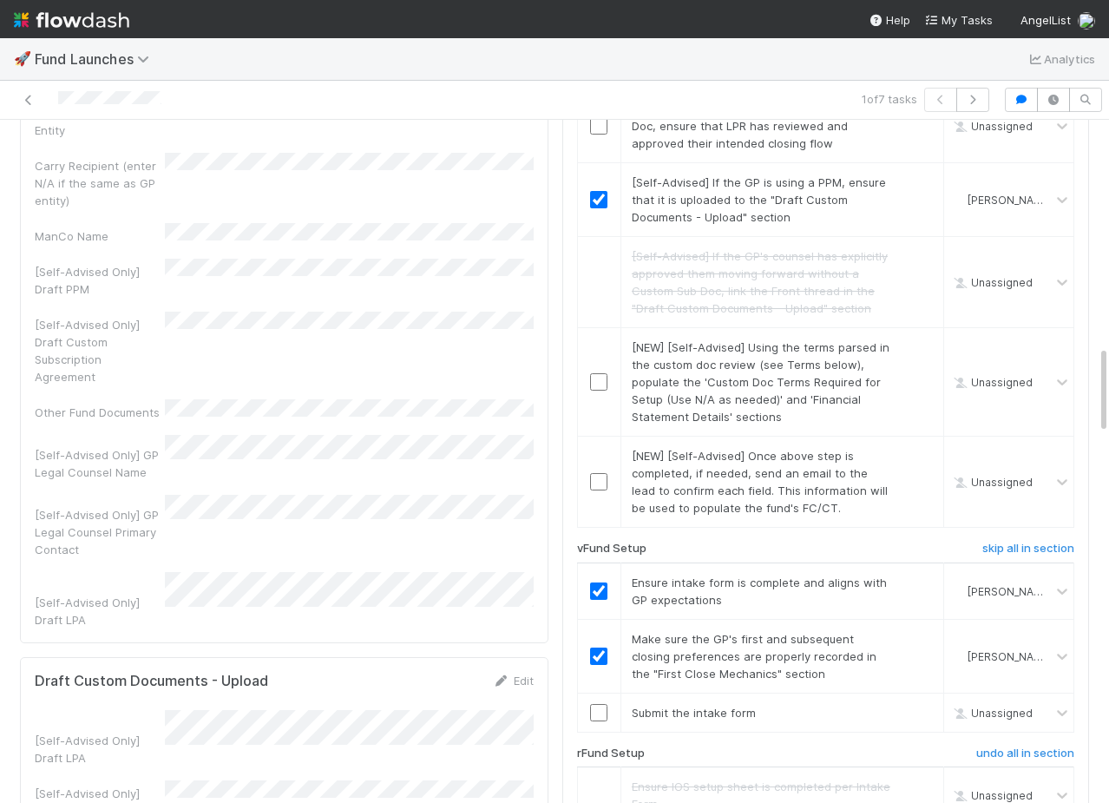
scroll to position [1799, 0]
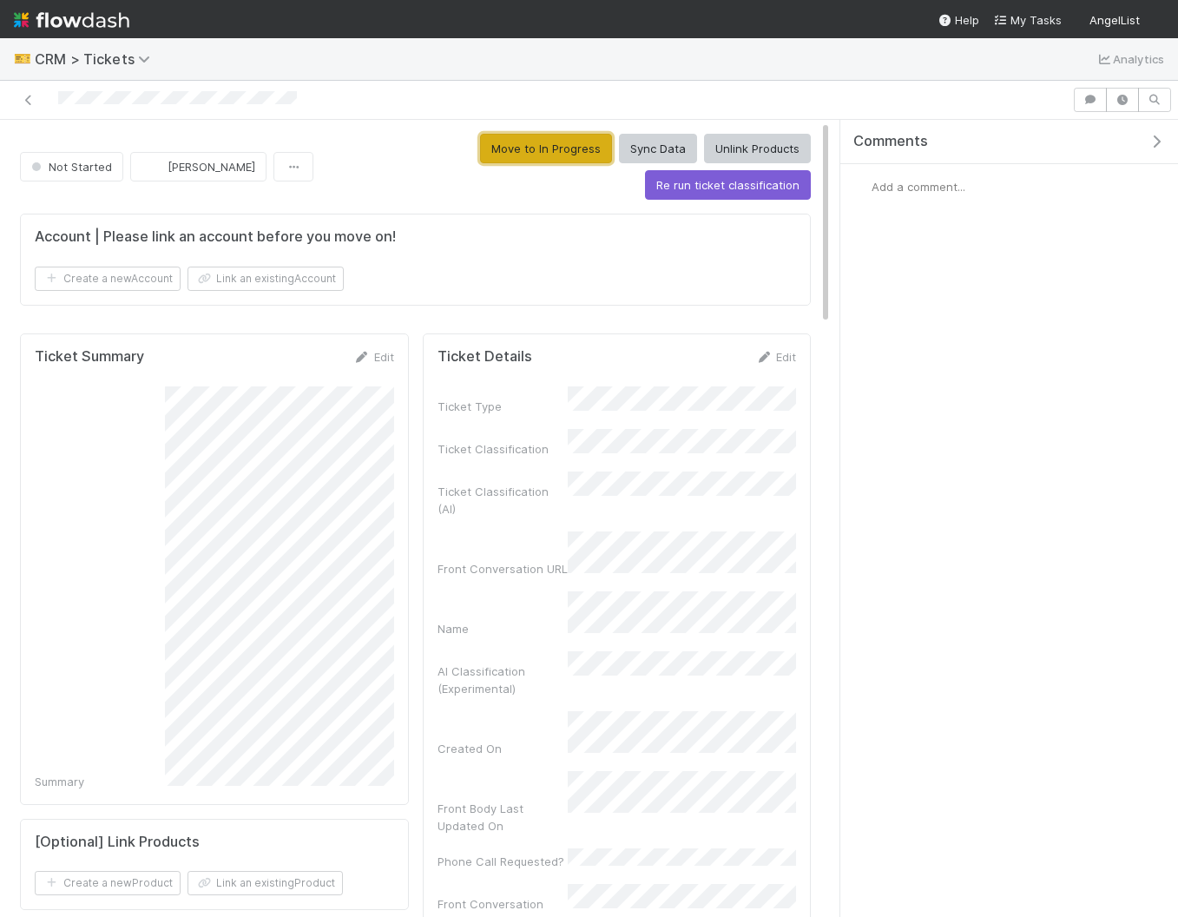
click at [480, 141] on button "Move to In Progress" at bounding box center [546, 149] width 132 height 30
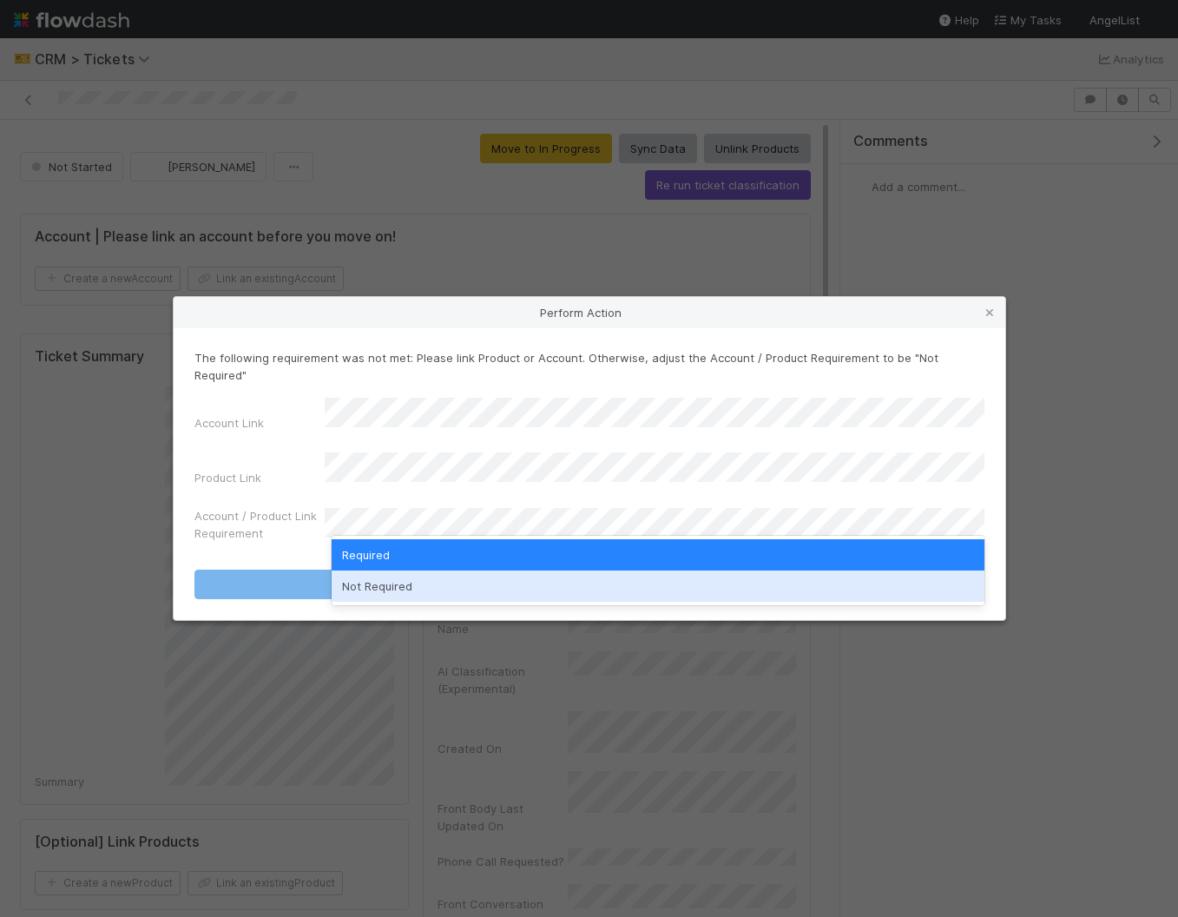
drag, startPoint x: 470, startPoint y: 584, endPoint x: 472, endPoint y: 563, distance: 21.9
click at [469, 584] on div "Not Required" at bounding box center [658, 585] width 653 height 31
click at [472, 570] on button "Move to In Progress" at bounding box center [589, 585] width 790 height 30
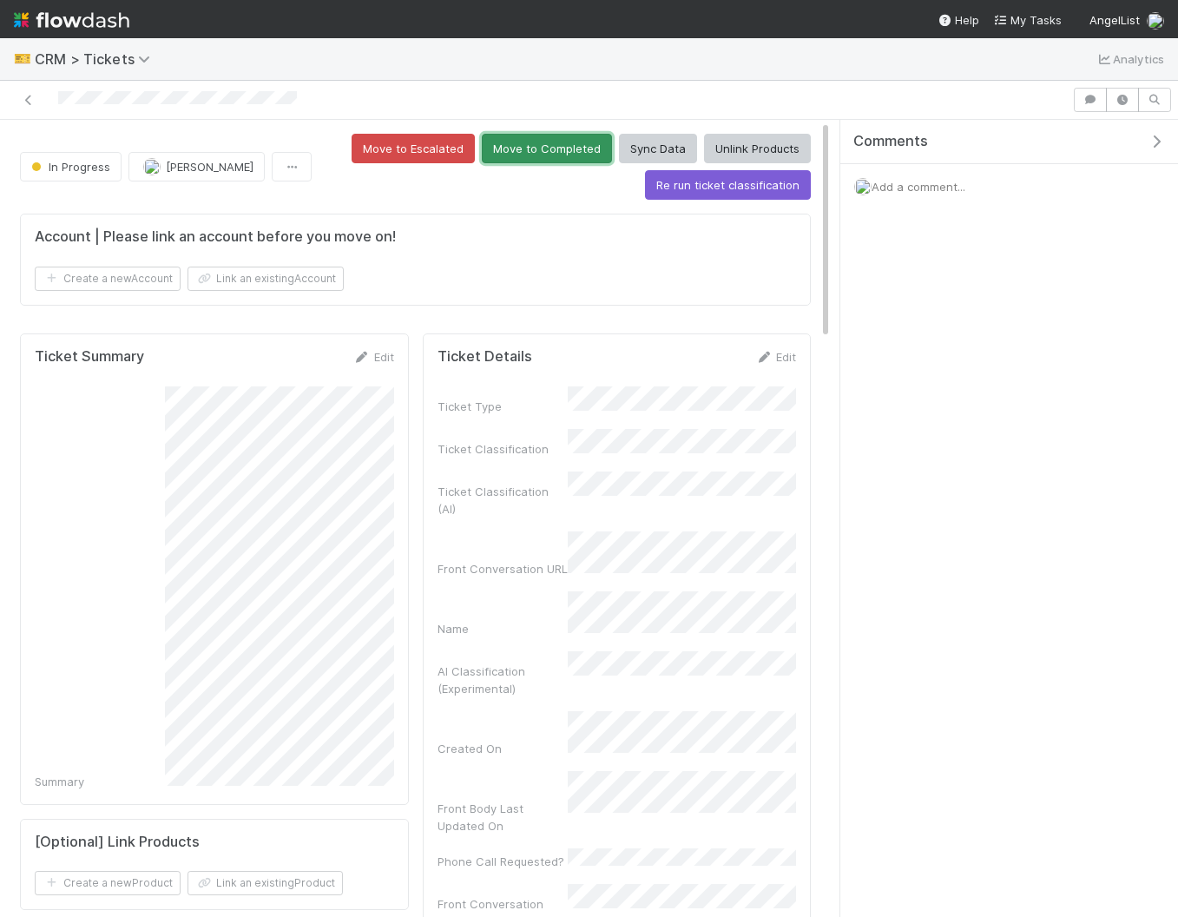
click at [550, 155] on button "Move to Completed" at bounding box center [547, 149] width 130 height 30
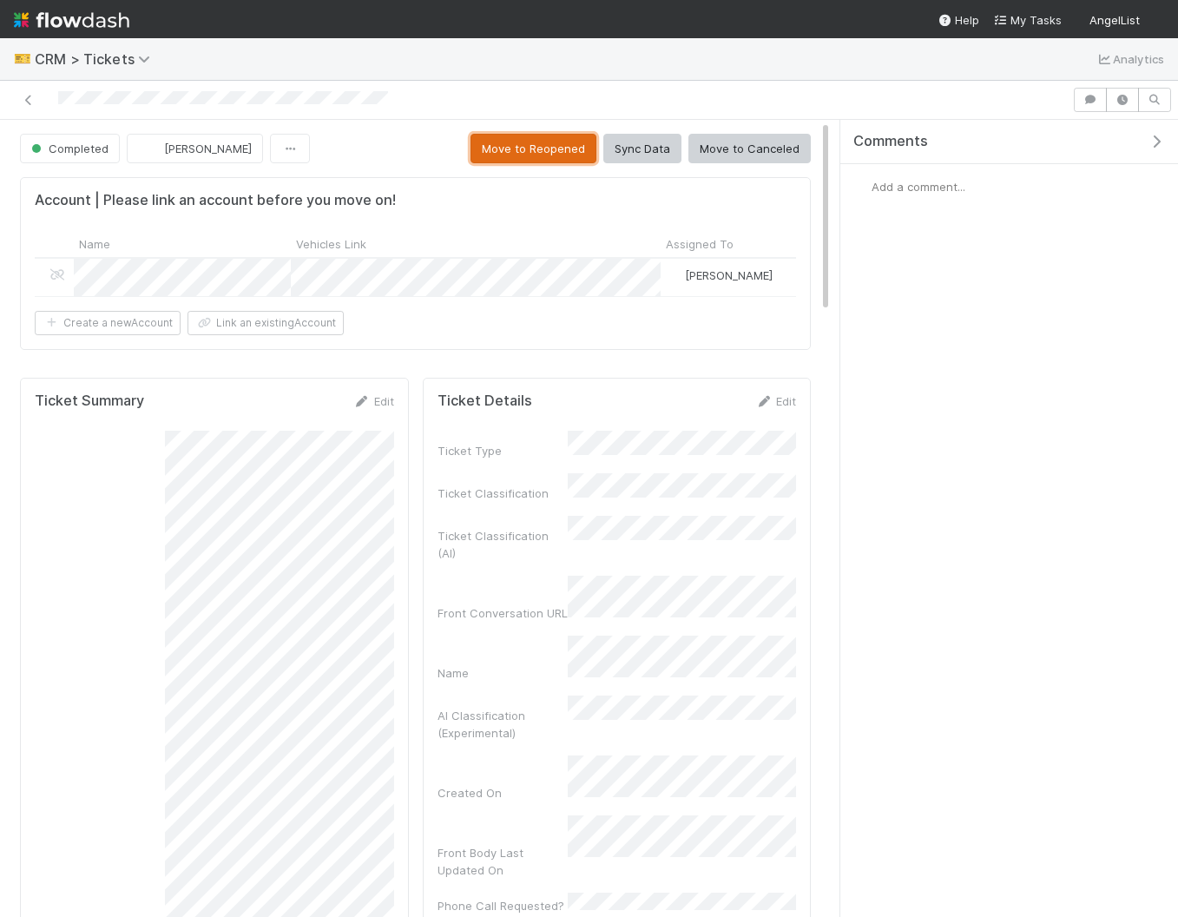
click at [538, 151] on button "Move to Reopened" at bounding box center [534, 149] width 126 height 30
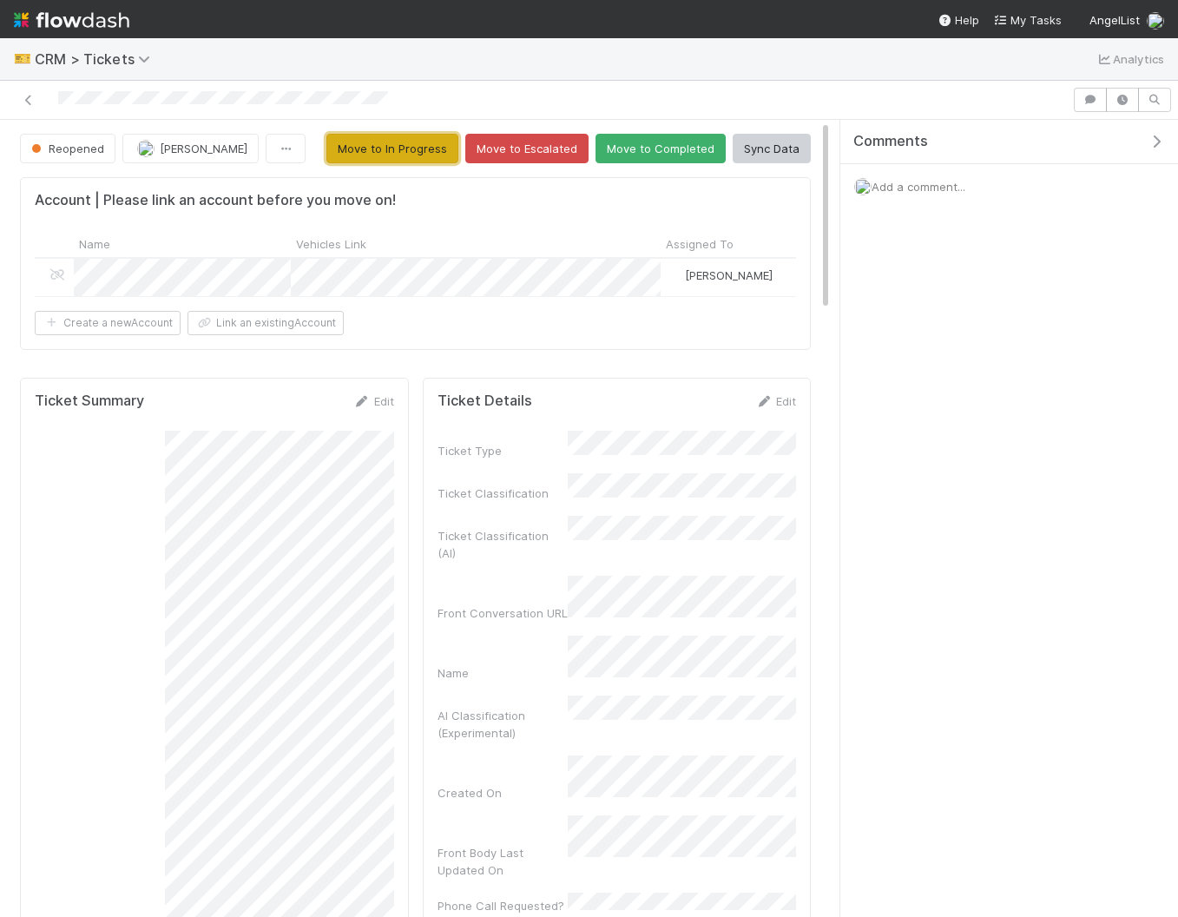
click at [395, 145] on button "Move to In Progress" at bounding box center [392, 149] width 132 height 30
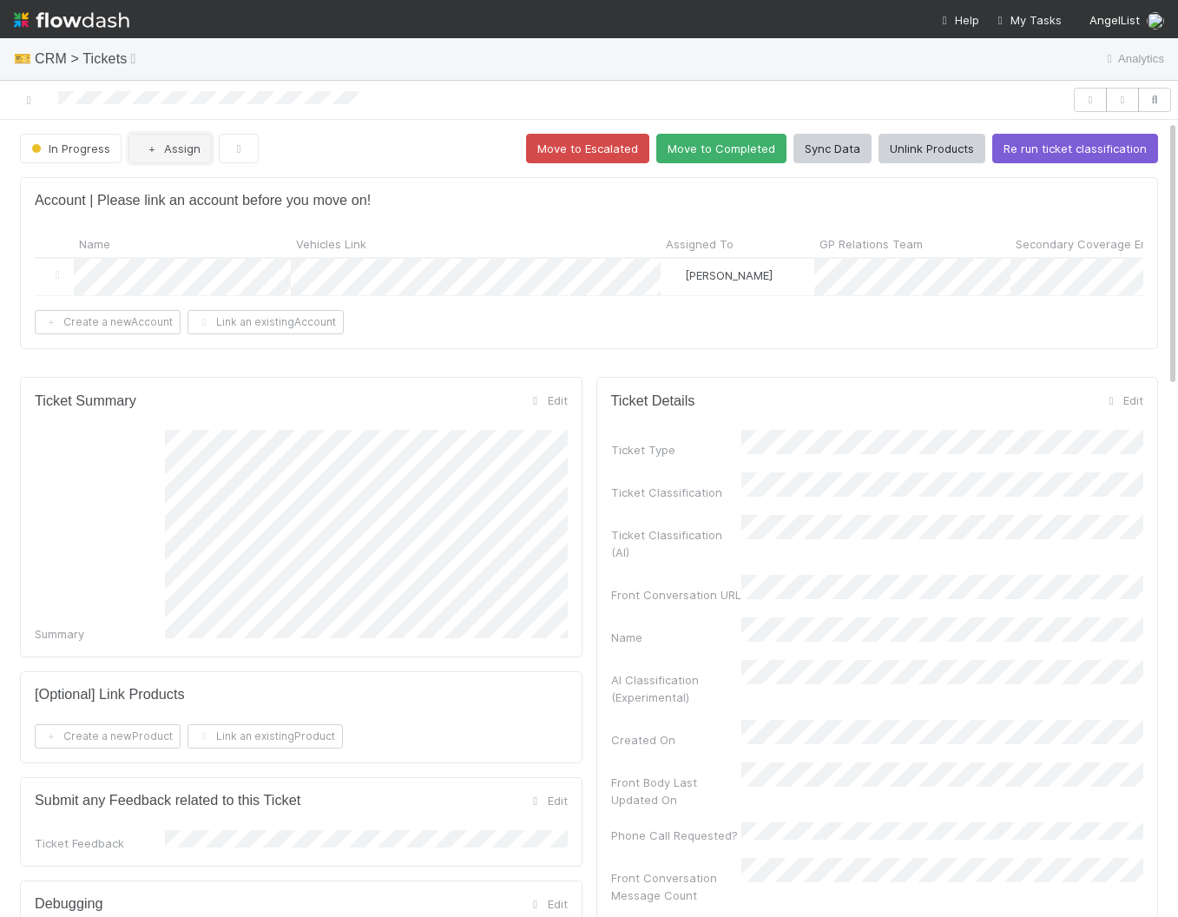
click at [185, 155] on button "Assign" at bounding box center [169, 149] width 83 height 30
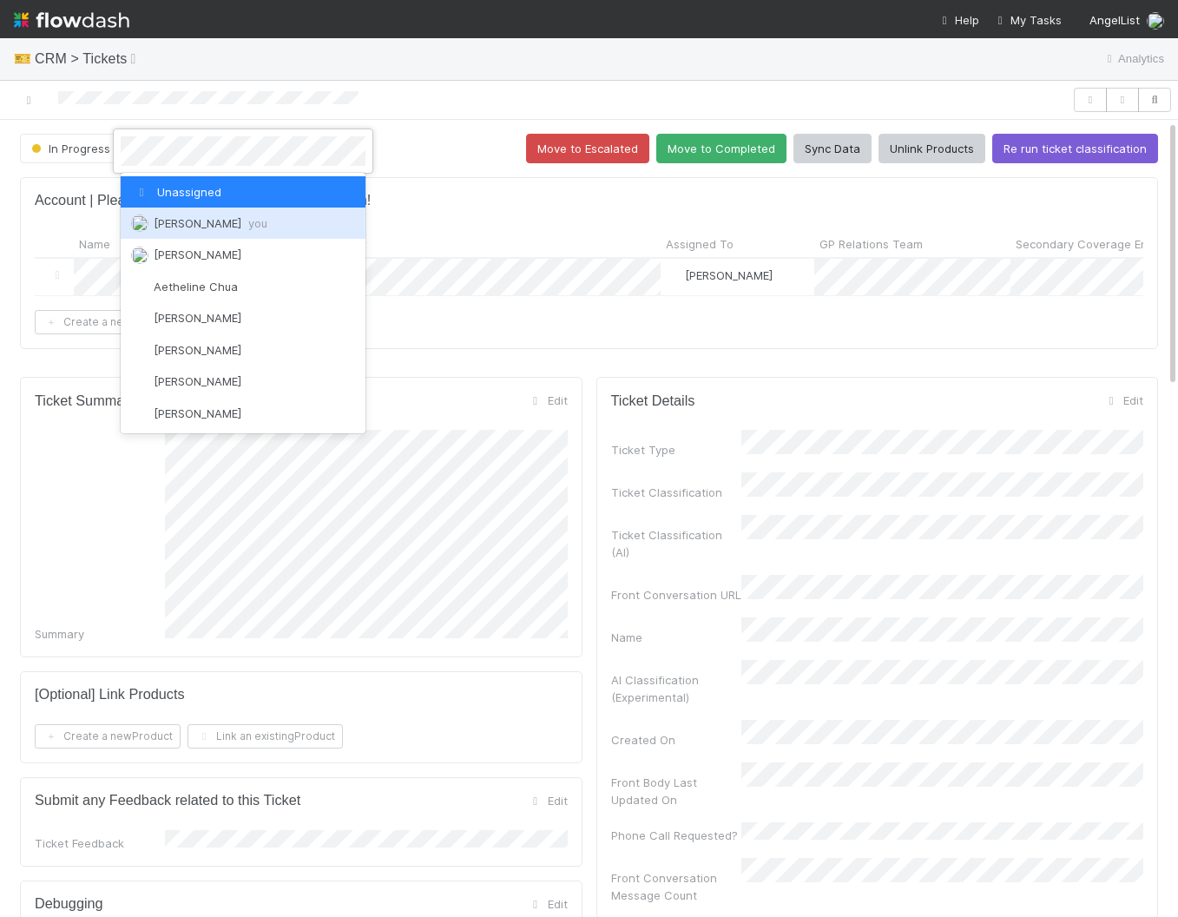
drag, startPoint x: 259, startPoint y: 218, endPoint x: 324, endPoint y: 211, distance: 65.5
click at [260, 218] on div "Amy Saks you" at bounding box center [243, 222] width 245 height 31
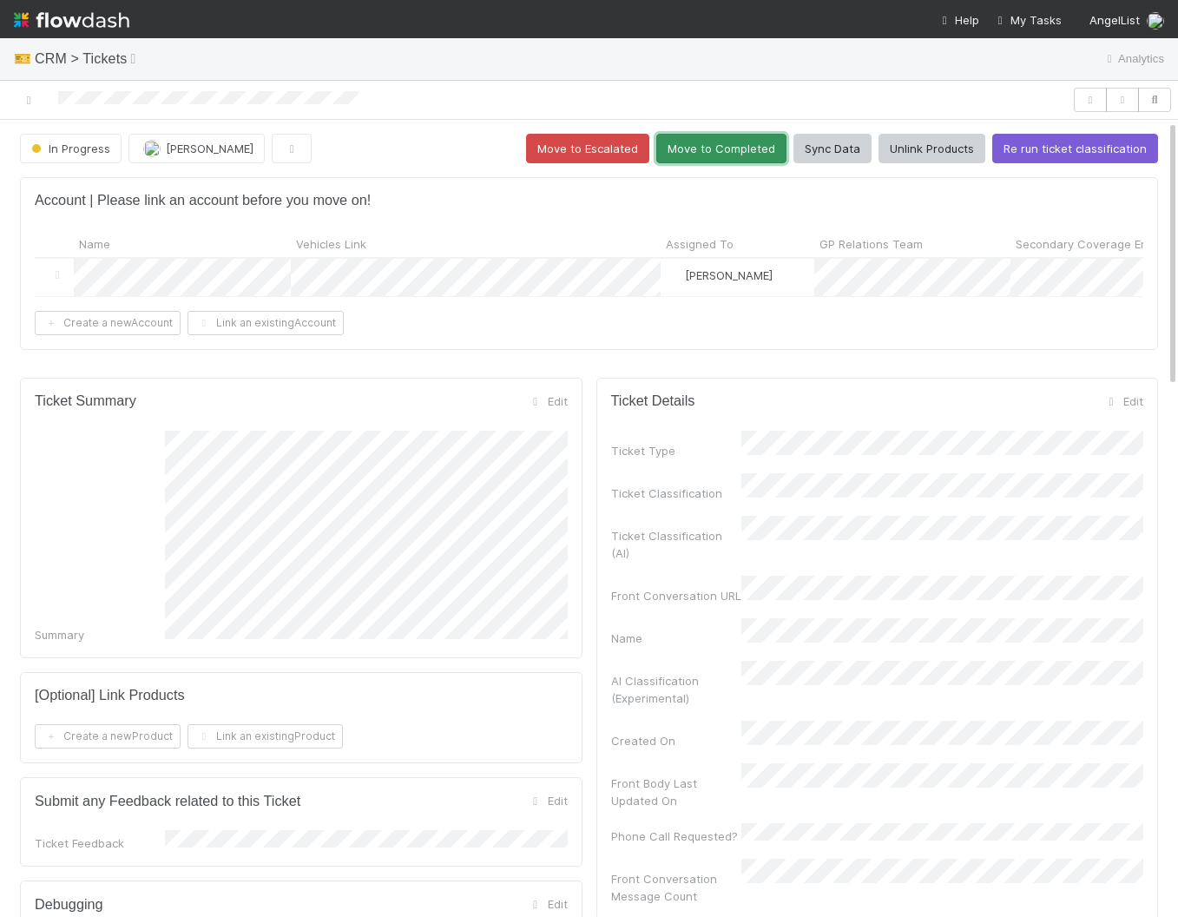
drag, startPoint x: 732, startPoint y: 148, endPoint x: 724, endPoint y: 158, distance: 12.3
click at [732, 148] on button "Move to Completed" at bounding box center [721, 149] width 130 height 30
